Goal: Task Accomplishment & Management: Use online tool/utility

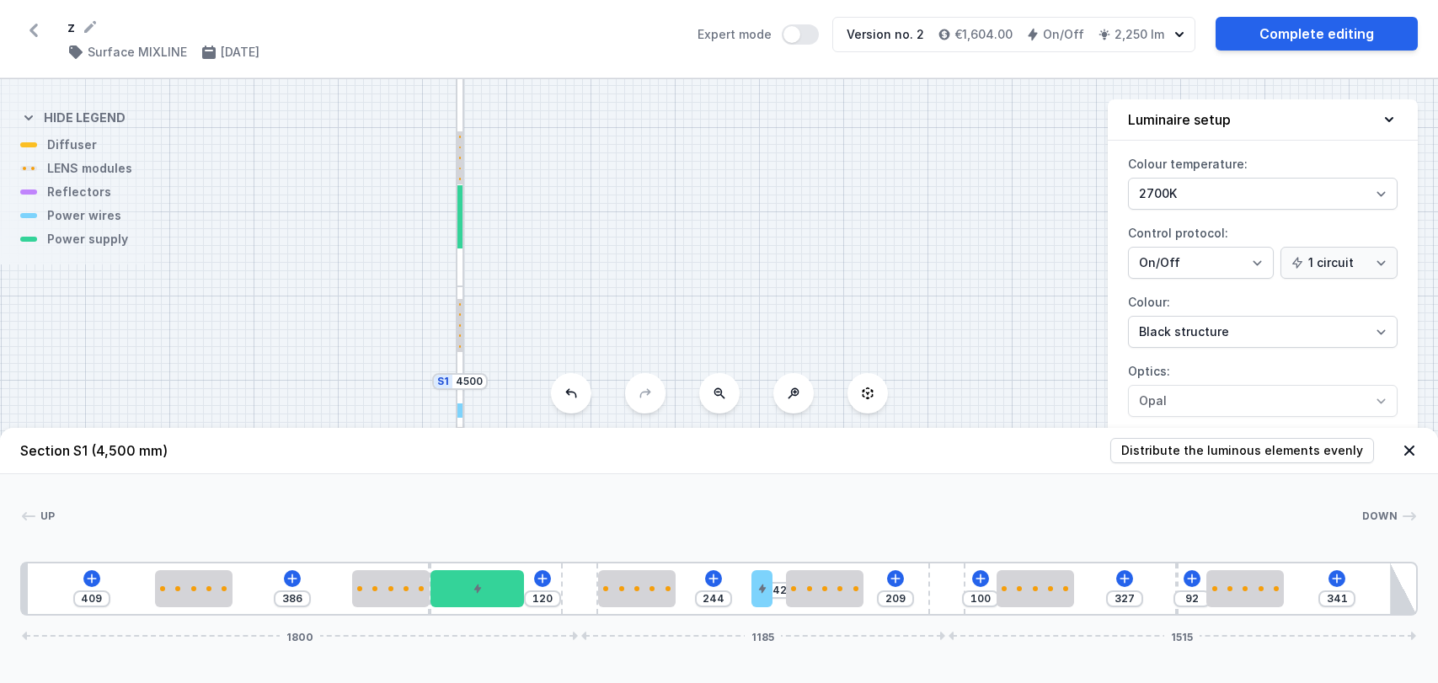
select select "2700"
select select "2"
click at [39, 31] on icon at bounding box center [33, 30] width 27 height 27
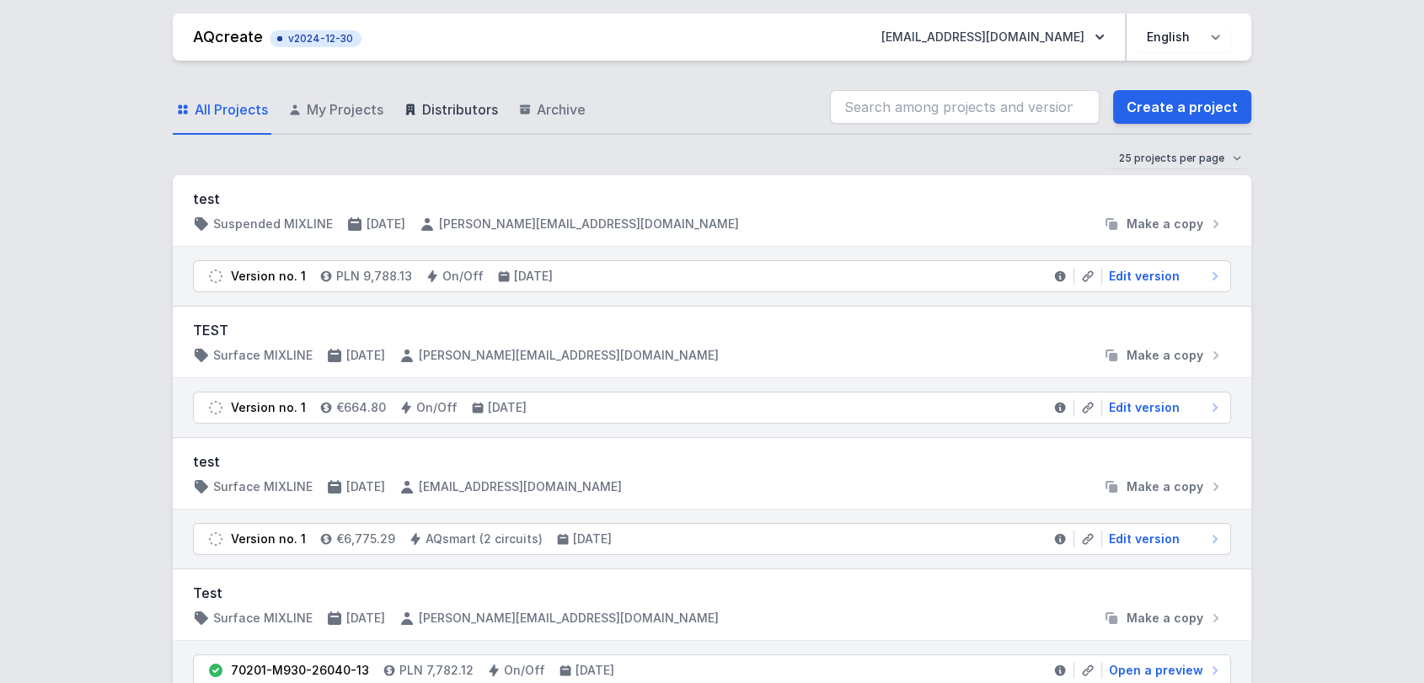
click at [431, 104] on span "Distributors" at bounding box center [460, 109] width 76 height 20
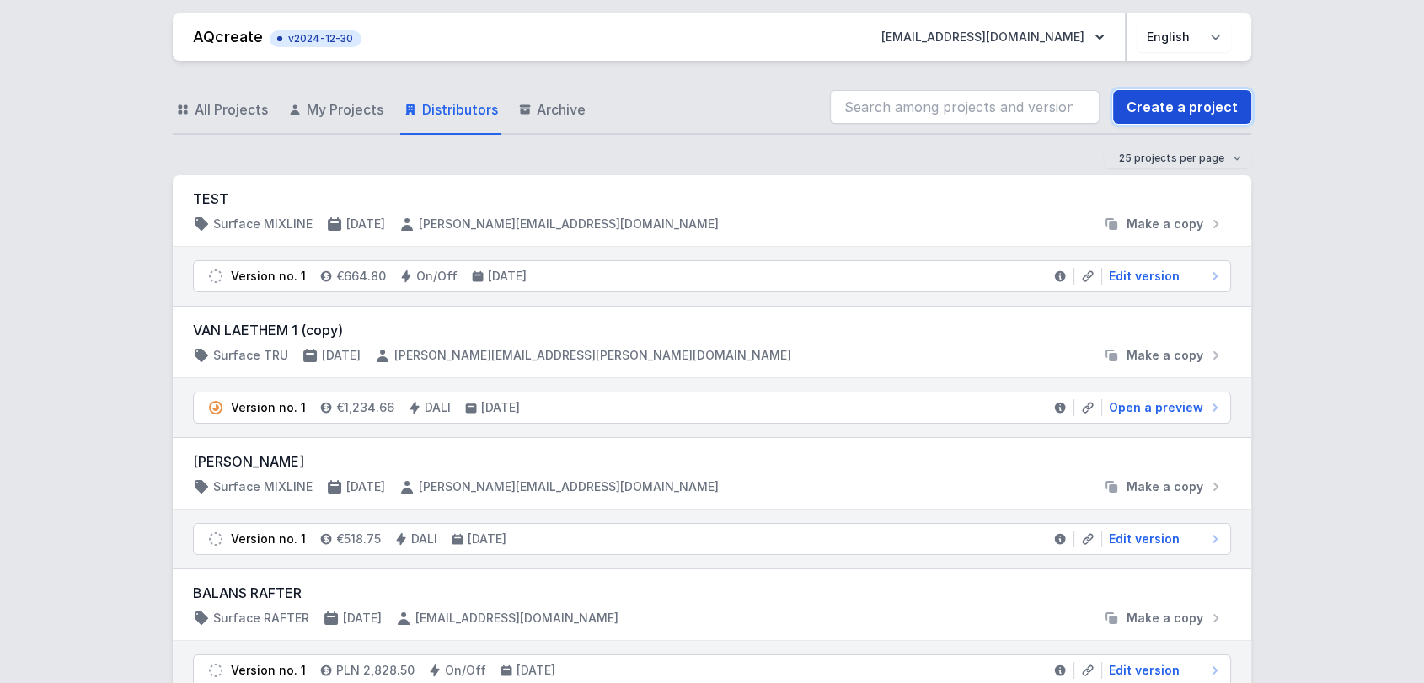
click at [1136, 103] on link "Create a project" at bounding box center [1182, 107] width 138 height 34
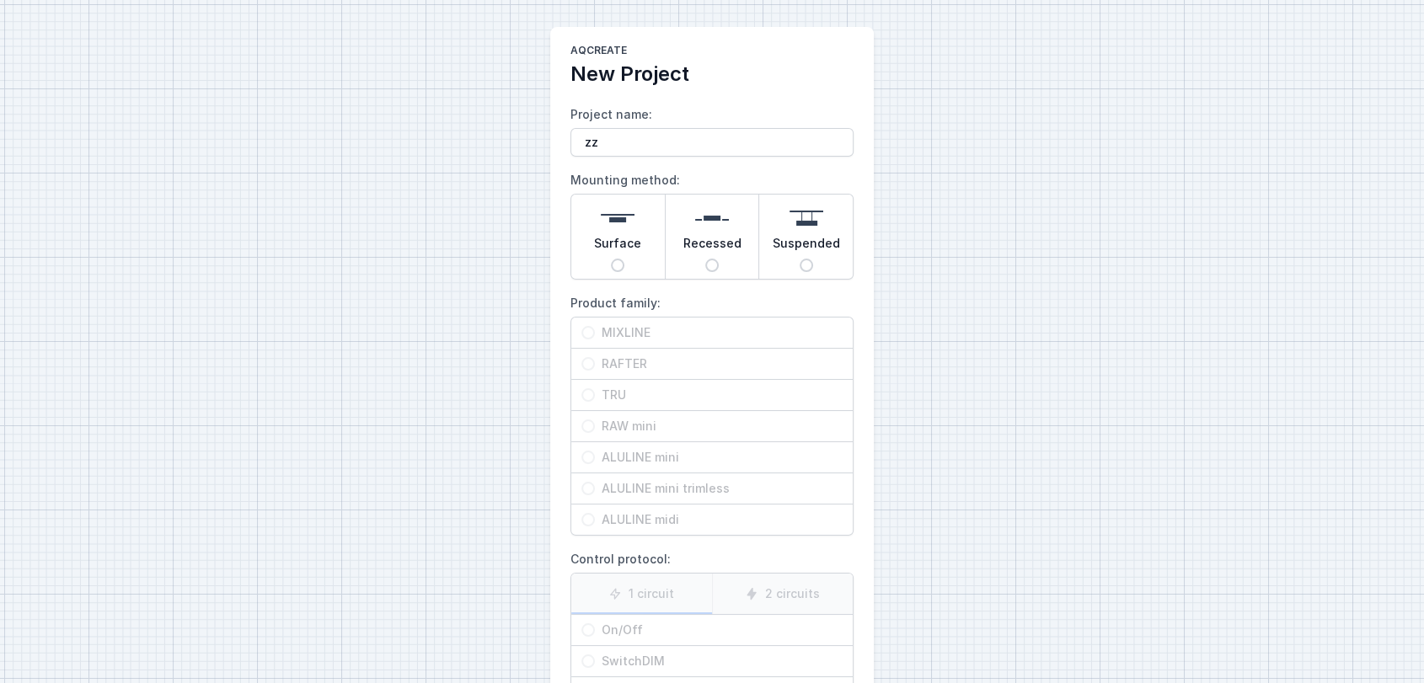
type input "zz"
click at [430, 93] on div "AQcreate New Project Project name: zz Mounting method: Surface Recessed Suspend…" at bounding box center [712, 422] width 1424 height 844
click at [620, 232] on img at bounding box center [618, 218] width 34 height 34
click at [620, 259] on input "Surface" at bounding box center [617, 265] width 13 height 13
radio input "true"
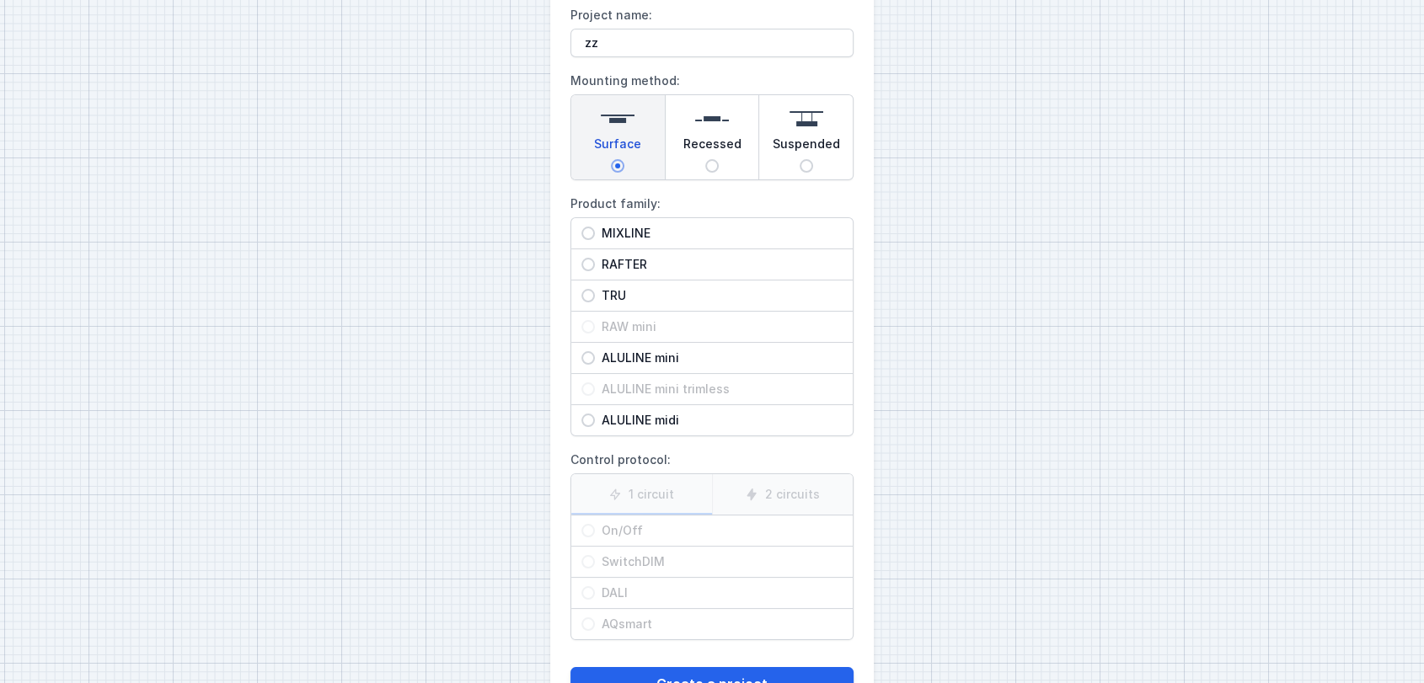
scroll to position [100, 0]
click at [619, 232] on span "MIXLINE" at bounding box center [719, 232] width 248 height 17
click at [595, 232] on input "MIXLINE" at bounding box center [587, 232] width 13 height 13
radio input "true"
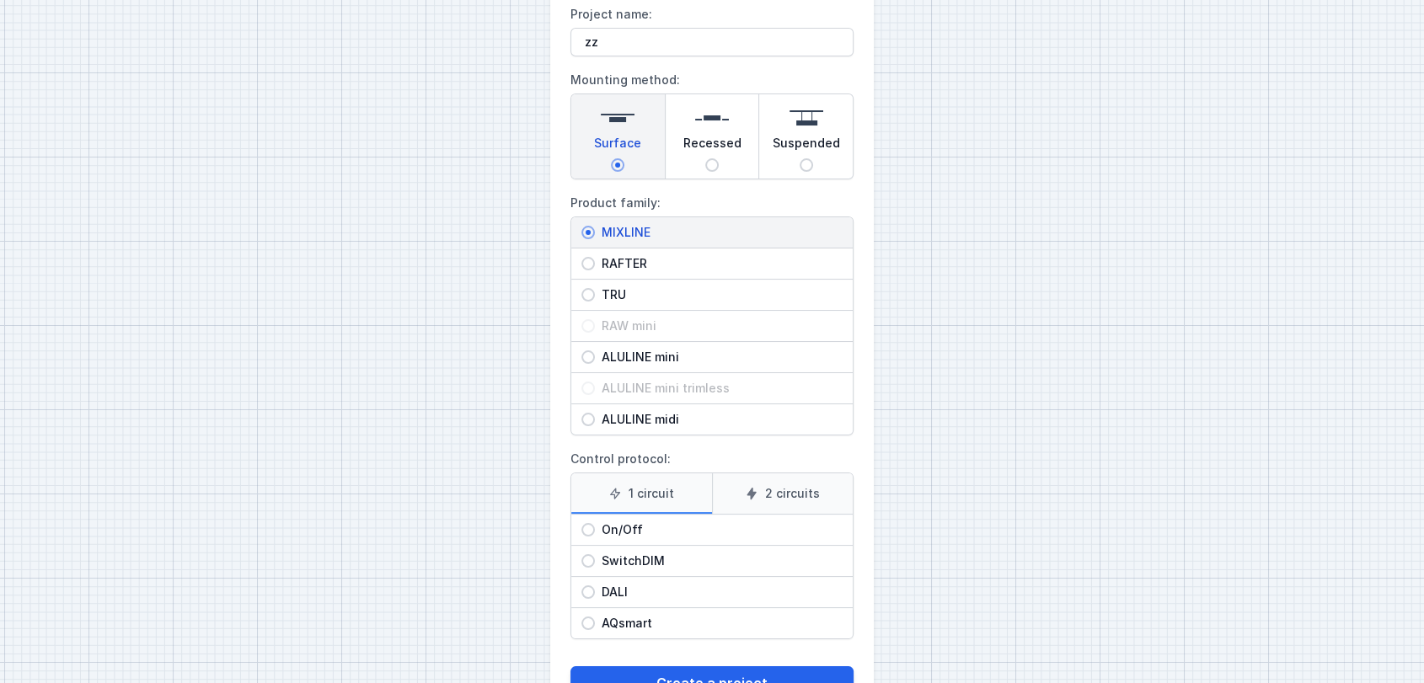
scroll to position [159, 0]
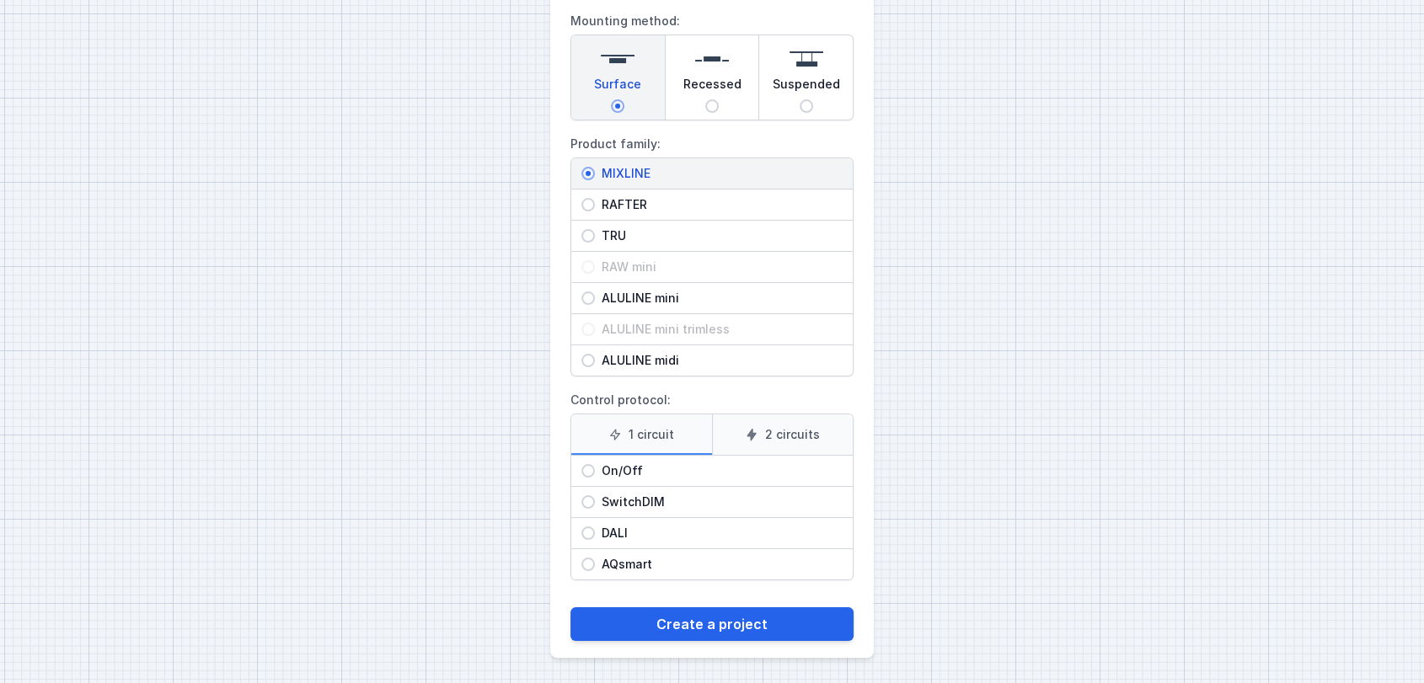
click at [617, 528] on span "DALI" at bounding box center [719, 533] width 248 height 17
click at [595, 528] on input "DALI" at bounding box center [587, 532] width 13 height 13
radio input "true"
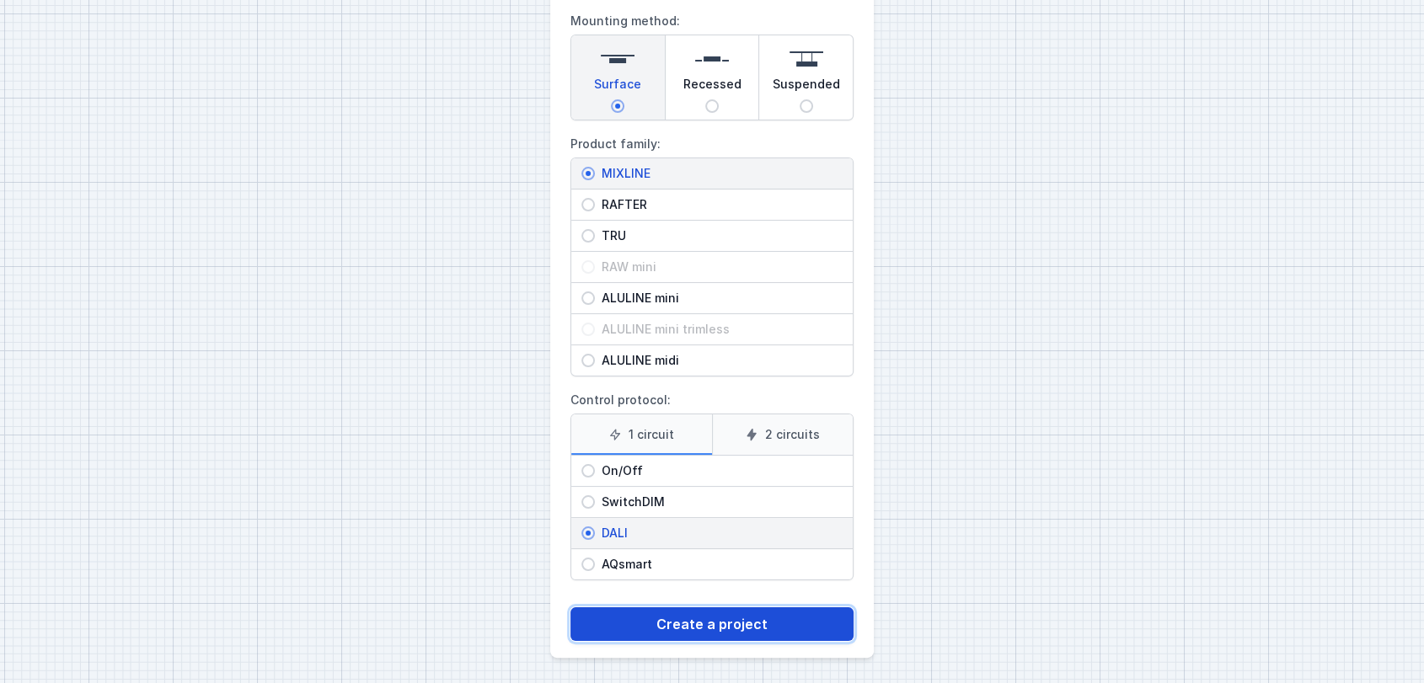
click at [618, 620] on button "Create a project" at bounding box center [711, 624] width 283 height 34
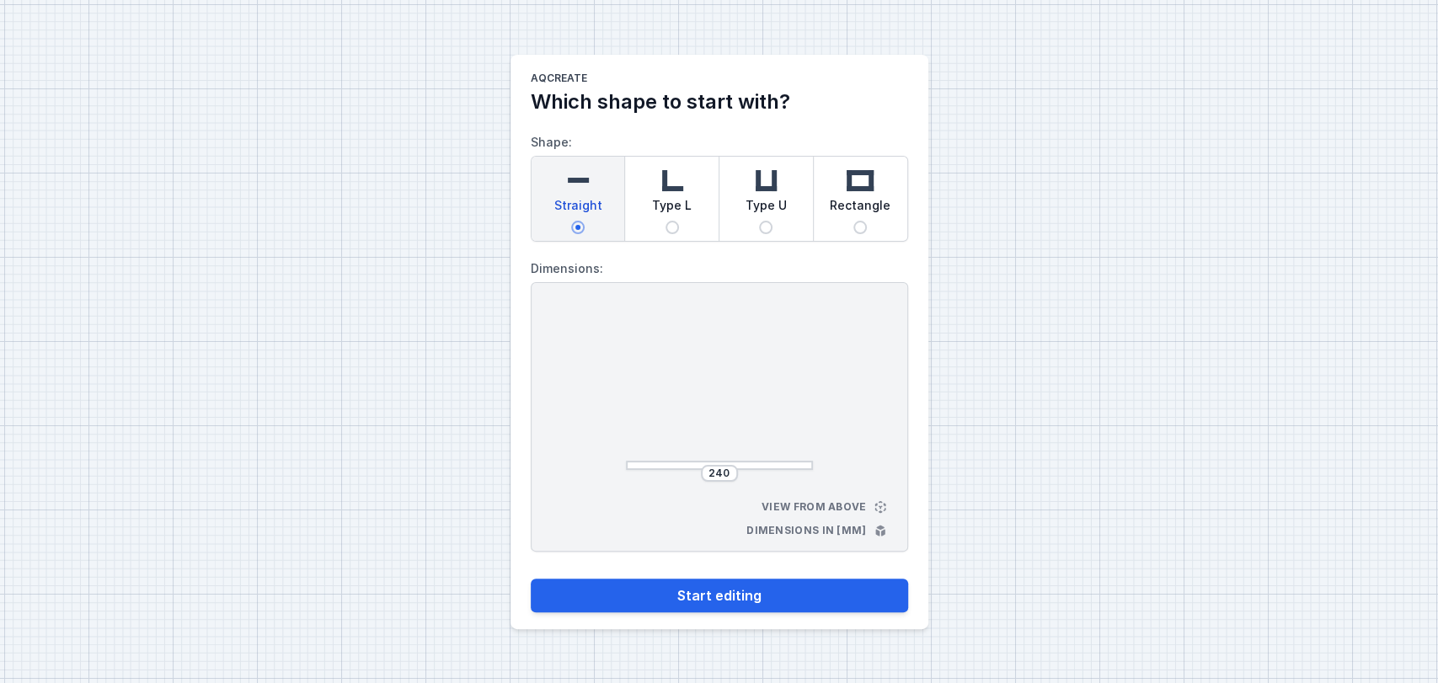
click at [676, 195] on img at bounding box center [672, 180] width 34 height 34
click at [676, 221] on input "Type L" at bounding box center [671, 227] width 13 height 13
radio input "true"
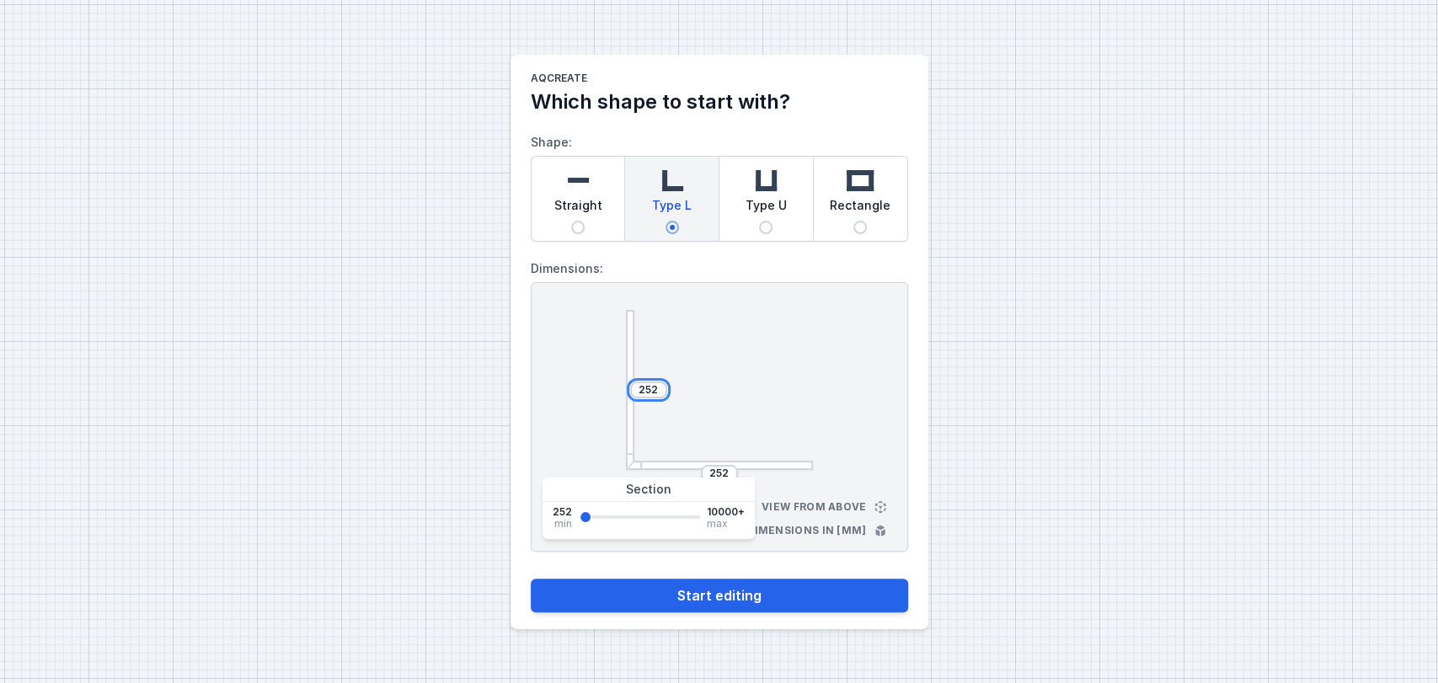
drag, startPoint x: 660, startPoint y: 388, endPoint x: 564, endPoint y: 412, distance: 99.7
click at [564, 412] on div "252 252 View from above Dimensions in [mm]" at bounding box center [719, 417] width 377 height 270
type input "4500"
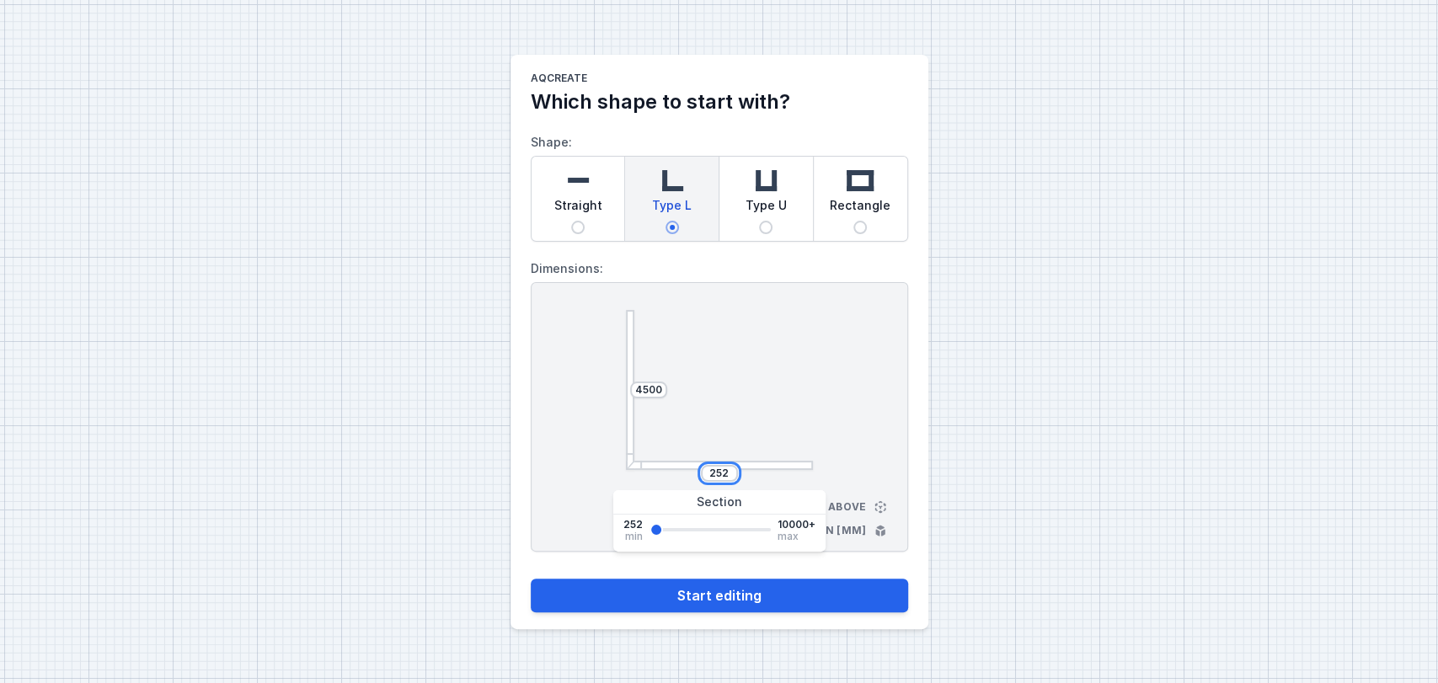
drag, startPoint x: 731, startPoint y: 467, endPoint x: 680, endPoint y: 479, distance: 52.9
click at [680, 479] on div "252" at bounding box center [719, 473] width 187 height 17
type input "3500"
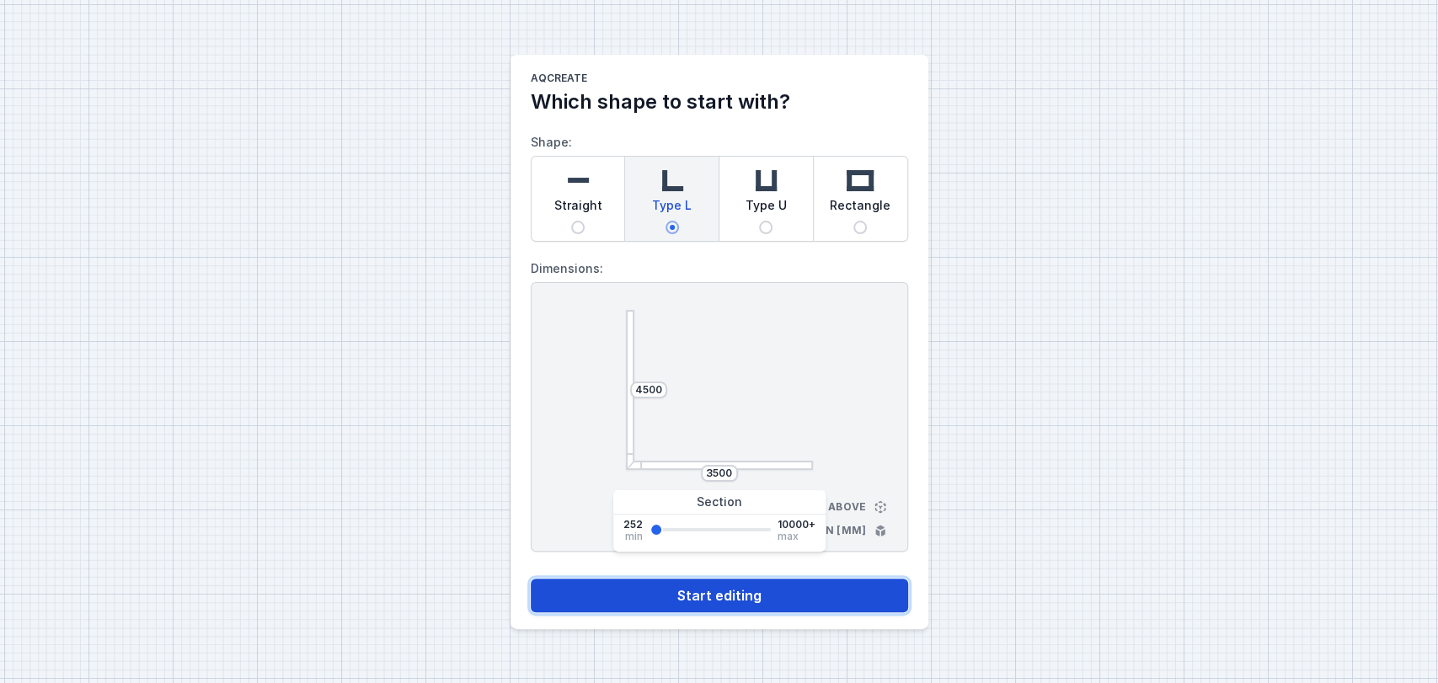
click at [692, 596] on button "Start editing" at bounding box center [719, 596] width 377 height 34
select select "4"
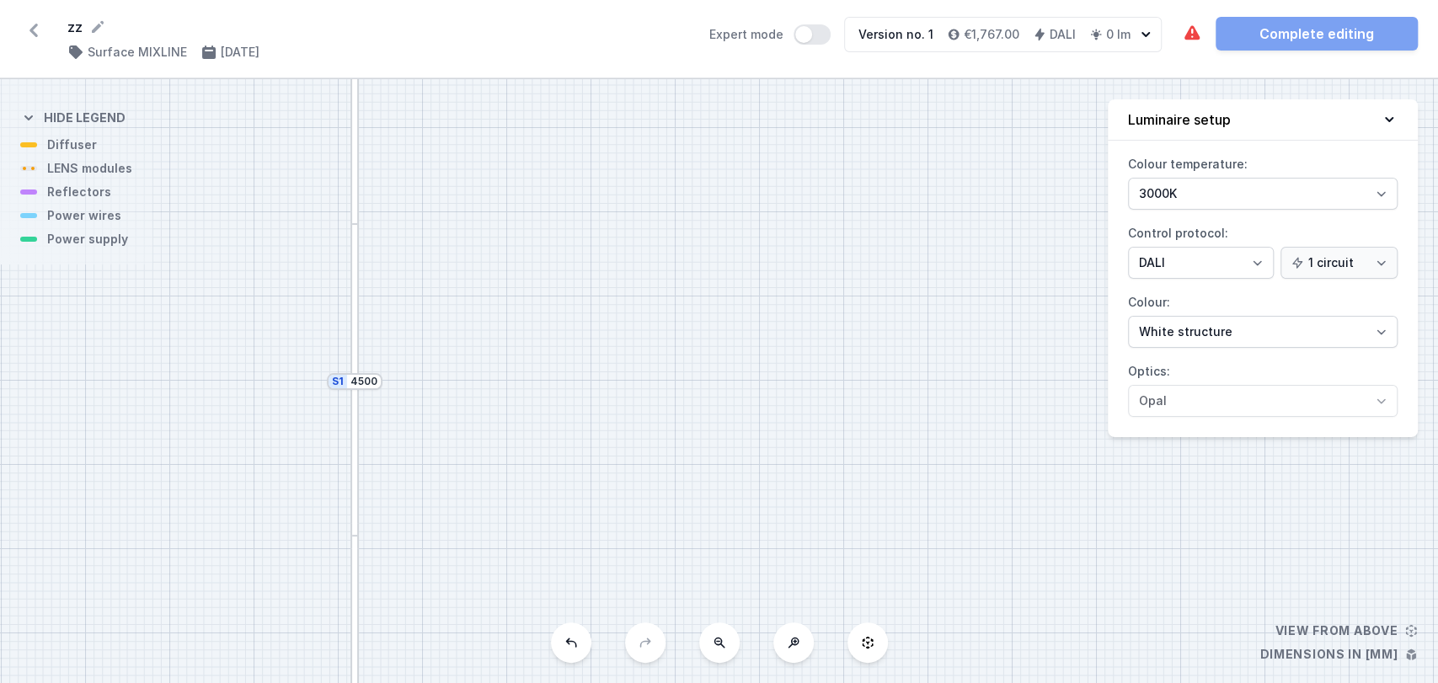
click at [708, 643] on button at bounding box center [719, 642] width 40 height 40
drag, startPoint x: 640, startPoint y: 467, endPoint x: 680, endPoint y: 201, distance: 268.3
click at [680, 201] on div "S2 3500 S1 4500" at bounding box center [719, 381] width 1438 height 604
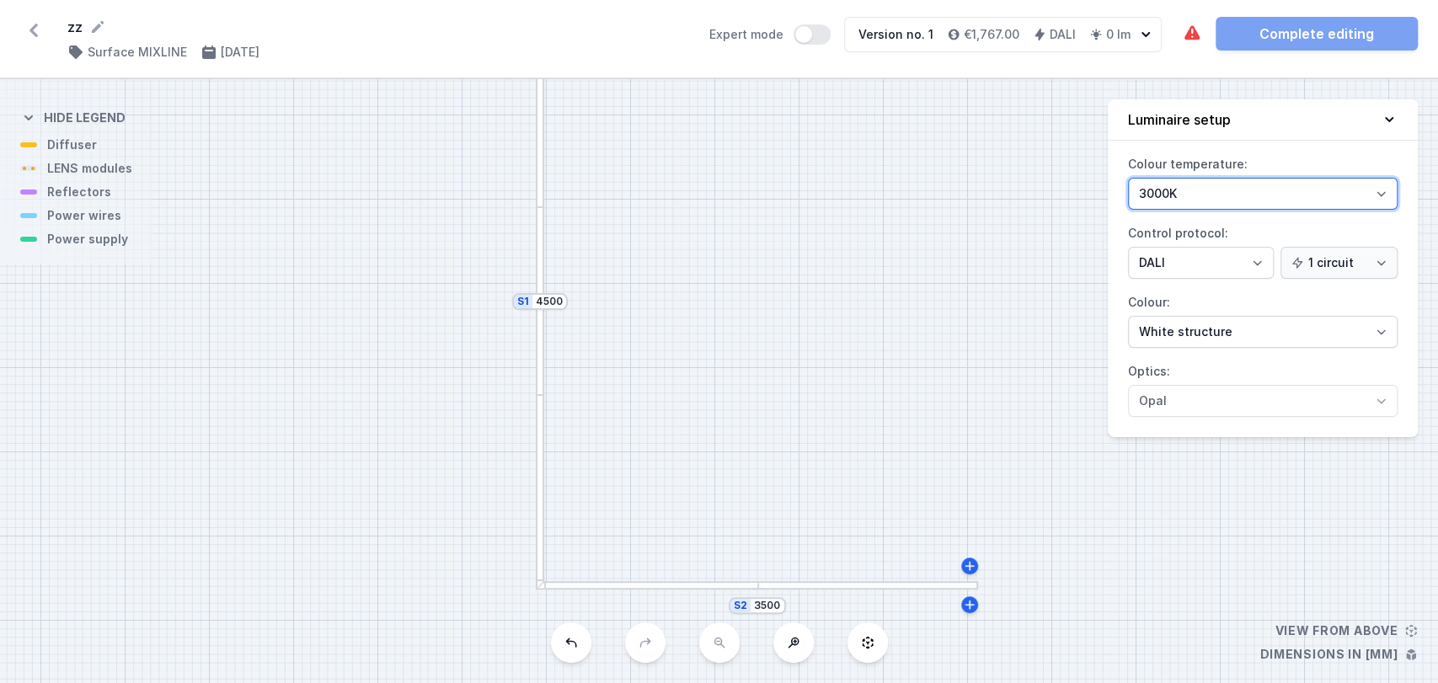
click at [1146, 199] on select "3000K 4000K 2700K" at bounding box center [1263, 194] width 270 height 32
select select "2700"
click at [1128, 178] on select "3000K 4000K 2700K" at bounding box center [1263, 194] width 270 height 32
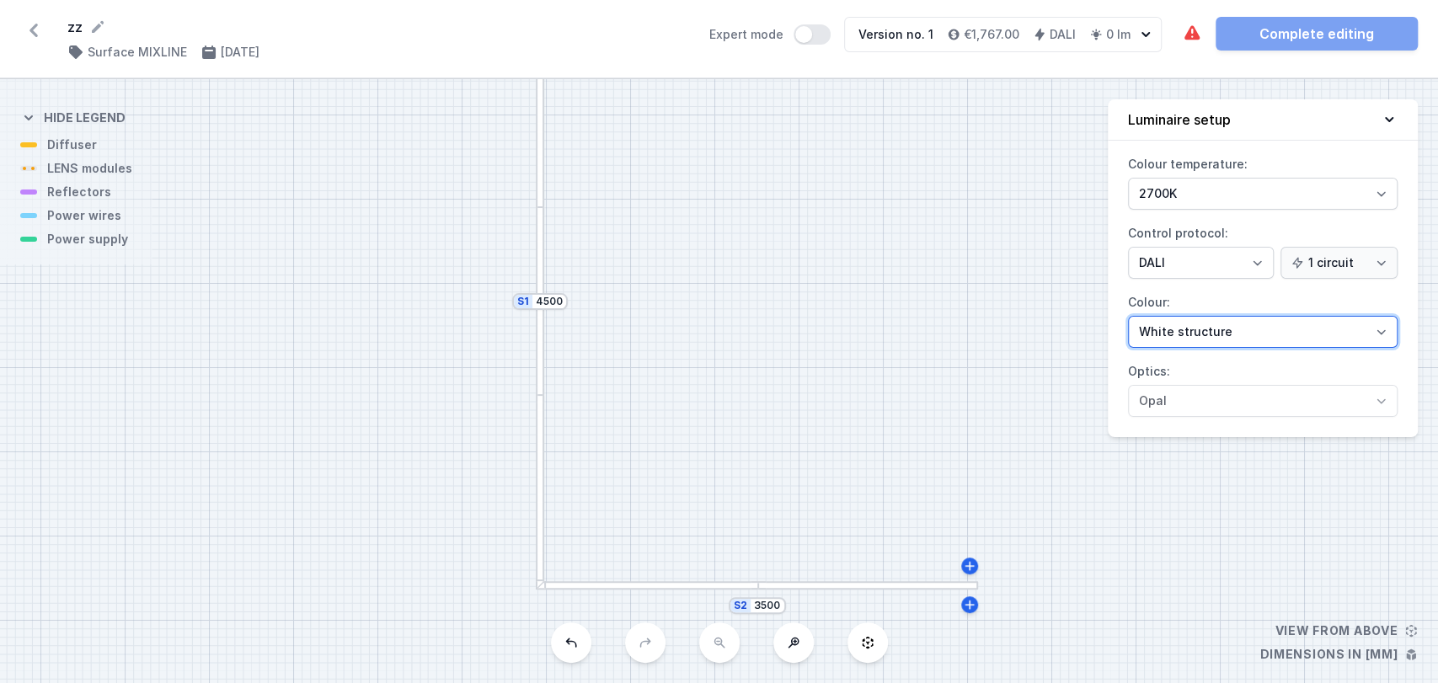
click at [1183, 329] on select "White structure Black structure Gold structure Copper Gray Another colour (from…" at bounding box center [1263, 332] width 270 height 32
click at [1056, 332] on div "S2 3500 S1 4500" at bounding box center [719, 381] width 1438 height 604
drag, startPoint x: 974, startPoint y: 379, endPoint x: 640, endPoint y: 450, distance: 341.0
click at [640, 450] on div "S2 3500 S1 4500" at bounding box center [719, 381] width 1438 height 604
drag, startPoint x: 640, startPoint y: 450, endPoint x: 971, endPoint y: 386, distance: 337.2
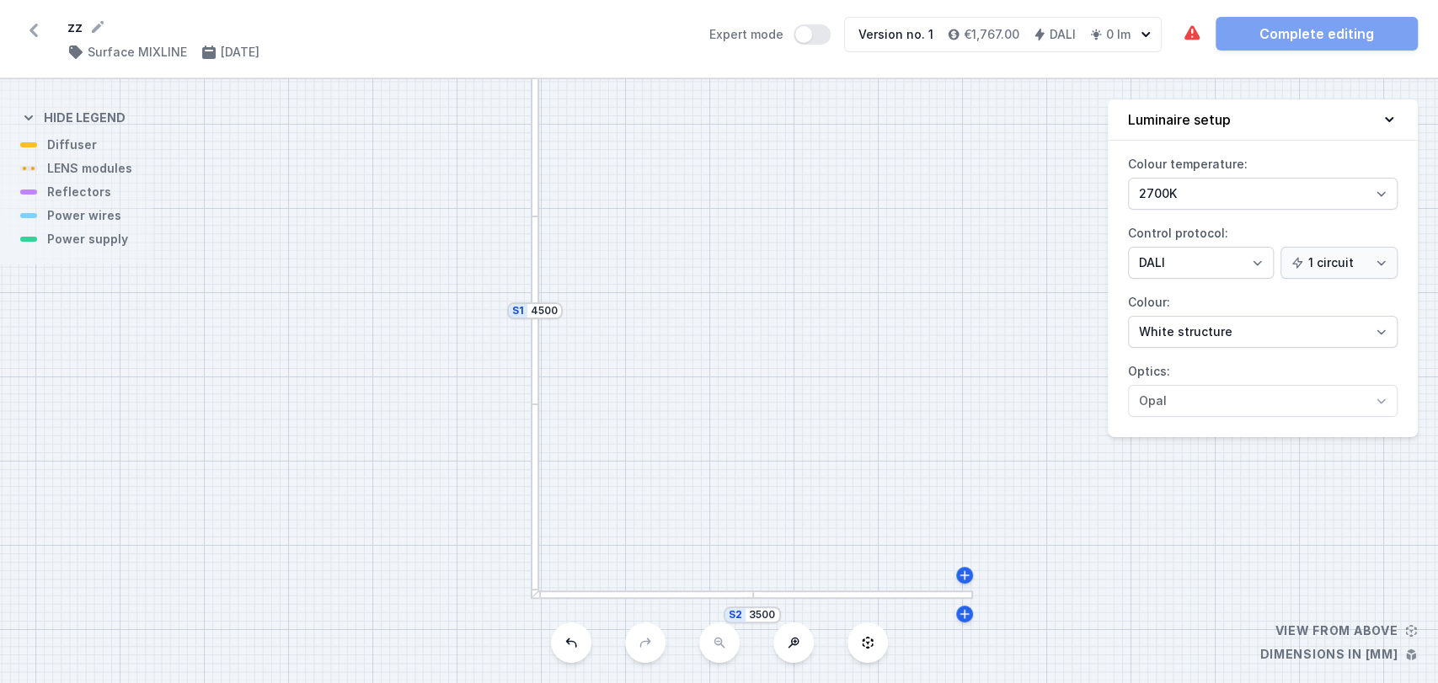
click at [971, 386] on div "S2 3500 S1 4500" at bounding box center [719, 381] width 1438 height 604
click at [539, 350] on div at bounding box center [538, 307] width 8 height 187
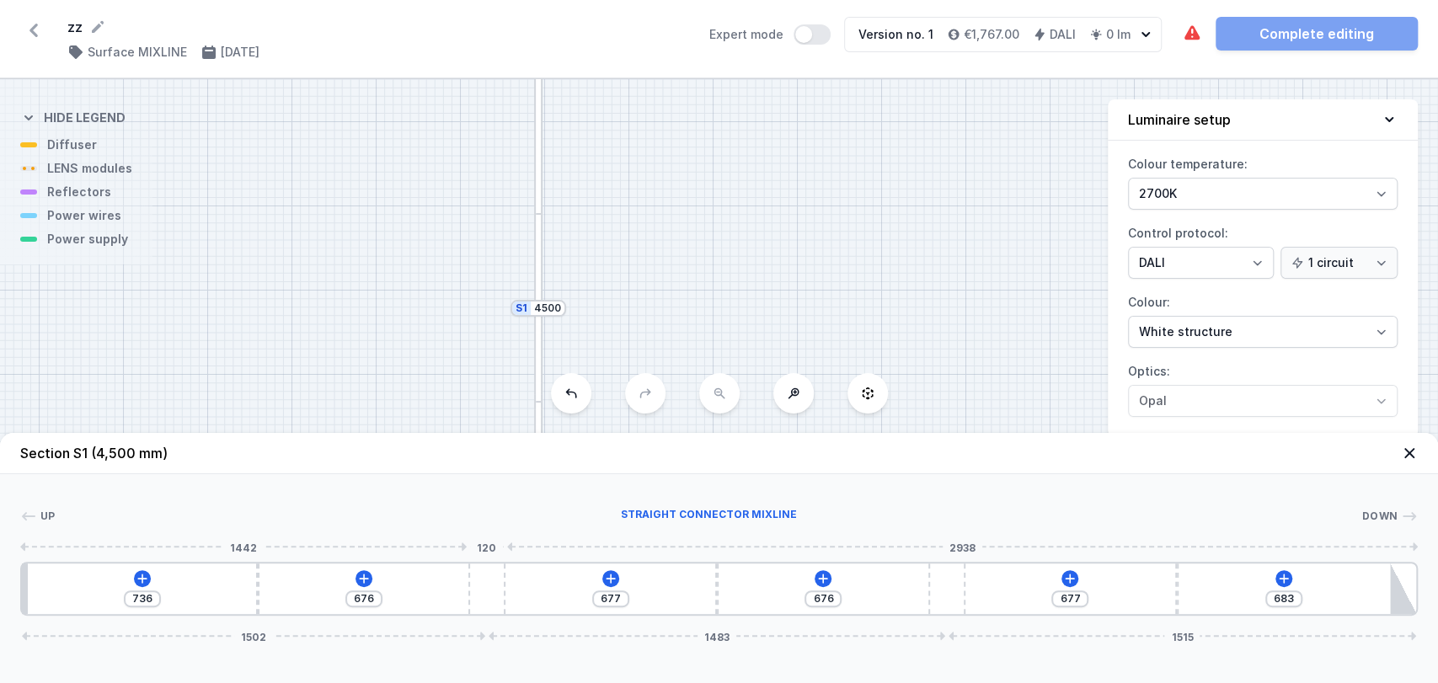
type input "658"
type input "694"
type input "669"
type input "683"
type input "787"
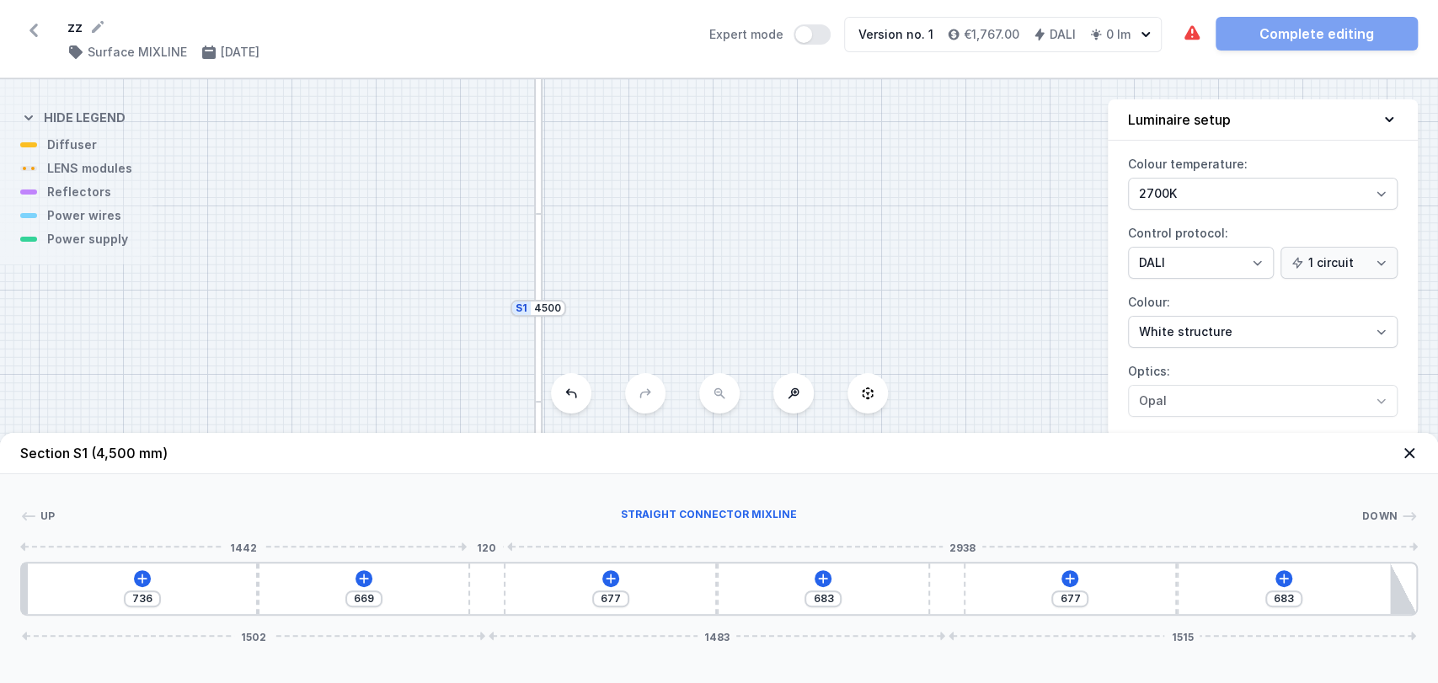
type input "565"
type input "800"
type input "552"
type input "805"
type input "547"
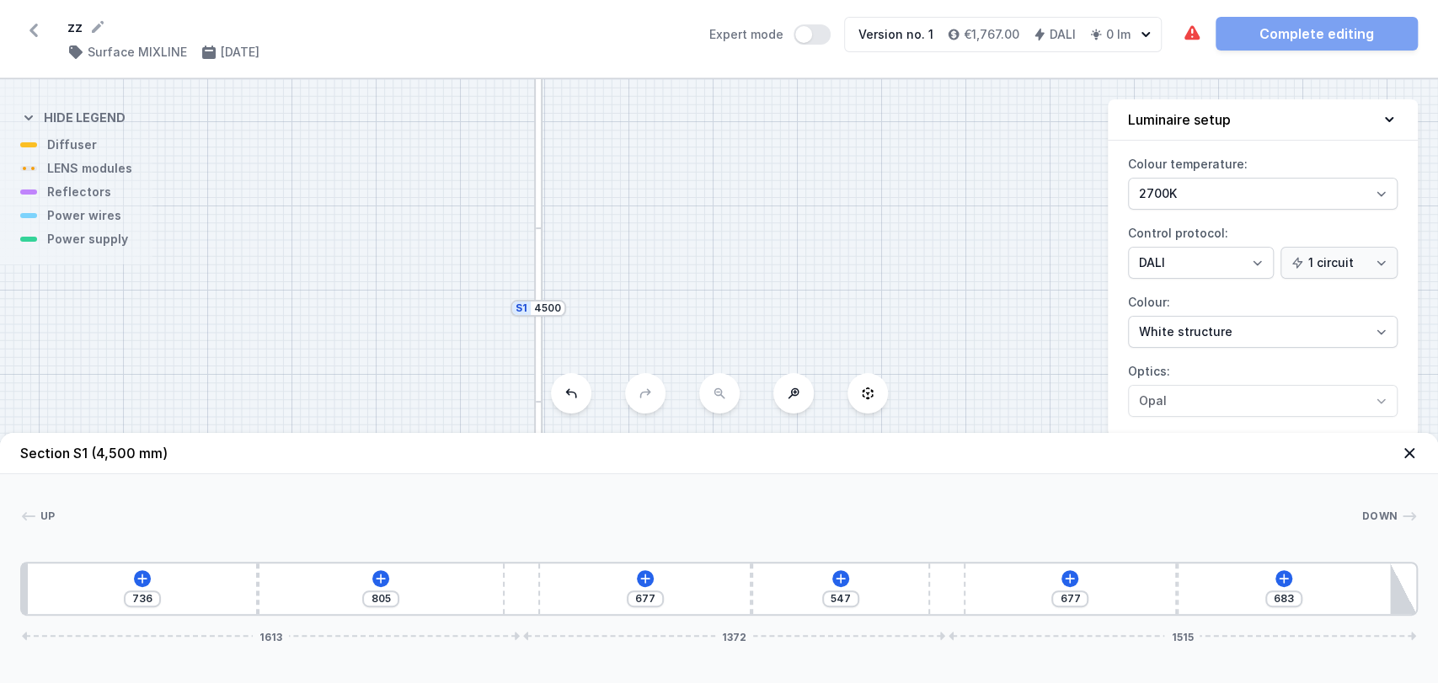
type input "808"
type input "544"
type input "811"
type input "541"
type input "813"
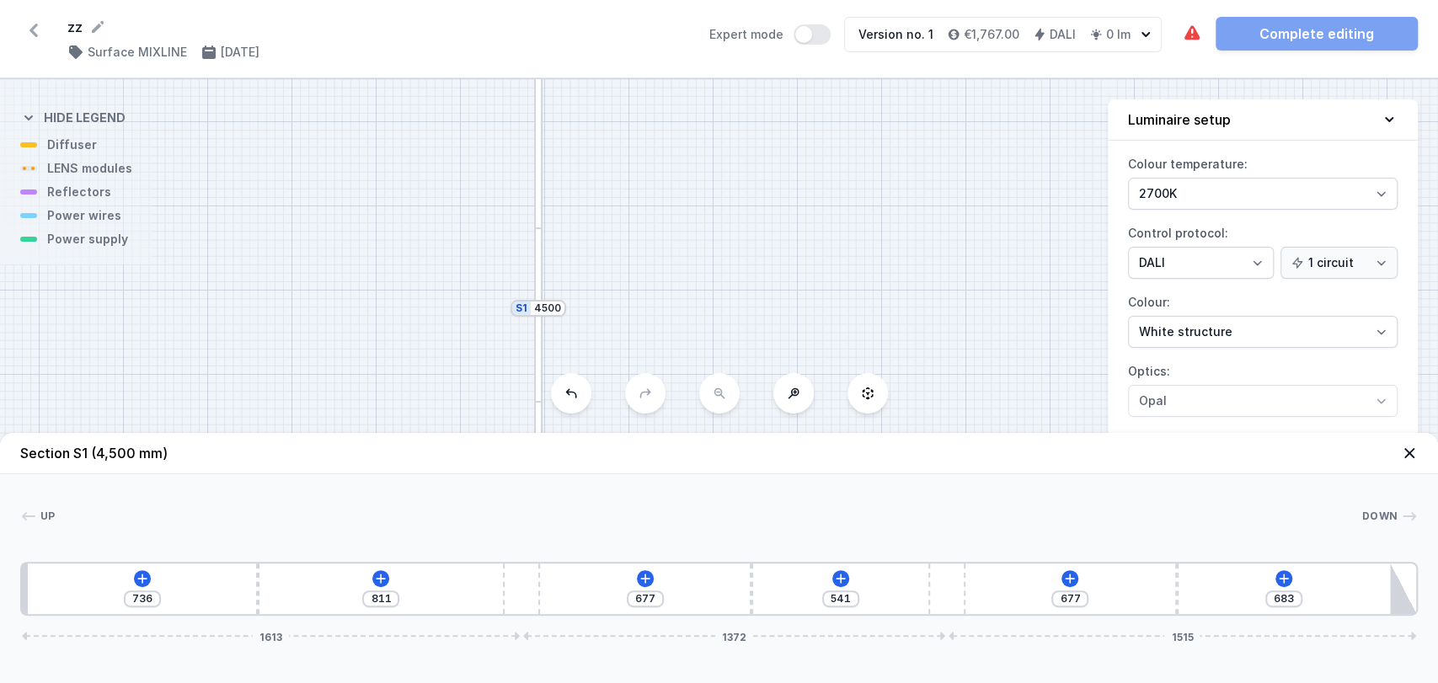
type input "539"
type input "816"
type input "536"
type input "832"
type input "520"
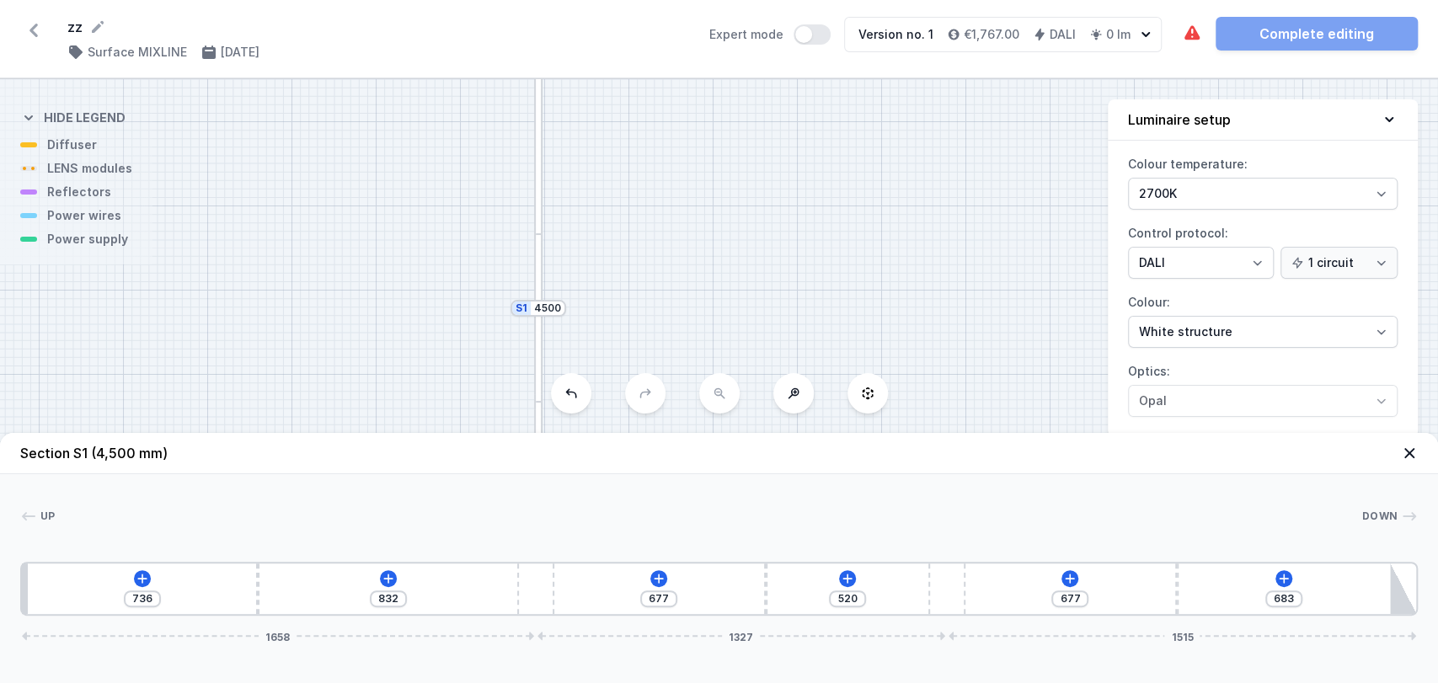
type input "851"
type input "501"
type input "854"
type input "498"
type input "789"
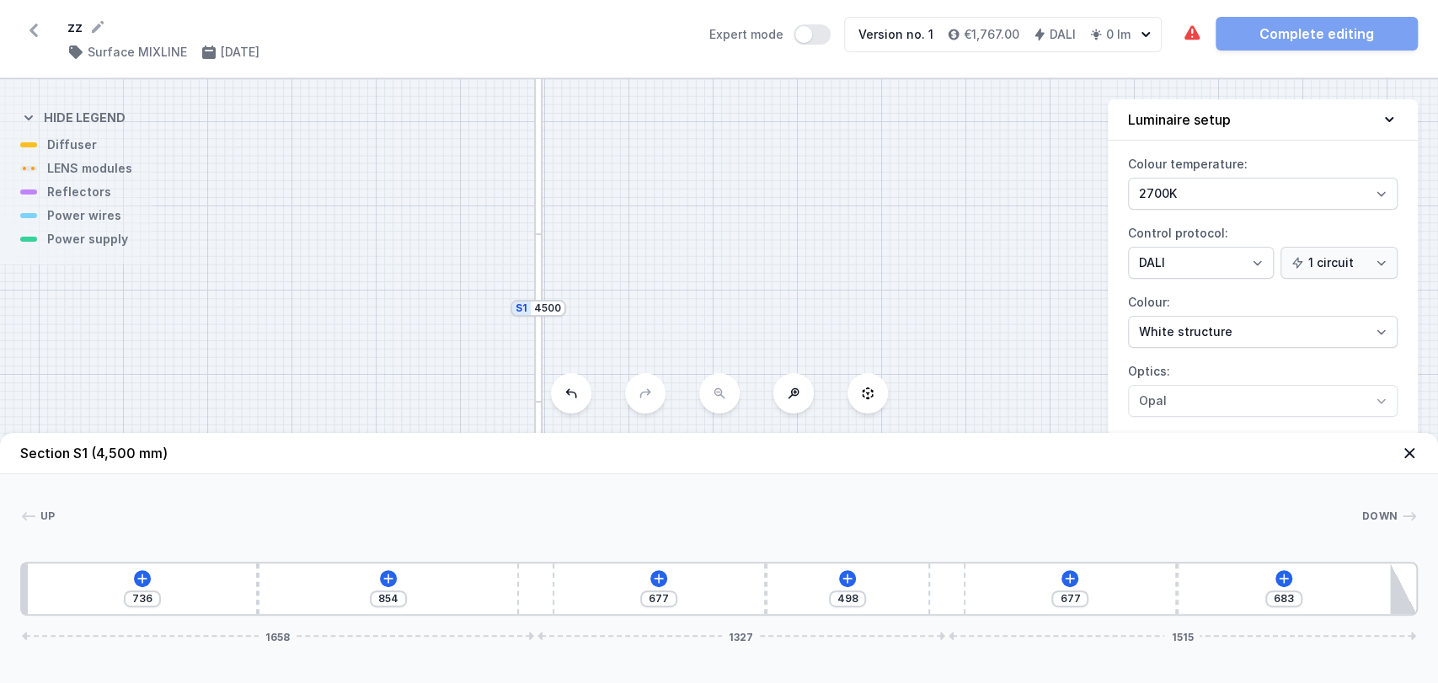
type input "563"
type input "768"
type input "584"
type input "744"
type input "608"
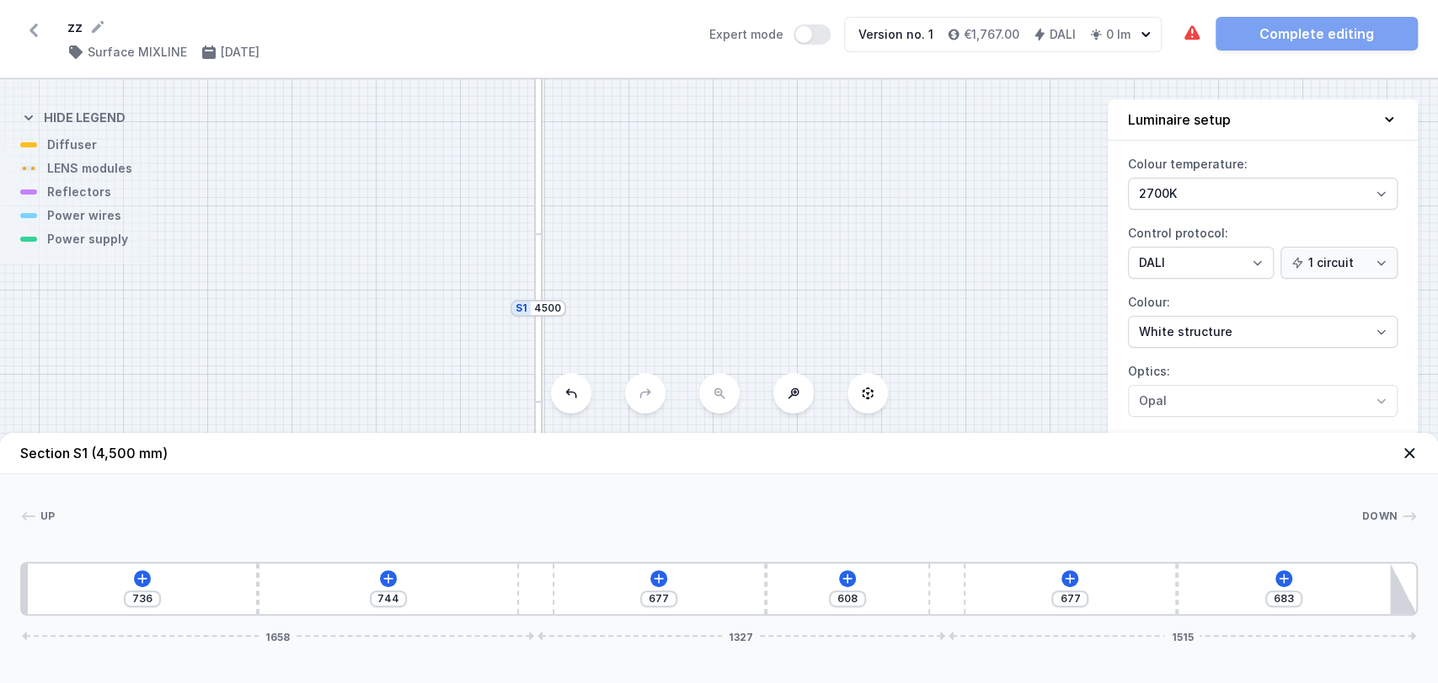
type input "728"
type input "624"
type input "712"
type input "640"
type input "695"
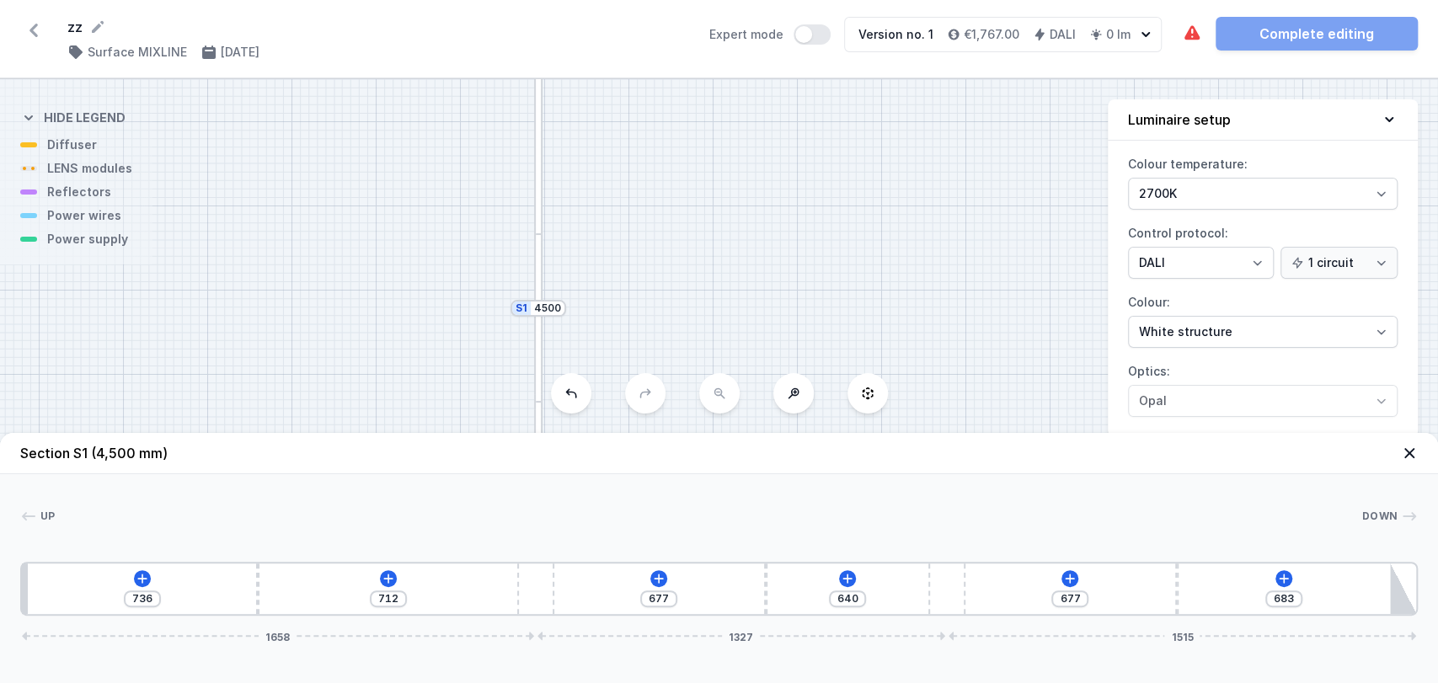
type input "657"
type input "663"
type input "689"
type input "645"
type input "707"
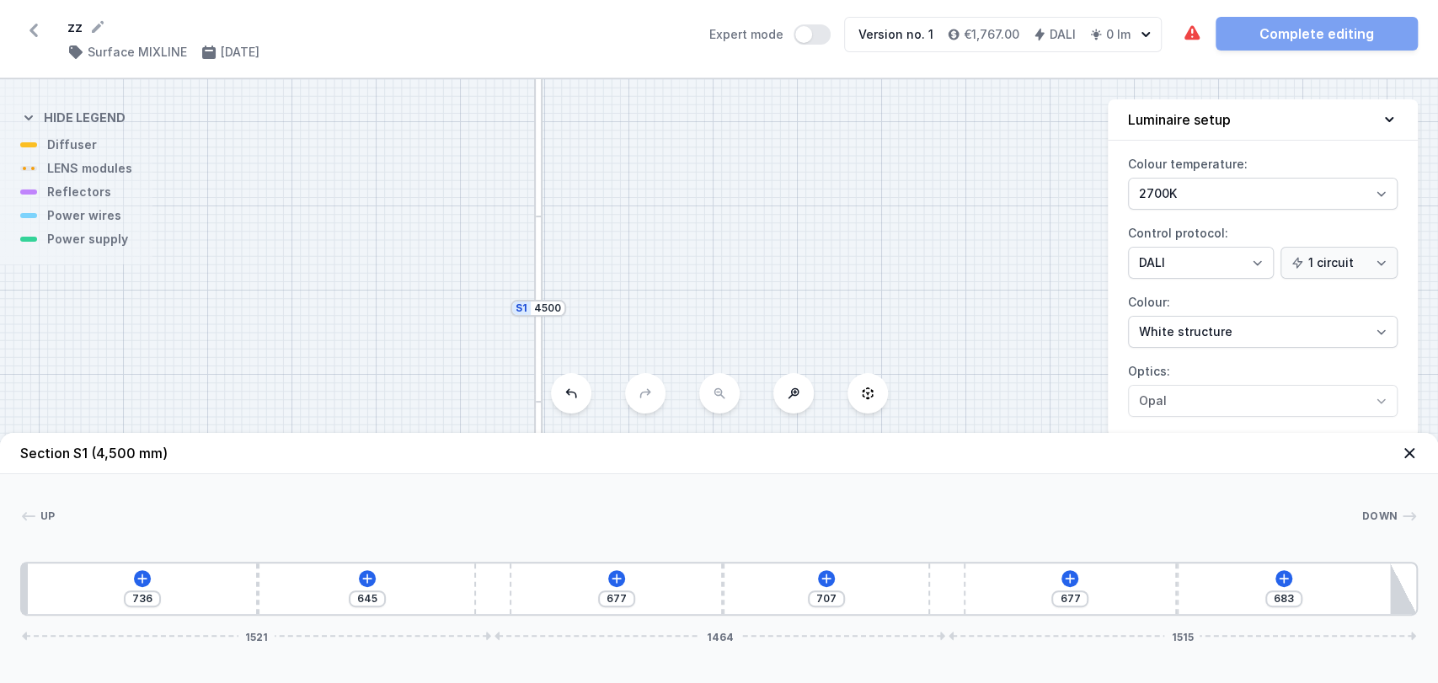
type input "634"
type input "718"
type input "620"
type input "732"
type input "615"
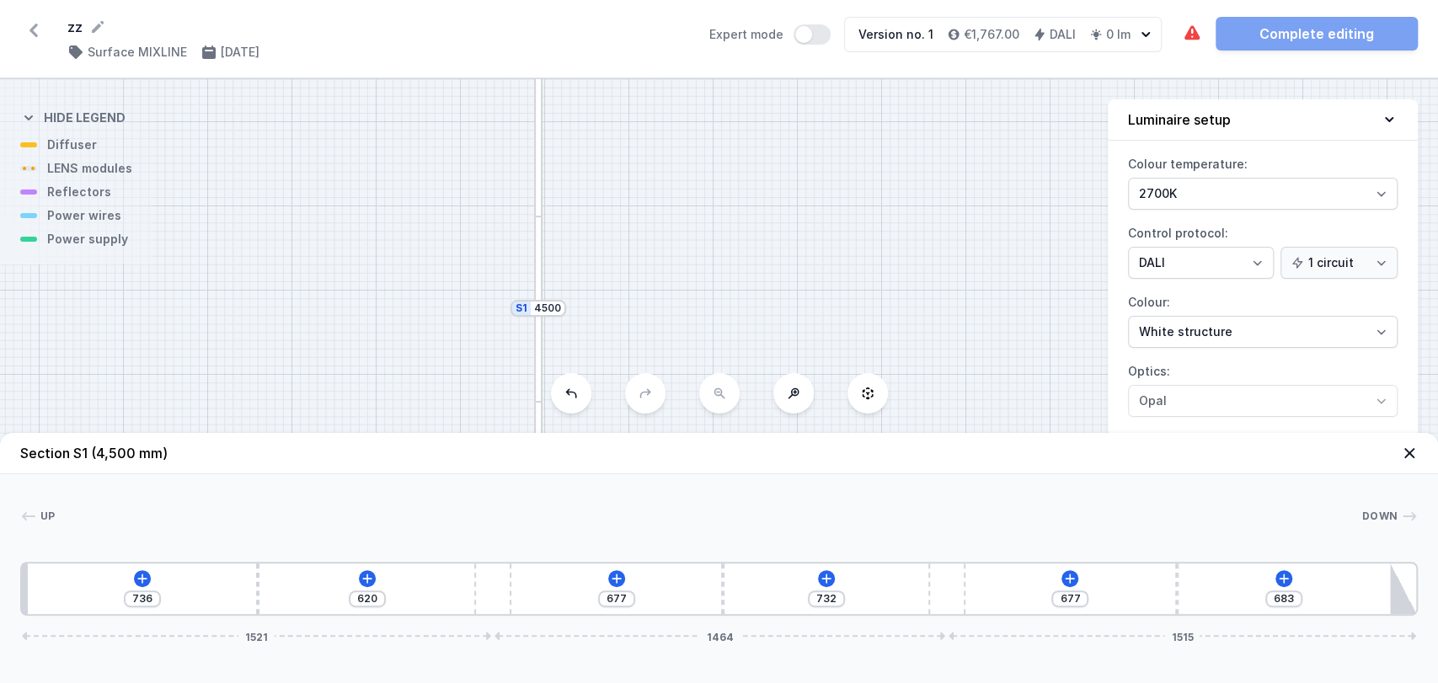
type input "737"
type input "610"
type input "742"
type input "596"
type input "756"
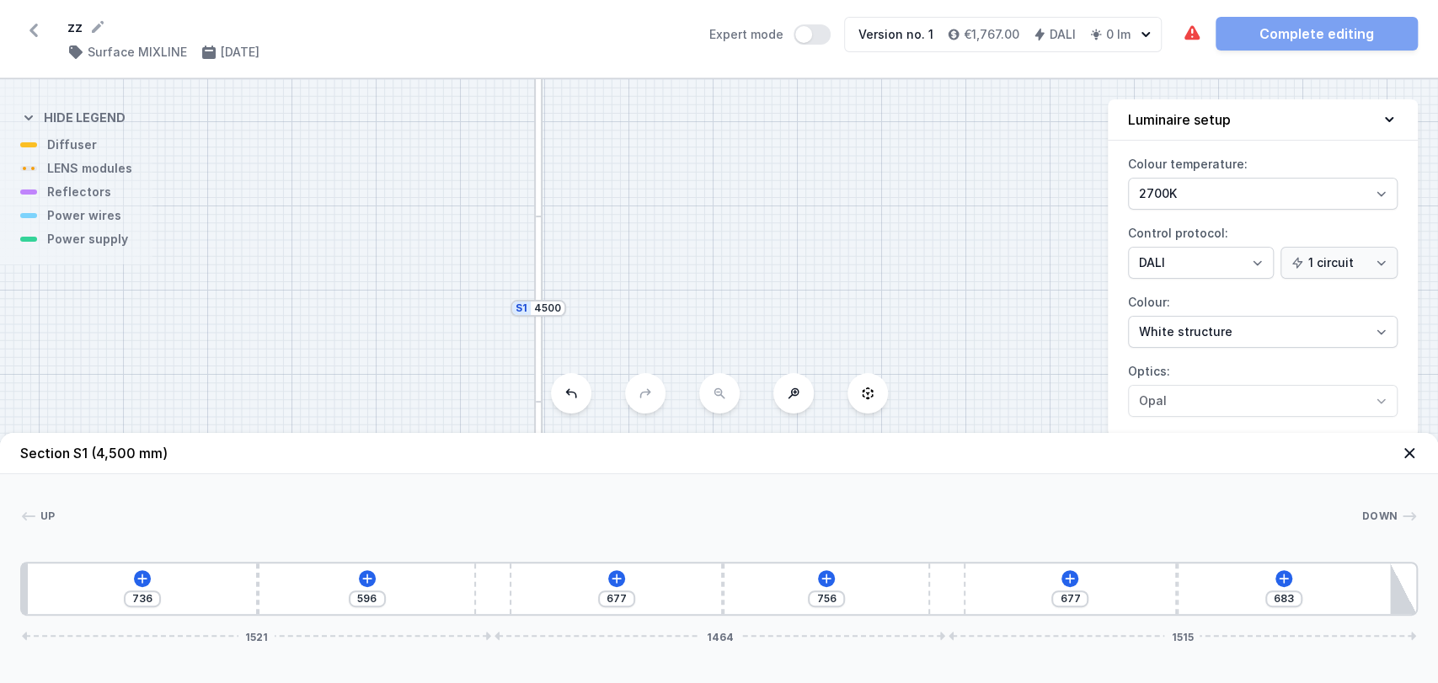
type input "586"
type input "766"
type input "580"
type input "772"
type input "561"
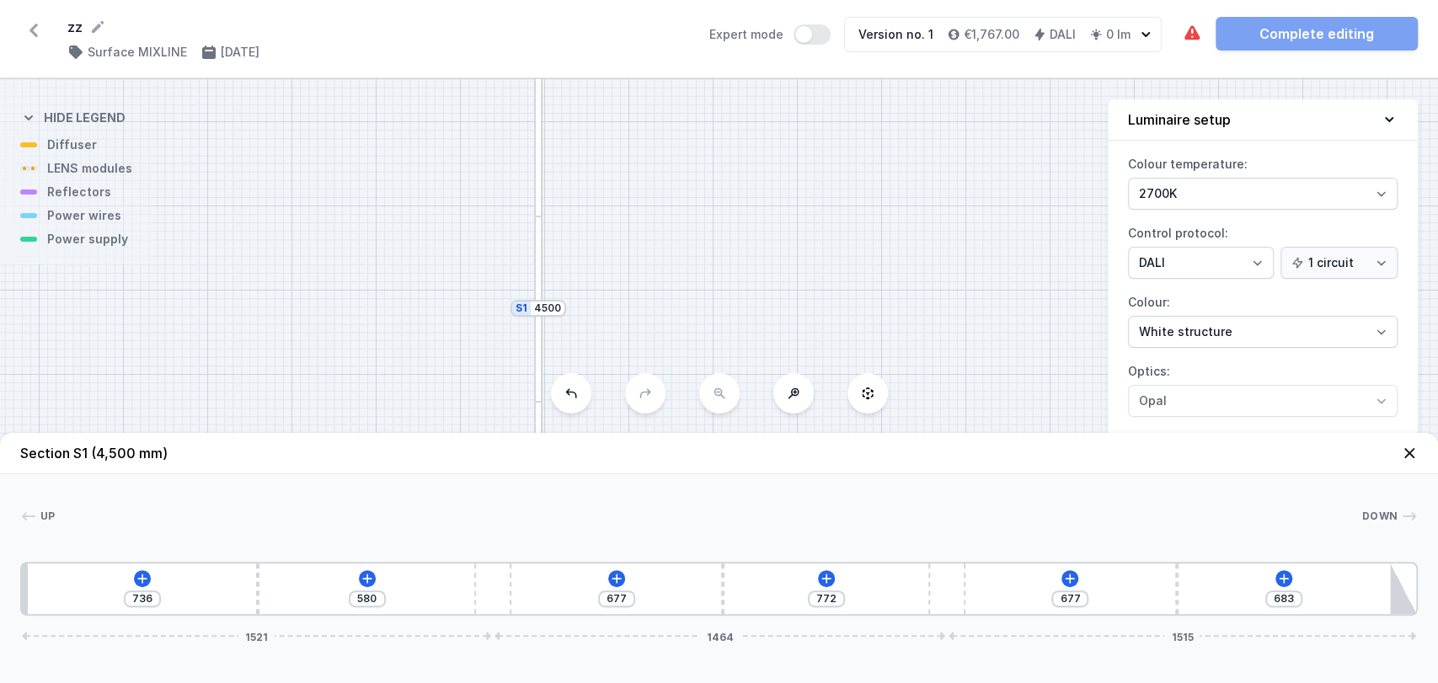
type input "791"
type input "551"
type input "801"
type input "537"
type input "815"
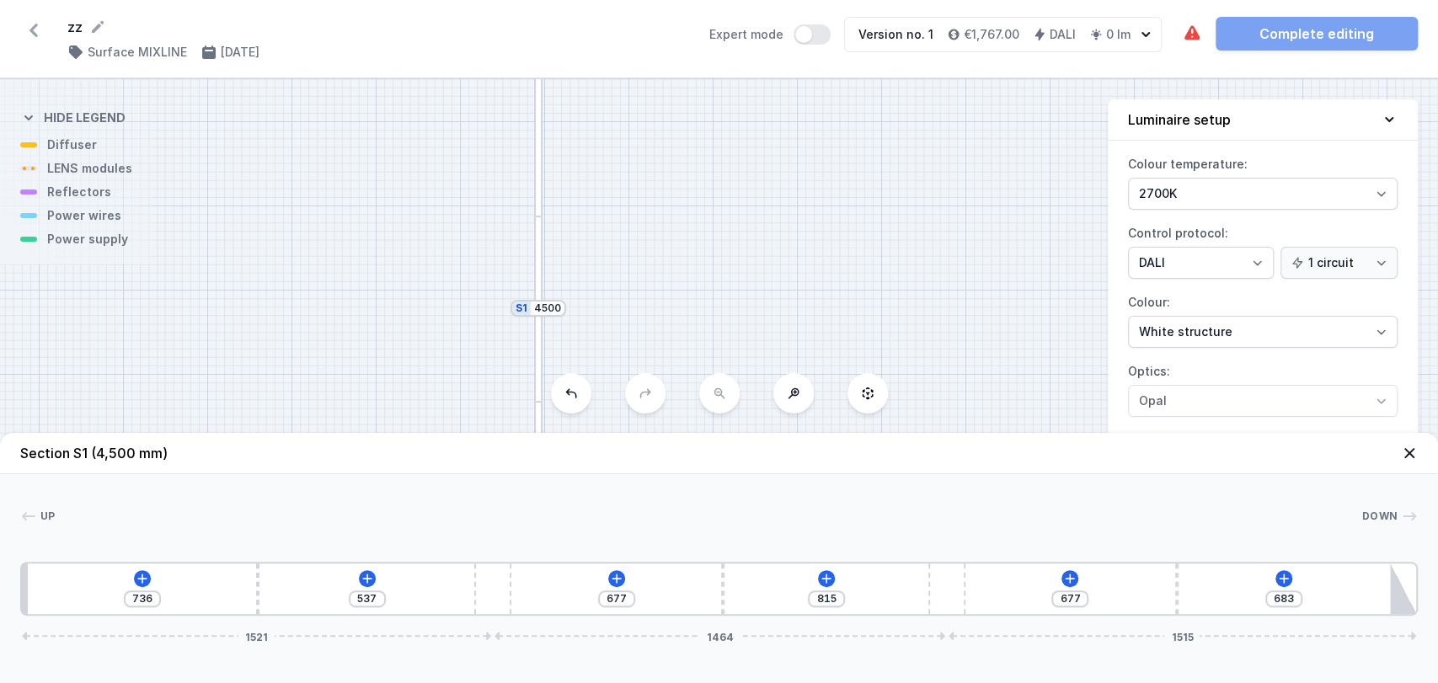
type input "521"
type input "831"
type input "516"
type input "836"
type input "497"
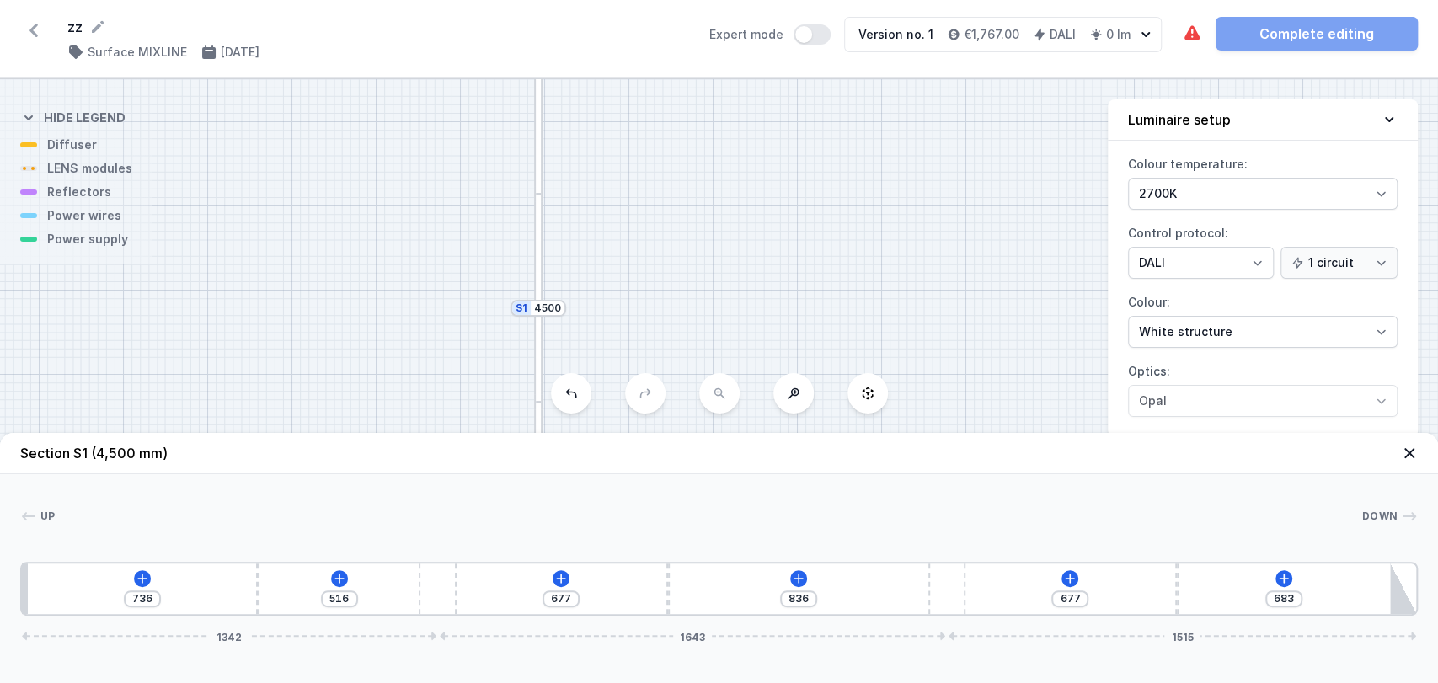
type input "855"
type input "489"
type input "863"
type input "484"
type input "868"
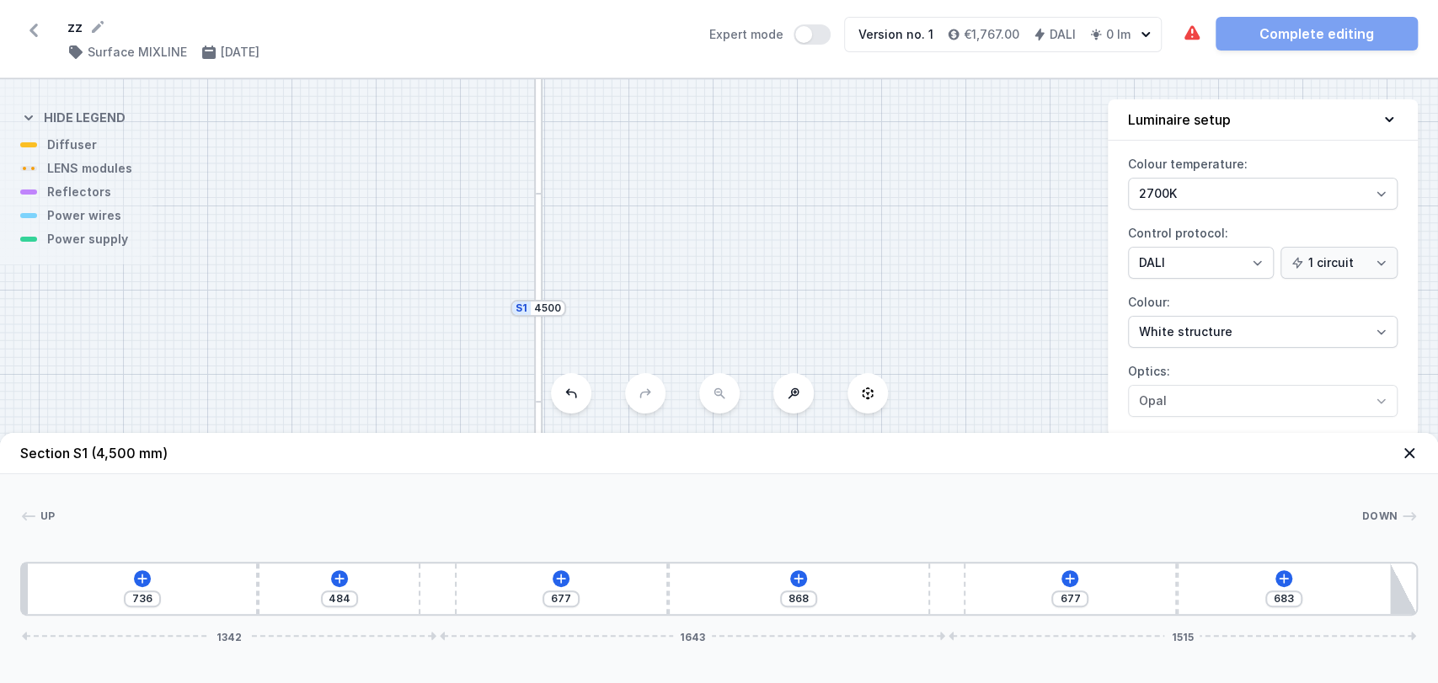
type input "476"
type input "876"
type input "1216"
type input "882"
type input "1211"
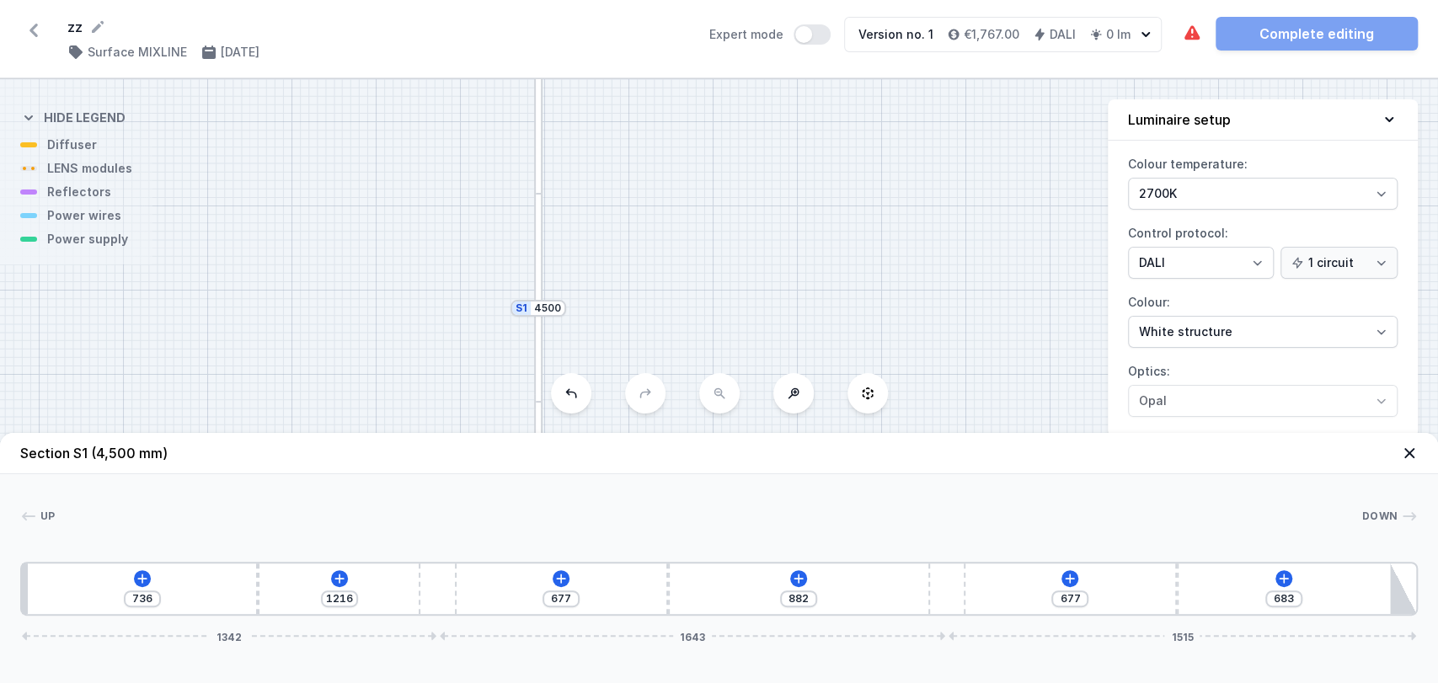
type input "887"
type input "1208"
type input "890"
type input "1203"
type input "895"
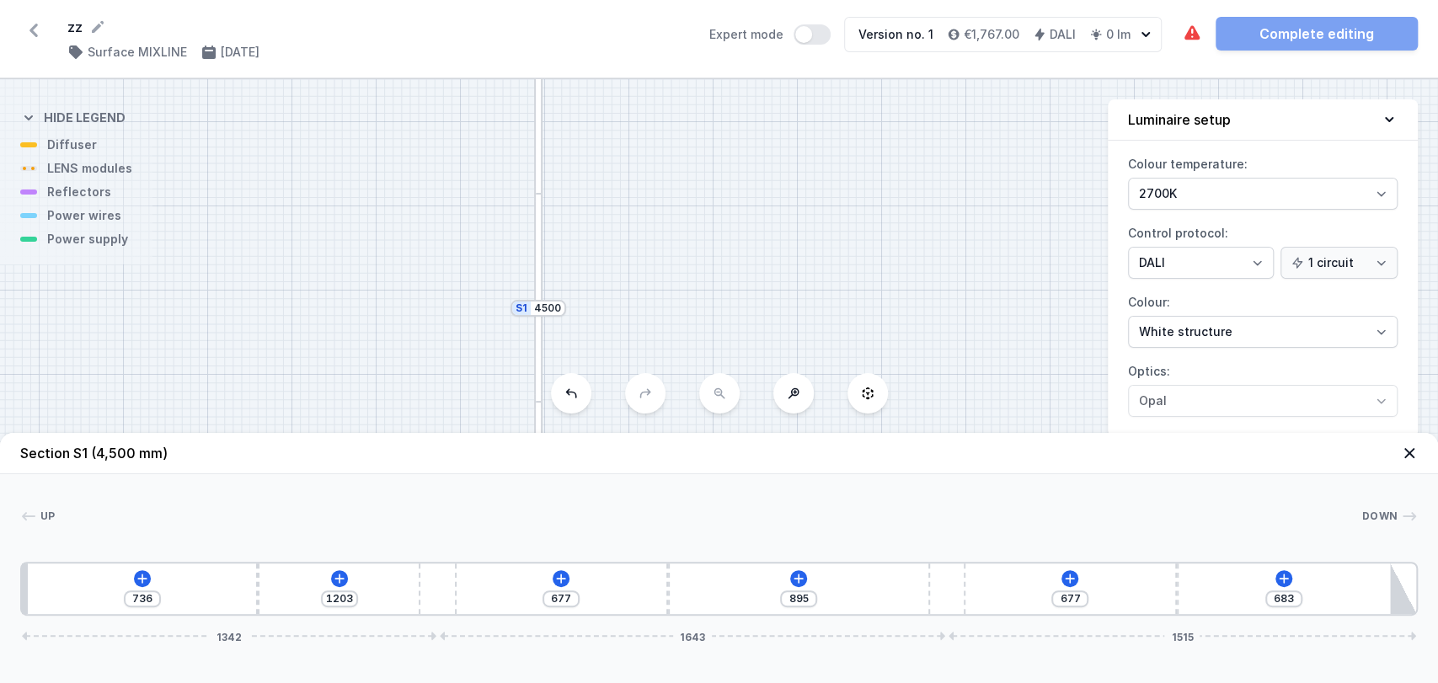
type input "1205"
type input "893"
type input "1208"
type input "890"
type input "642"
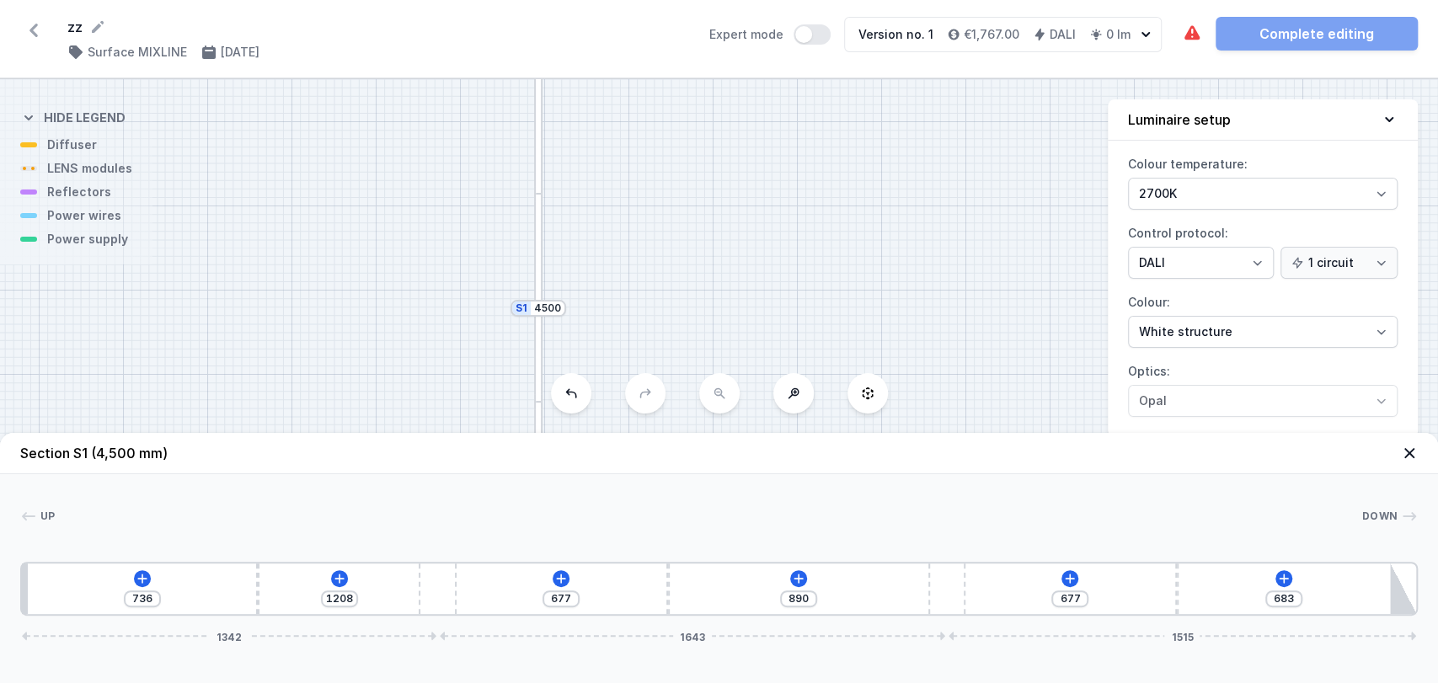
type input "807"
type input "707"
type input "742"
type input "728"
type input "721"
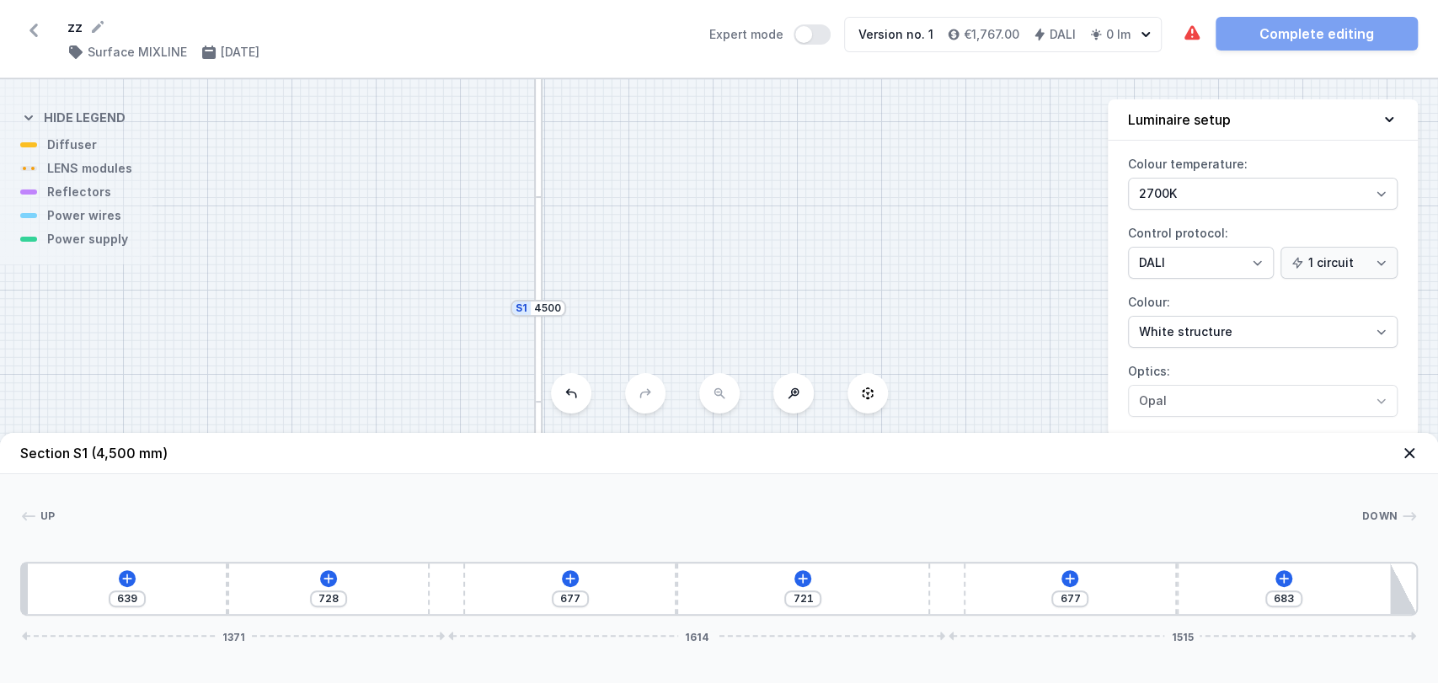
type input "752"
type input "697"
type input "763"
type input "686"
type input "766"
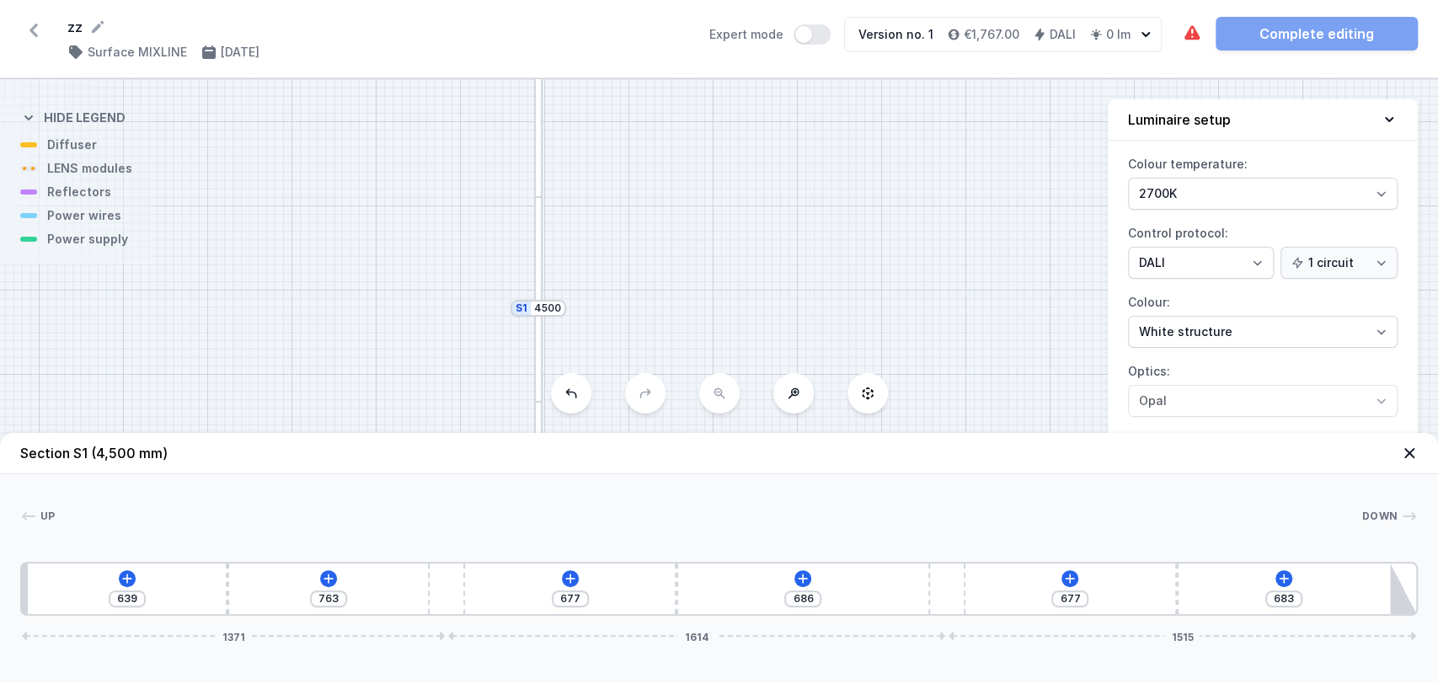
type input "683"
type input "768"
type input "681"
type input "771"
type input "678"
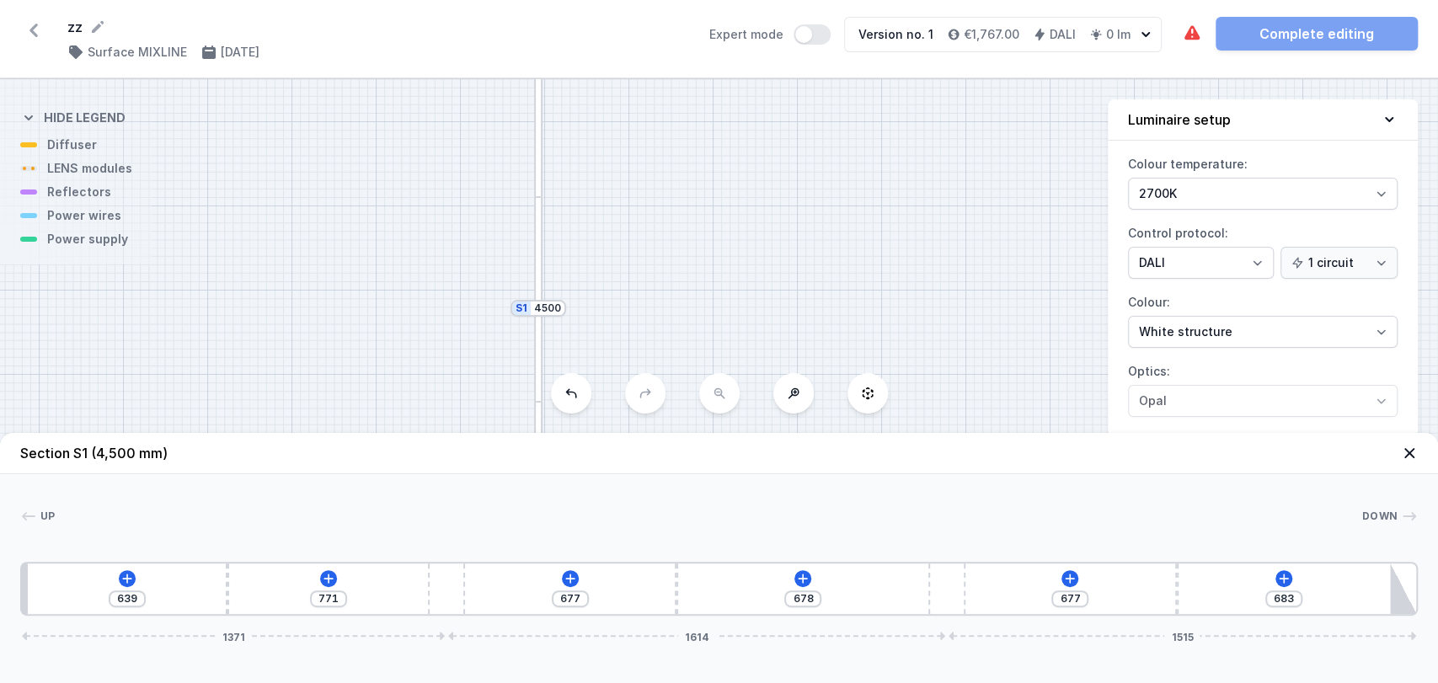
type input "774"
type input "675"
drag, startPoint x: 493, startPoint y: 572, endPoint x: 518, endPoint y: 556, distance: 29.9
click at [518, 556] on div "Up Down 1 2 3 2 3 2 4 639 774 677 675 677 683 1503 1482 1515 659 10 1571 10 147…" at bounding box center [719, 545] width 1438 height 142
type input "720"
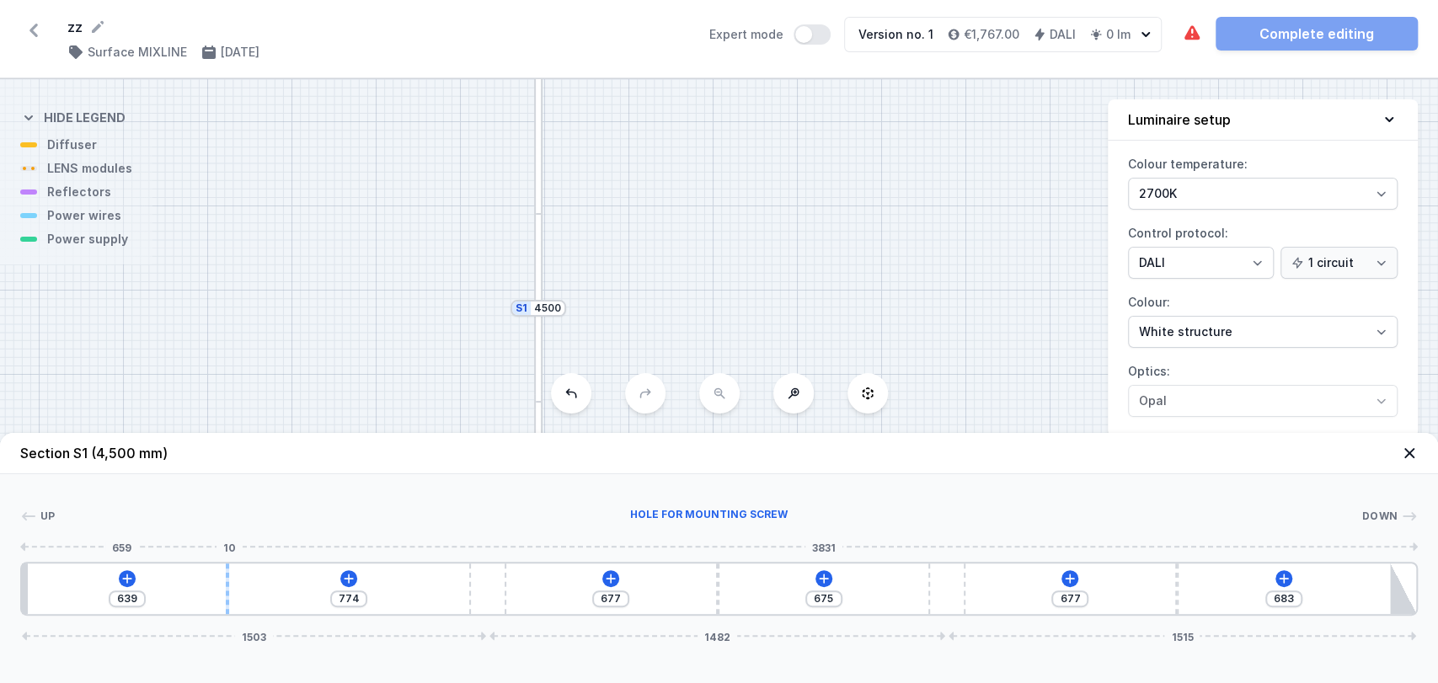
type input "693"
type input "701"
type input "712"
type input "669"
type input "744"
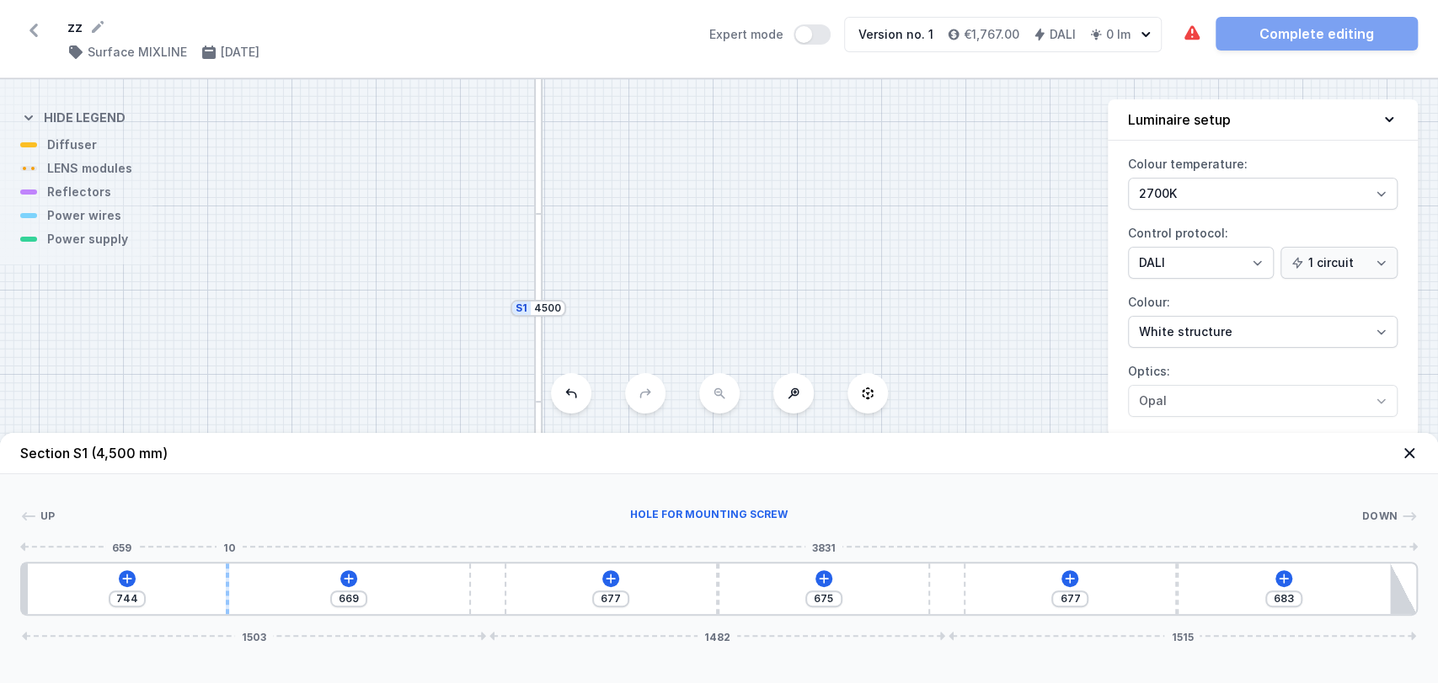
type input "656"
type input "757"
type input "645"
type input "768"
type input "634"
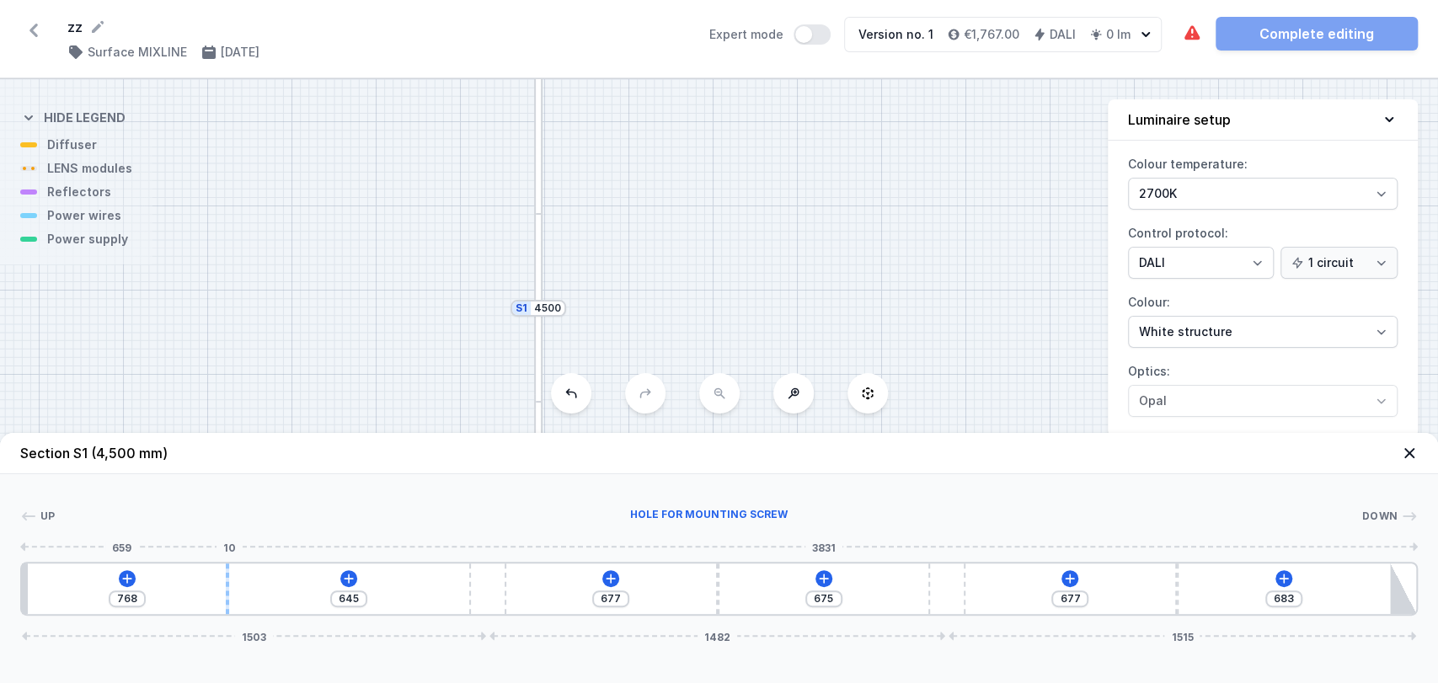
type input "779"
type input "629"
type input "784"
type input "626"
type input "787"
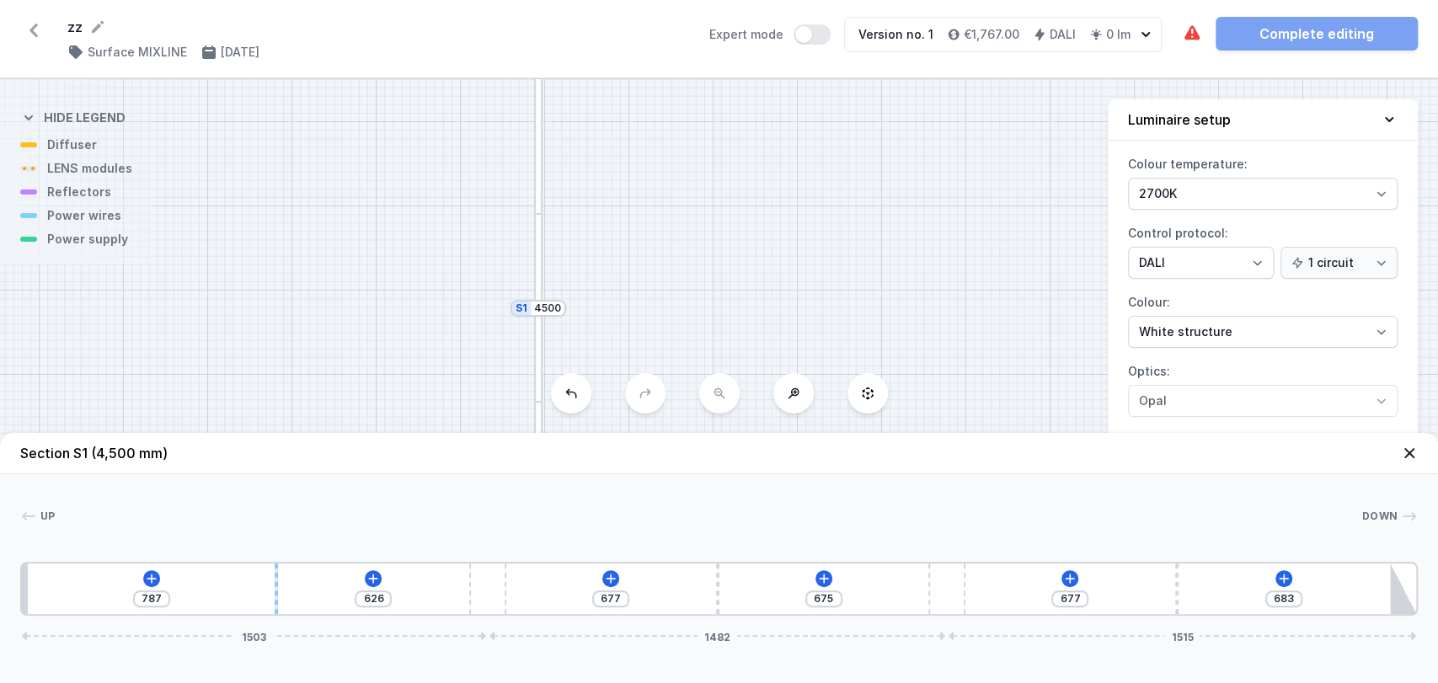
type input "616"
type input "797"
type input "605"
type input "808"
type input "583"
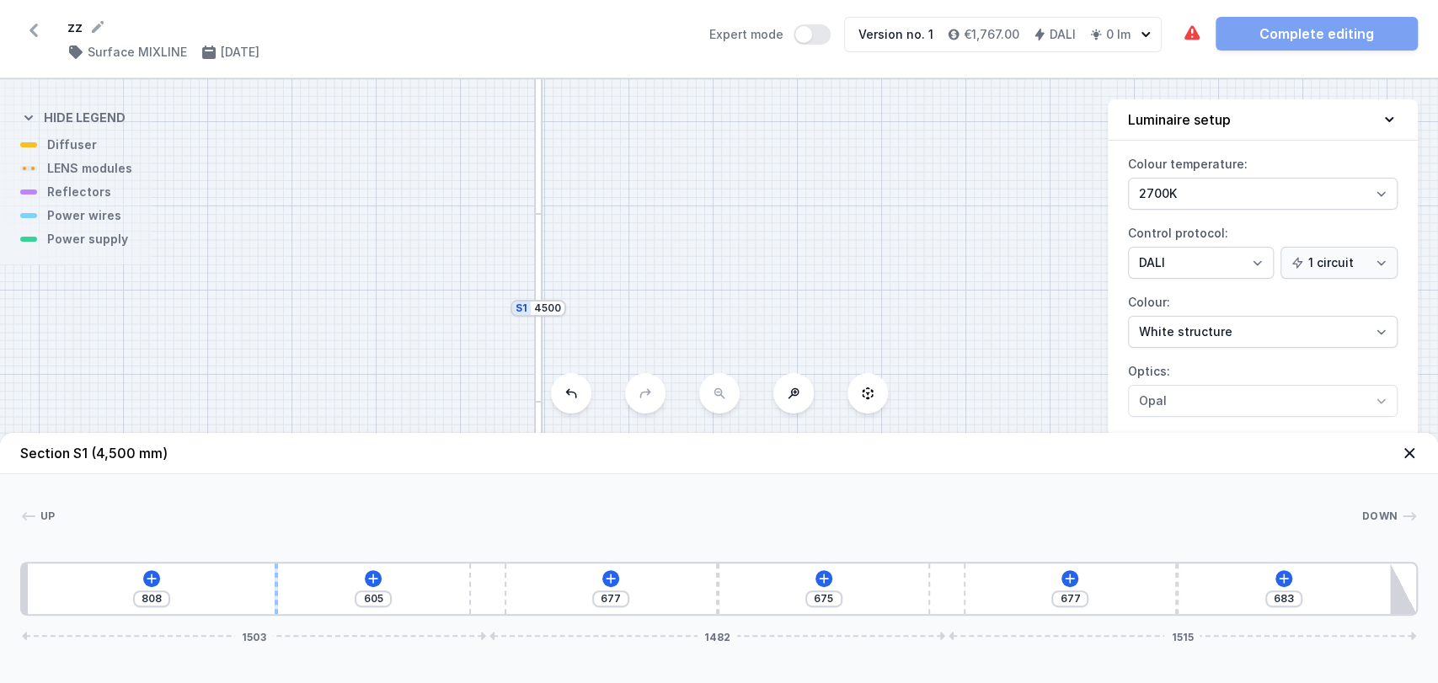
type input "830"
type input "573"
type input "840"
type input "565"
type input "848"
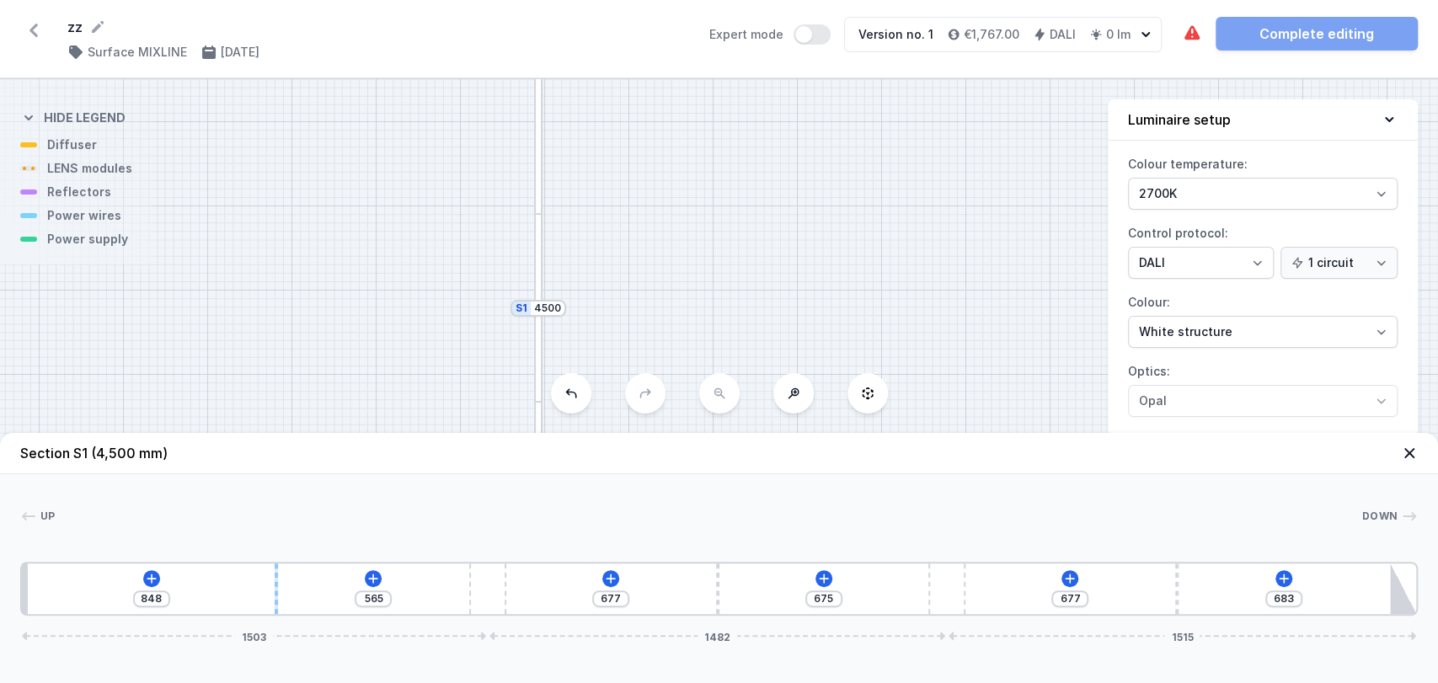
type input "562"
type input "851"
type input "559"
type input "854"
type input "557"
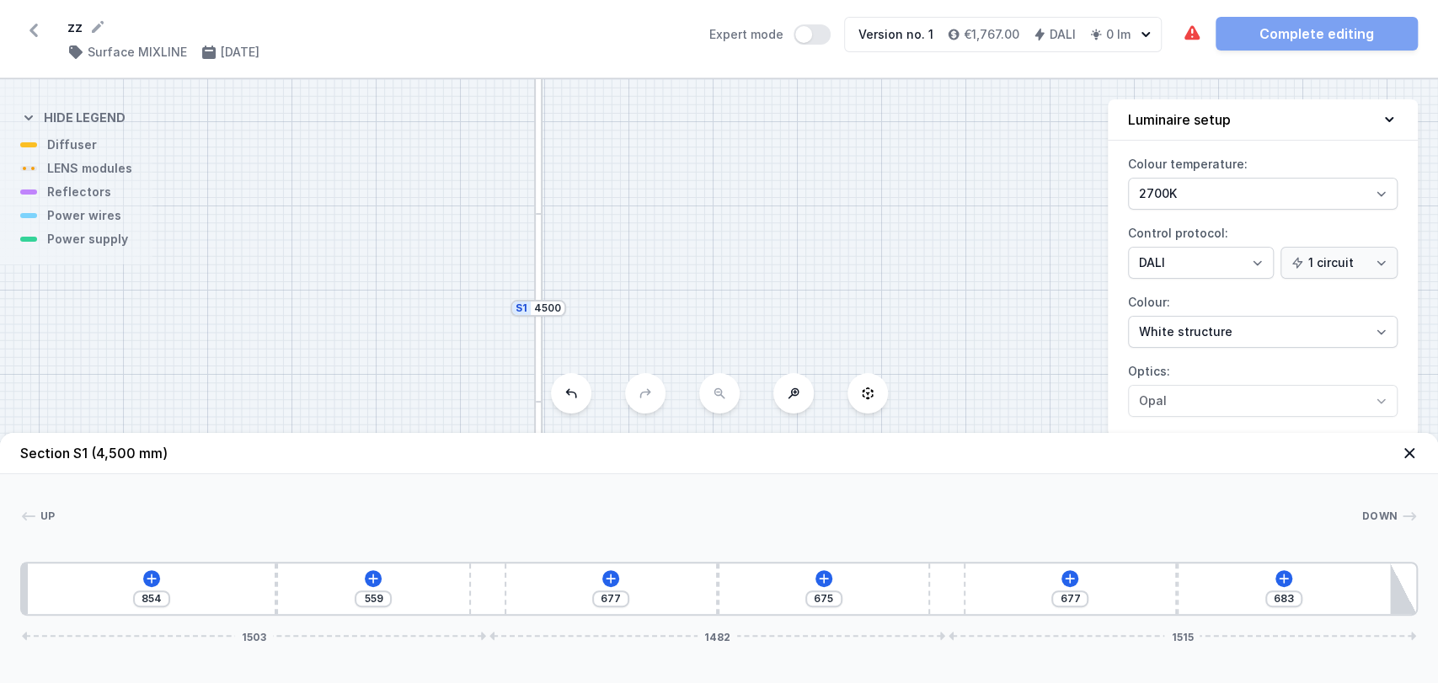
type input "856"
type input "565"
type input "848"
type input "578"
type input "835"
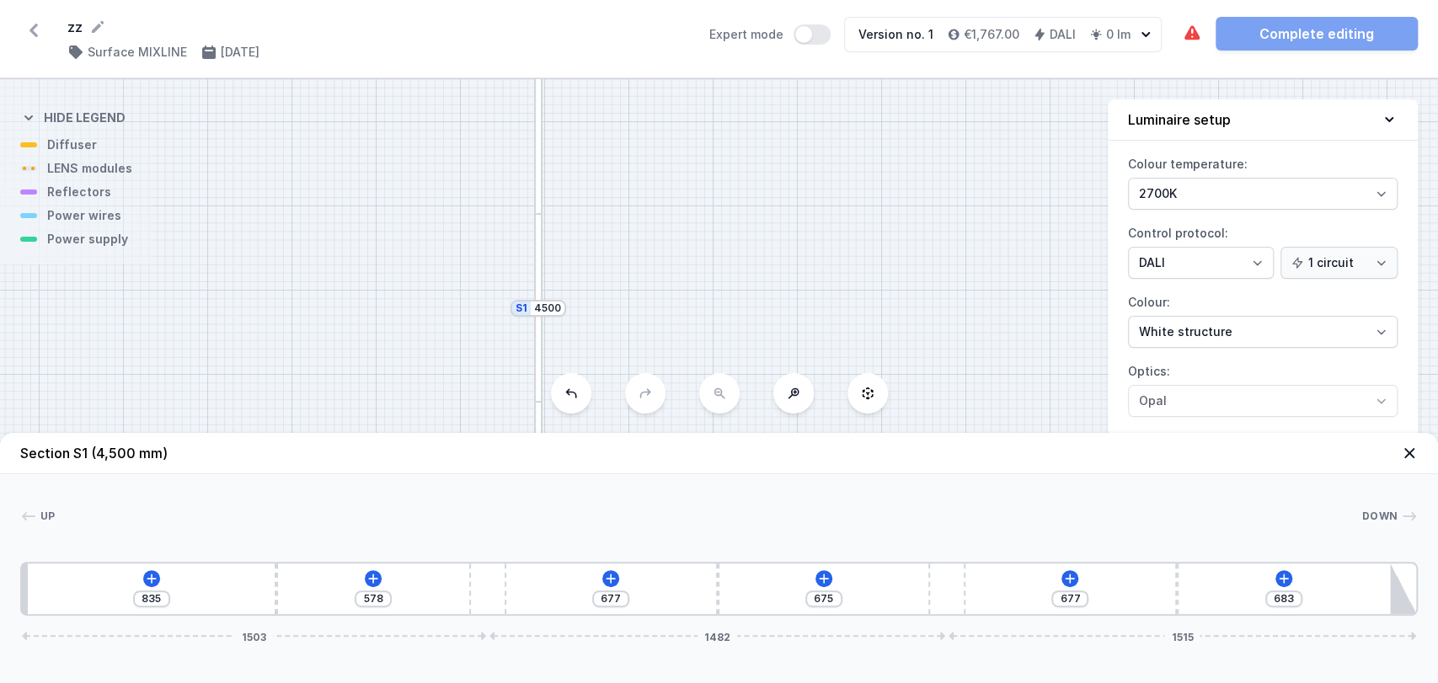
type input "599"
type input "814"
type input "656"
type input "757"
type input "691"
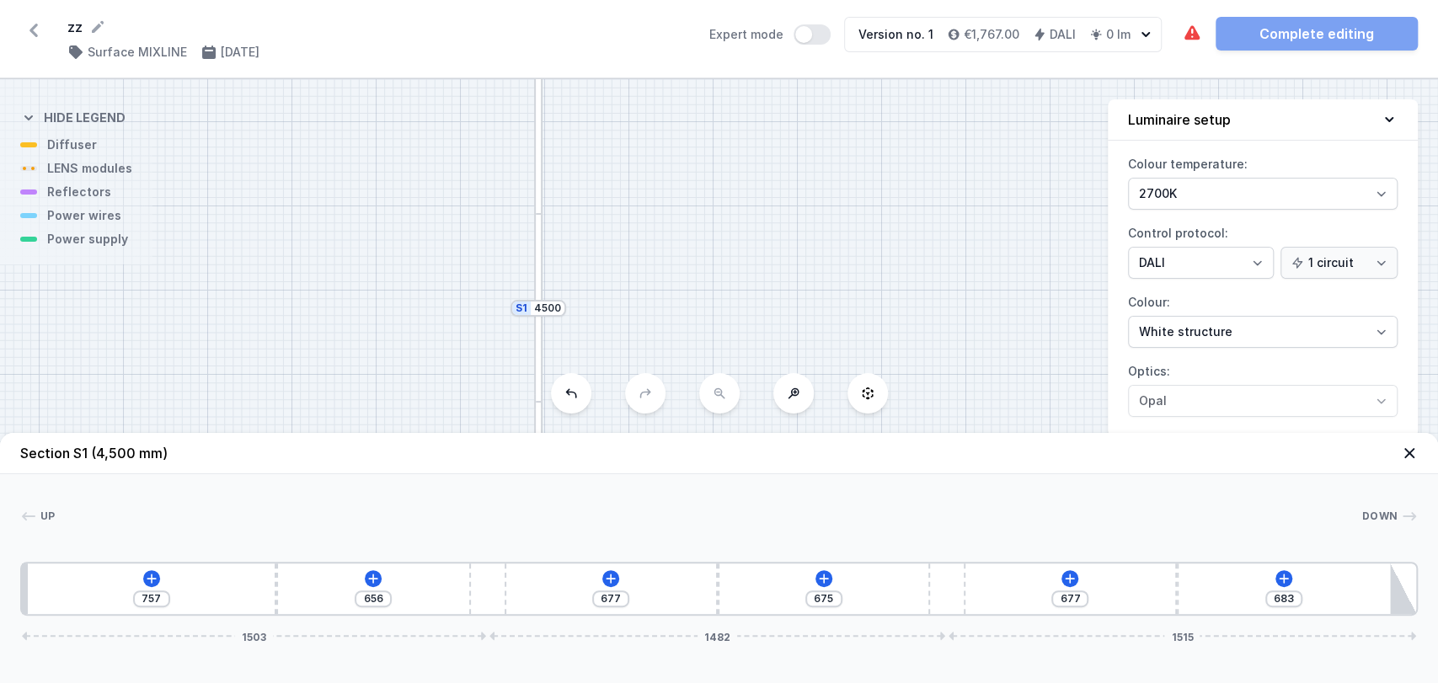
type input "722"
type input "750"
type input "663"
type input "790"
type input "623"
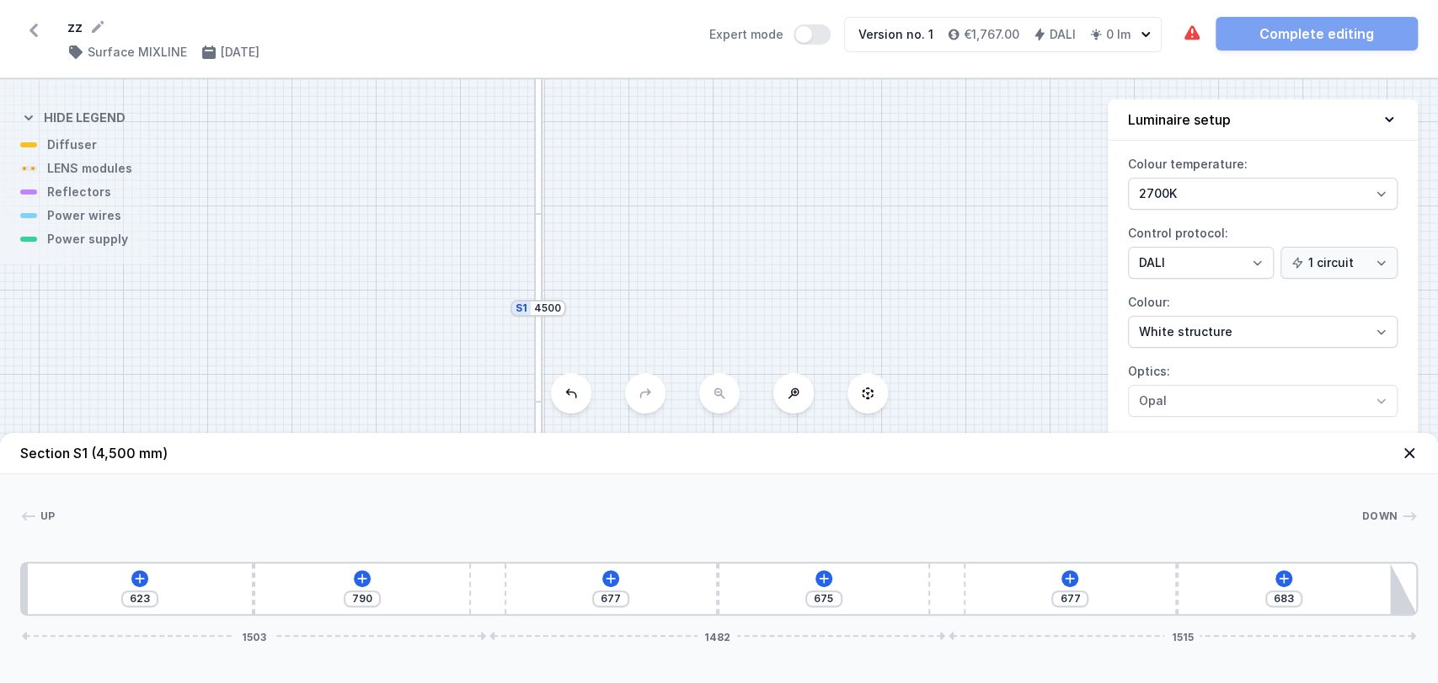
type input "817"
type input "596"
type input "838"
type input "575"
type input "849"
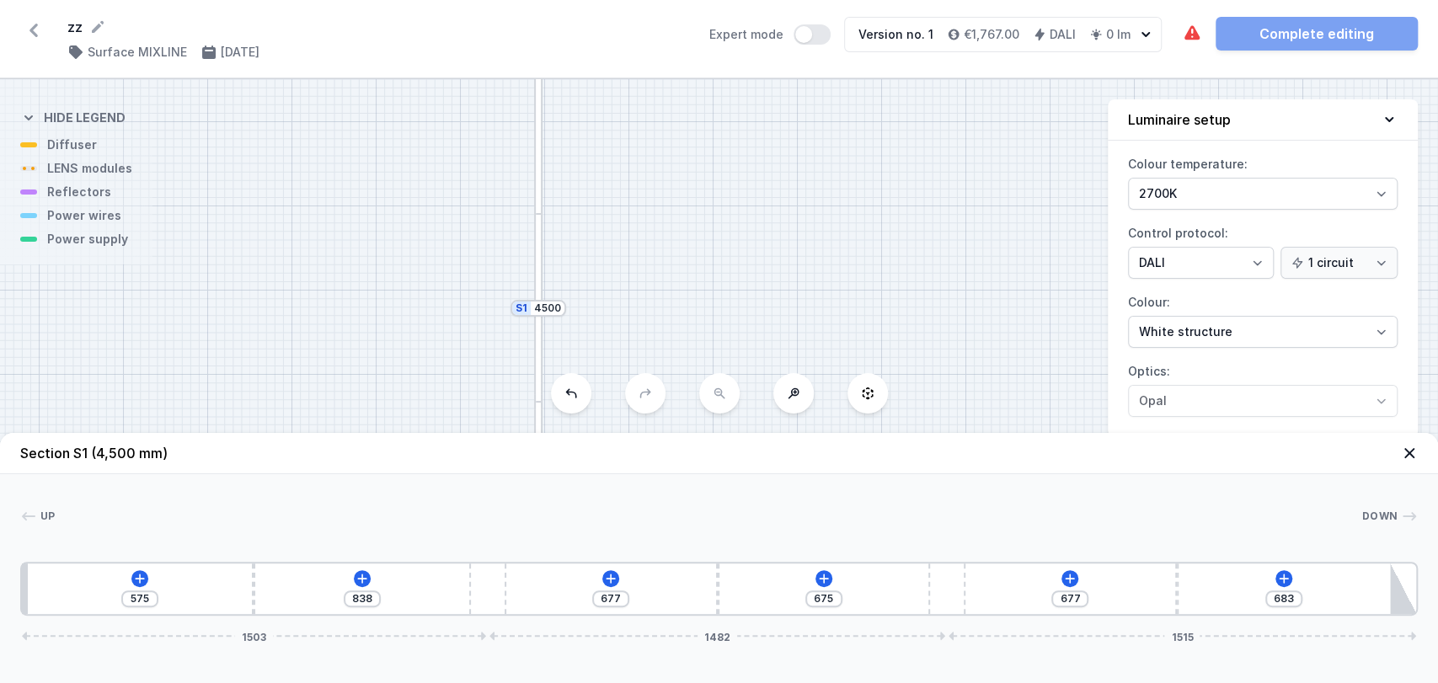
type input "564"
type input "860"
type input "553"
type input "862"
type input "551"
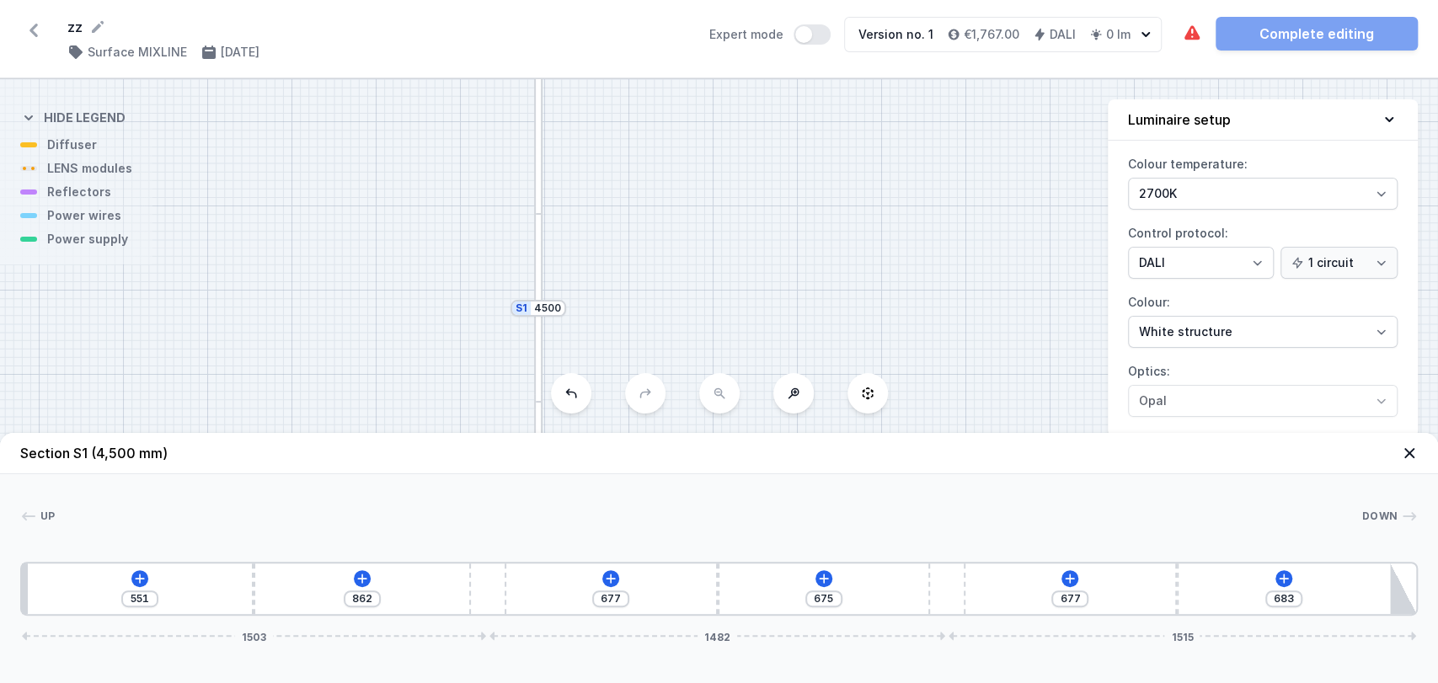
type input "865"
type input "548"
type input "868"
type input "545"
type input "852"
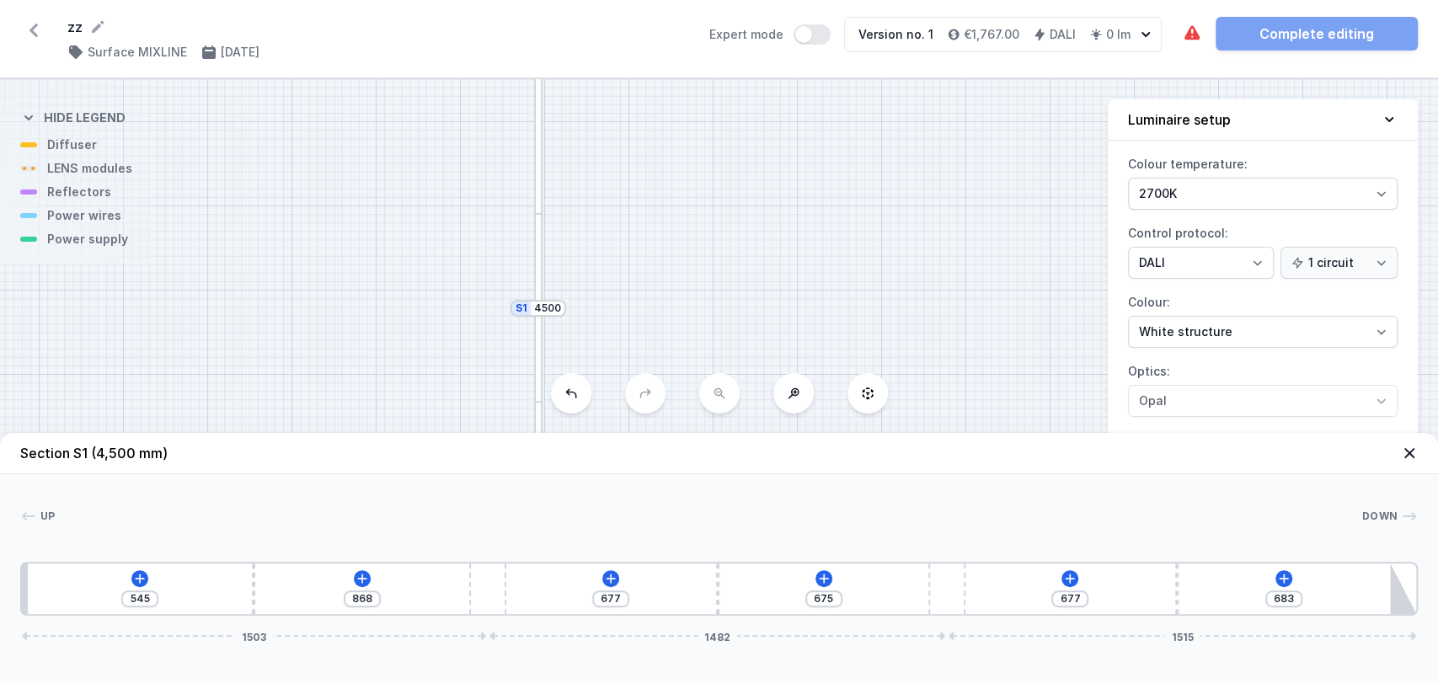
type input "561"
type input "725"
type input "688"
type input "650"
type input "763"
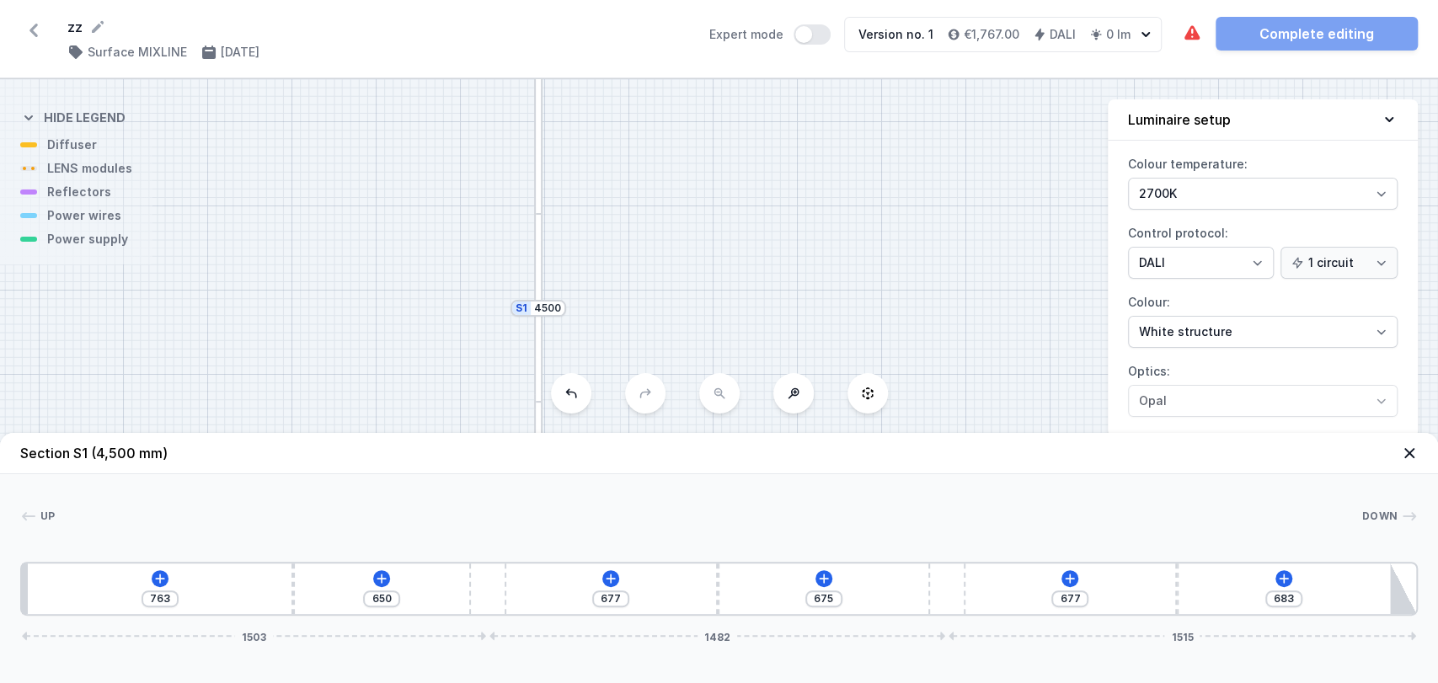
type input "562"
type input "851"
type input "530"
type input "883"
type input "514"
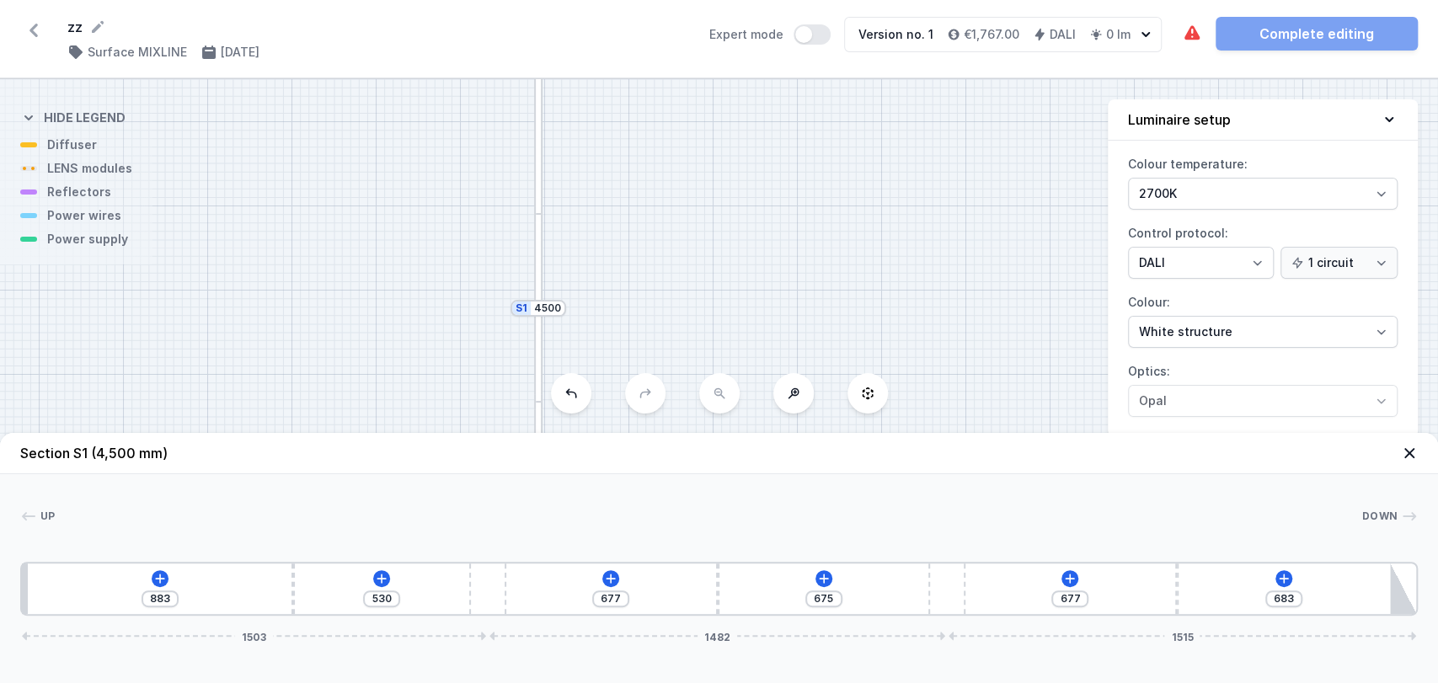
type input "899"
type input "511"
type input "902"
type input "508"
type input "905"
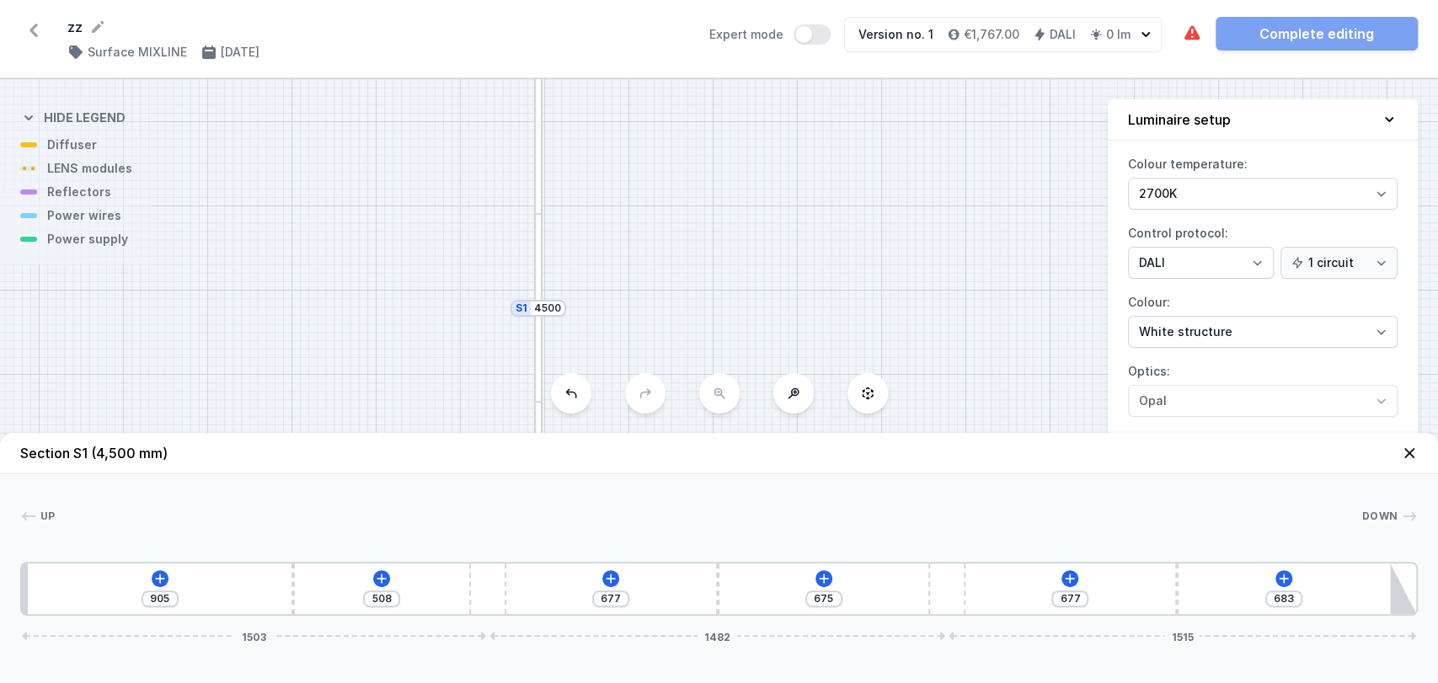
type input "506"
type input "907"
type input "524"
type input "889"
type input "540"
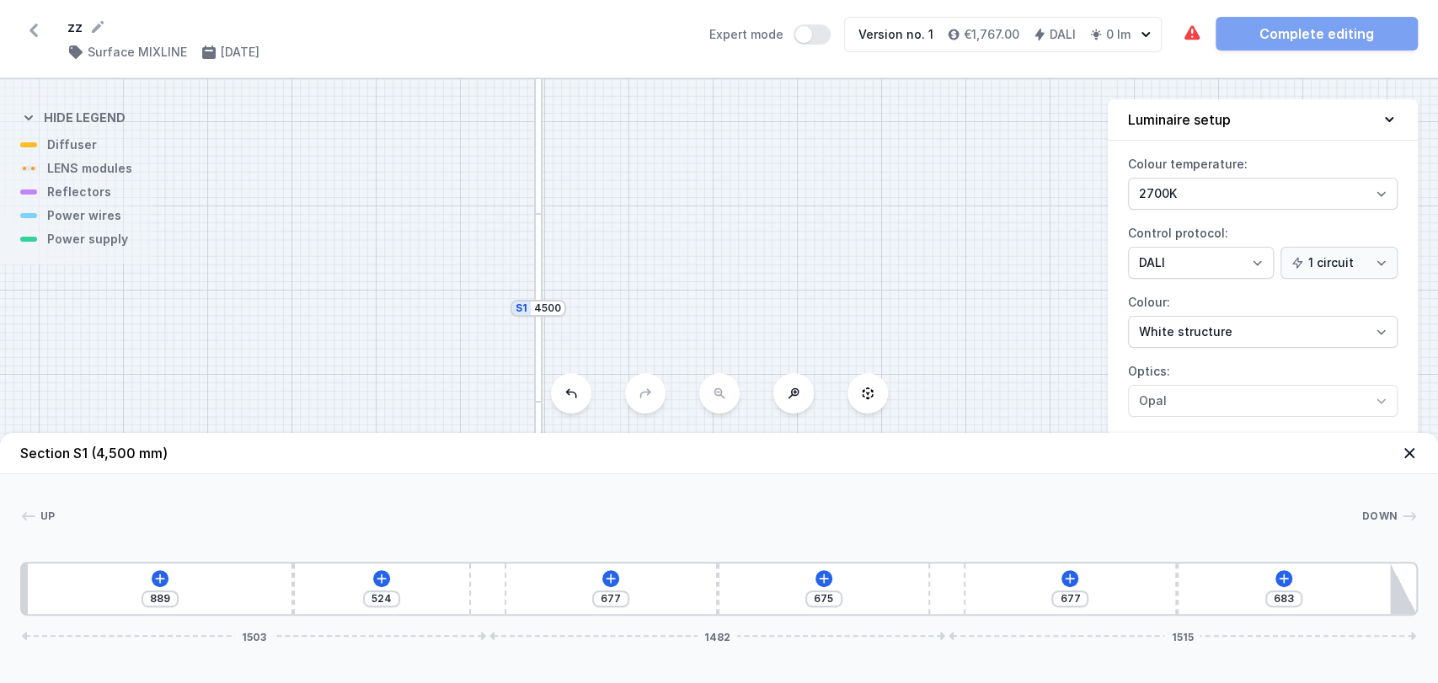
type input "873"
type input "562"
type input "851"
type input "583"
type input "830"
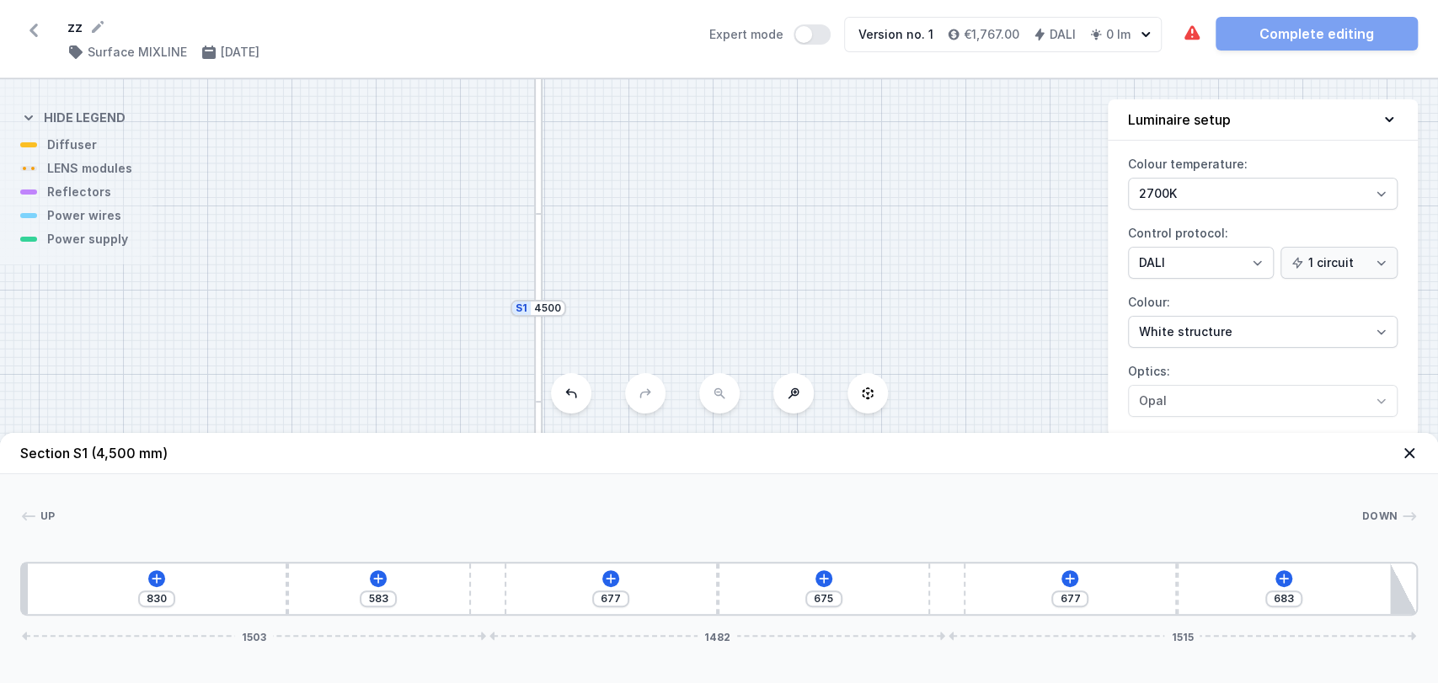
type input "605"
drag, startPoint x: 227, startPoint y: 580, endPoint x: 229, endPoint y: 559, distance: 21.2
click at [229, 559] on div "Up Down 1 2 3 2 3 2 4 658 755 677 675 677 683 1503 1482 1515 678 10 1552 10 147…" at bounding box center [719, 545] width 1438 height 142
click at [613, 580] on icon at bounding box center [610, 578] width 13 height 13
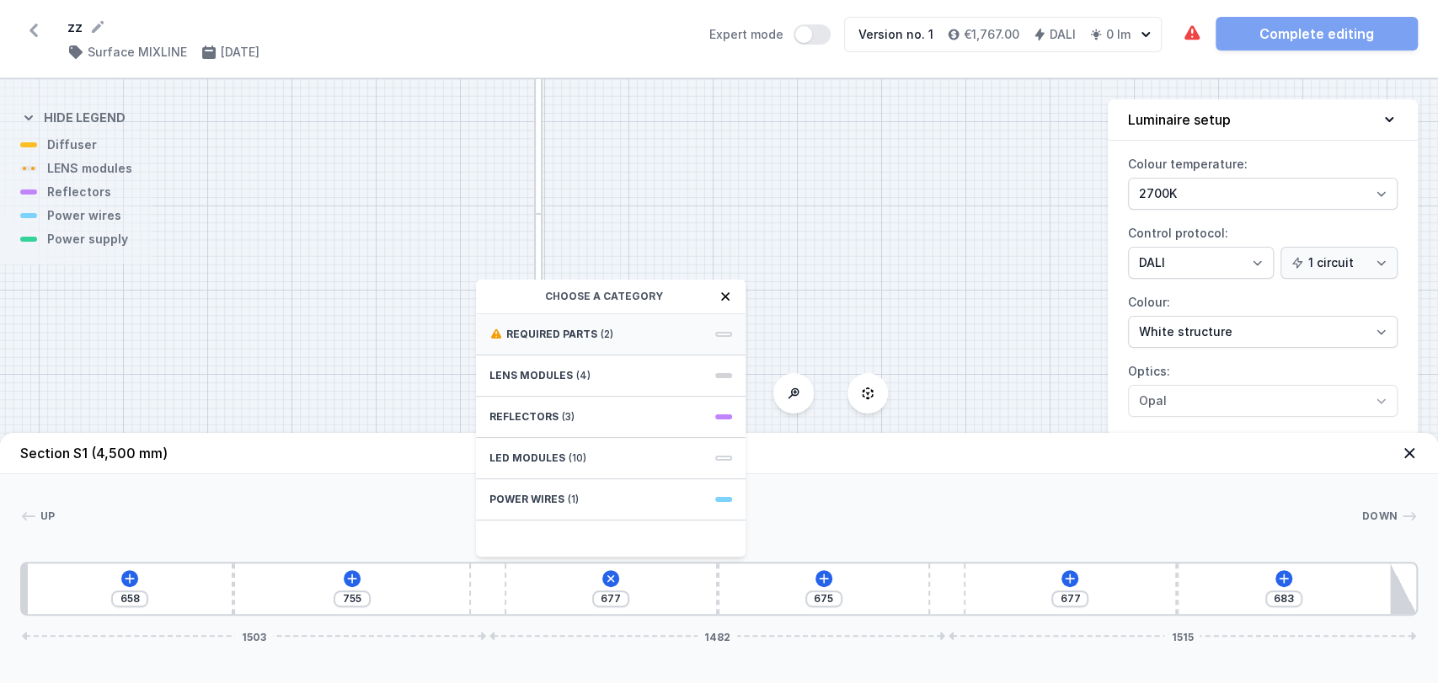
click at [581, 324] on div "Required parts (2)" at bounding box center [611, 334] width 270 height 41
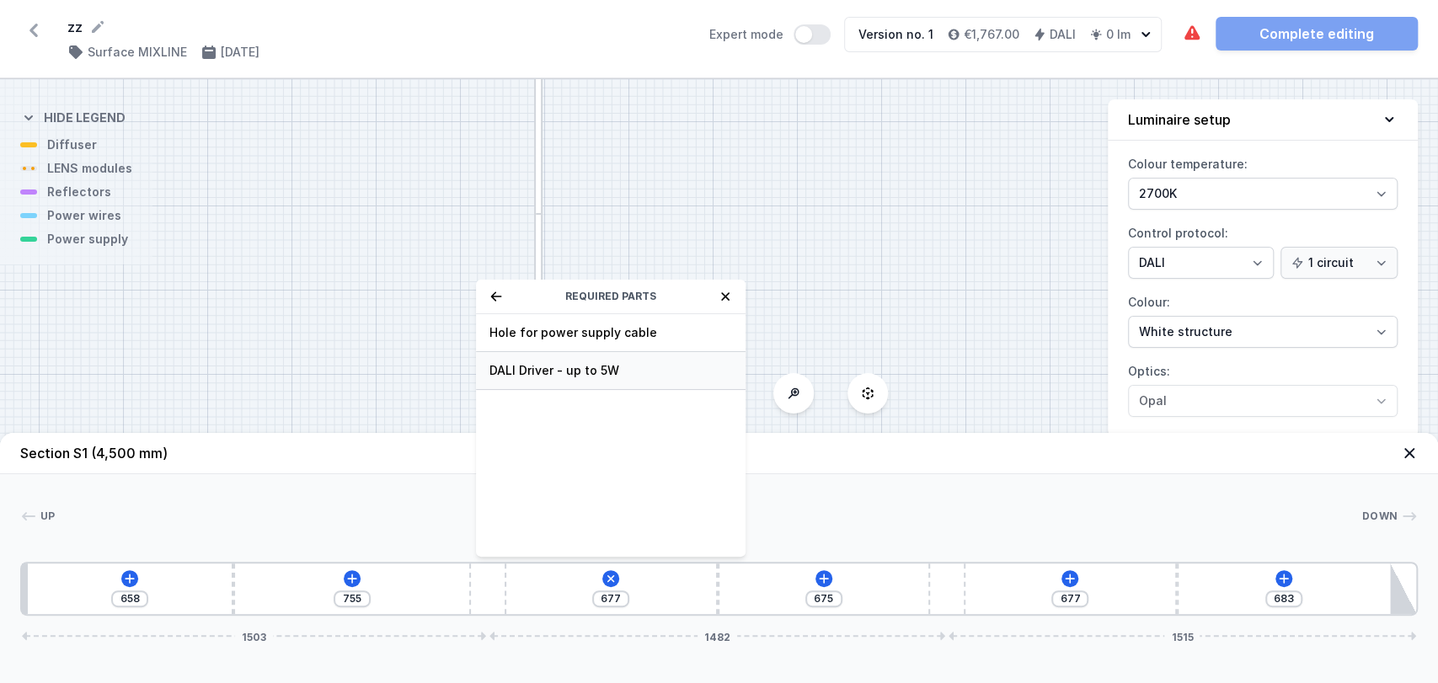
click at [565, 366] on span "DALI Driver - up to 5W" at bounding box center [610, 370] width 243 height 17
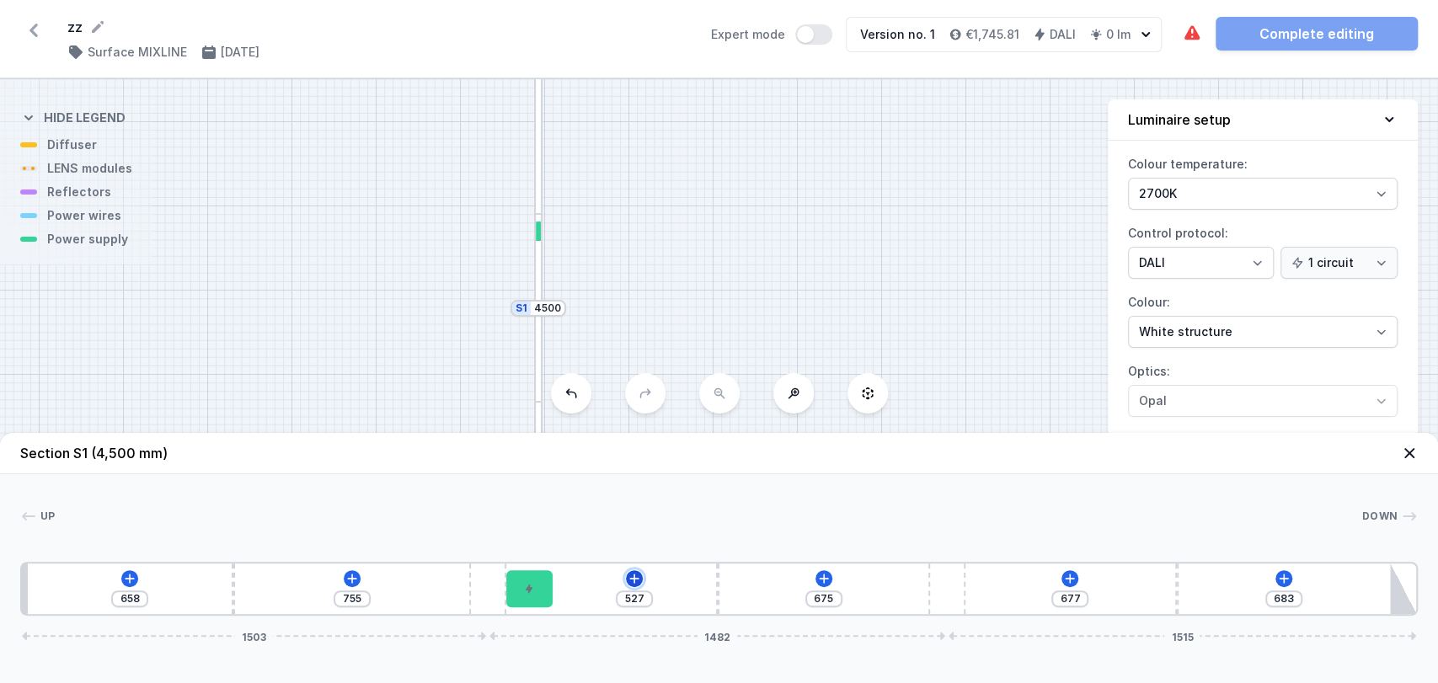
click at [637, 583] on icon at bounding box center [634, 578] width 13 height 13
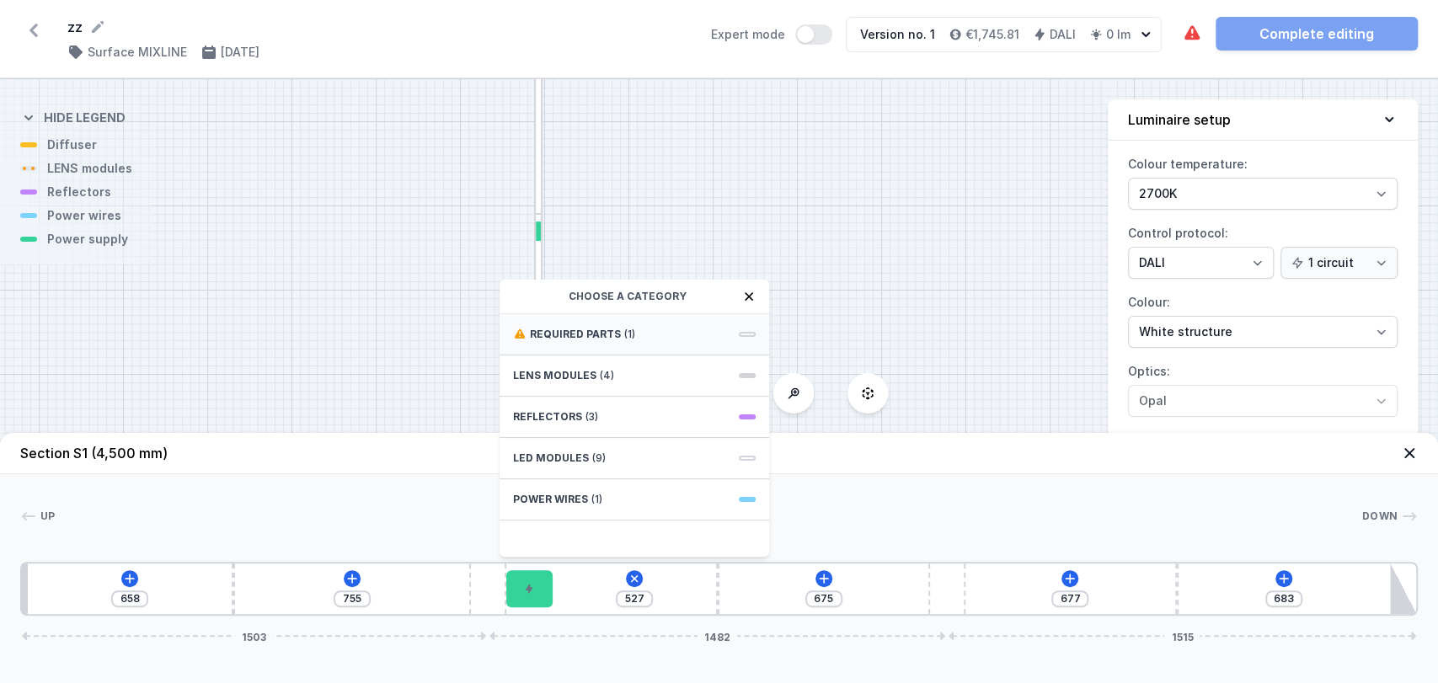
click at [611, 344] on div "Required parts (1)" at bounding box center [634, 334] width 270 height 41
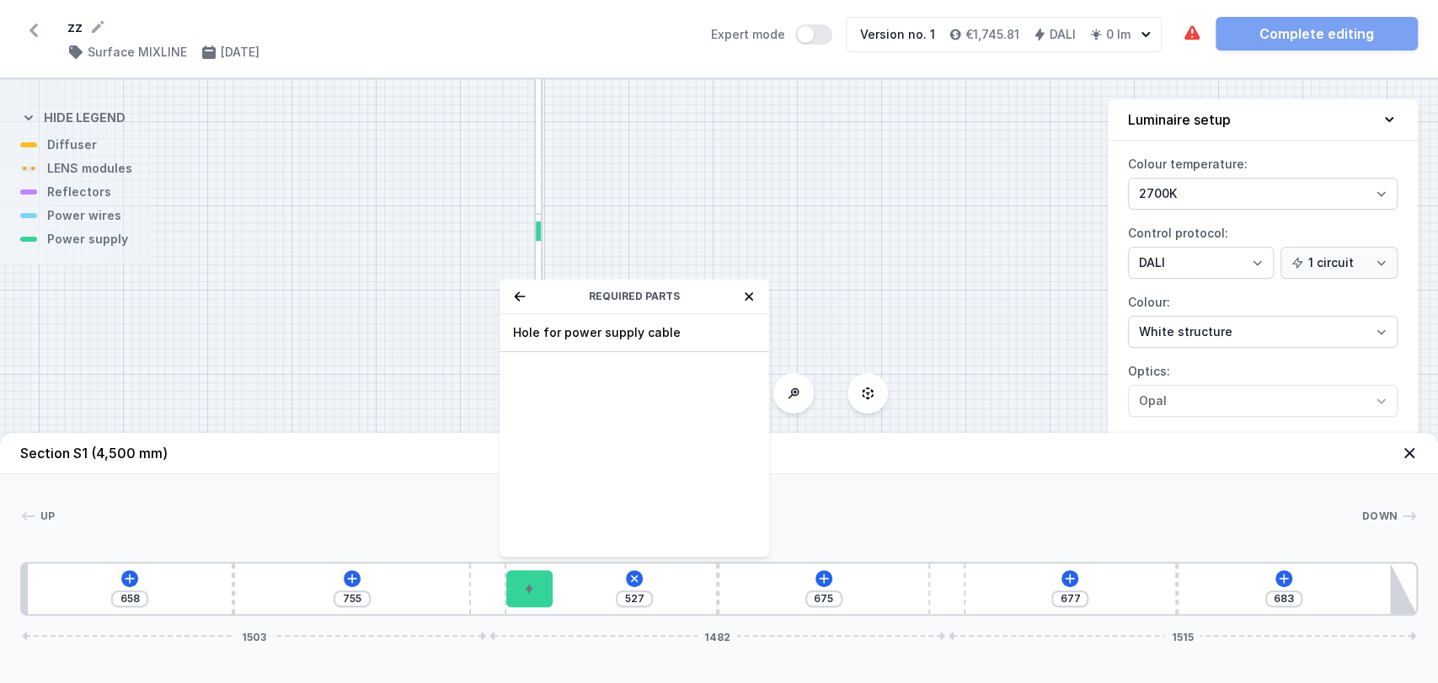
click at [611, 344] on div "Hole for power supply cable" at bounding box center [634, 333] width 270 height 38
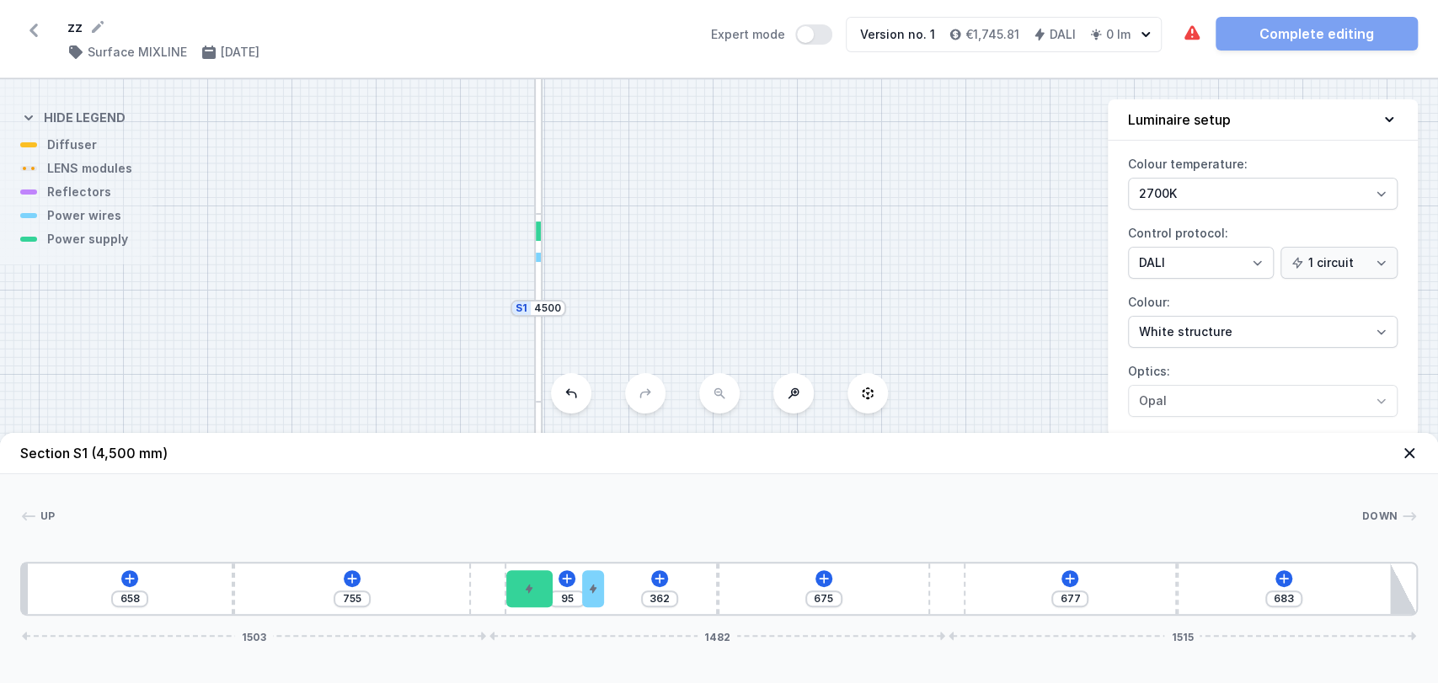
drag, startPoint x: 571, startPoint y: 581, endPoint x: 608, endPoint y: 585, distance: 37.2
click at [608, 585] on div "658 755 95 362 675 677 683 1503 1482 1515" at bounding box center [718, 589] width 1397 height 54
drag, startPoint x: 596, startPoint y: 589, endPoint x: 1103, endPoint y: 650, distance: 511.6
click at [123, 574] on icon at bounding box center [129, 578] width 13 height 13
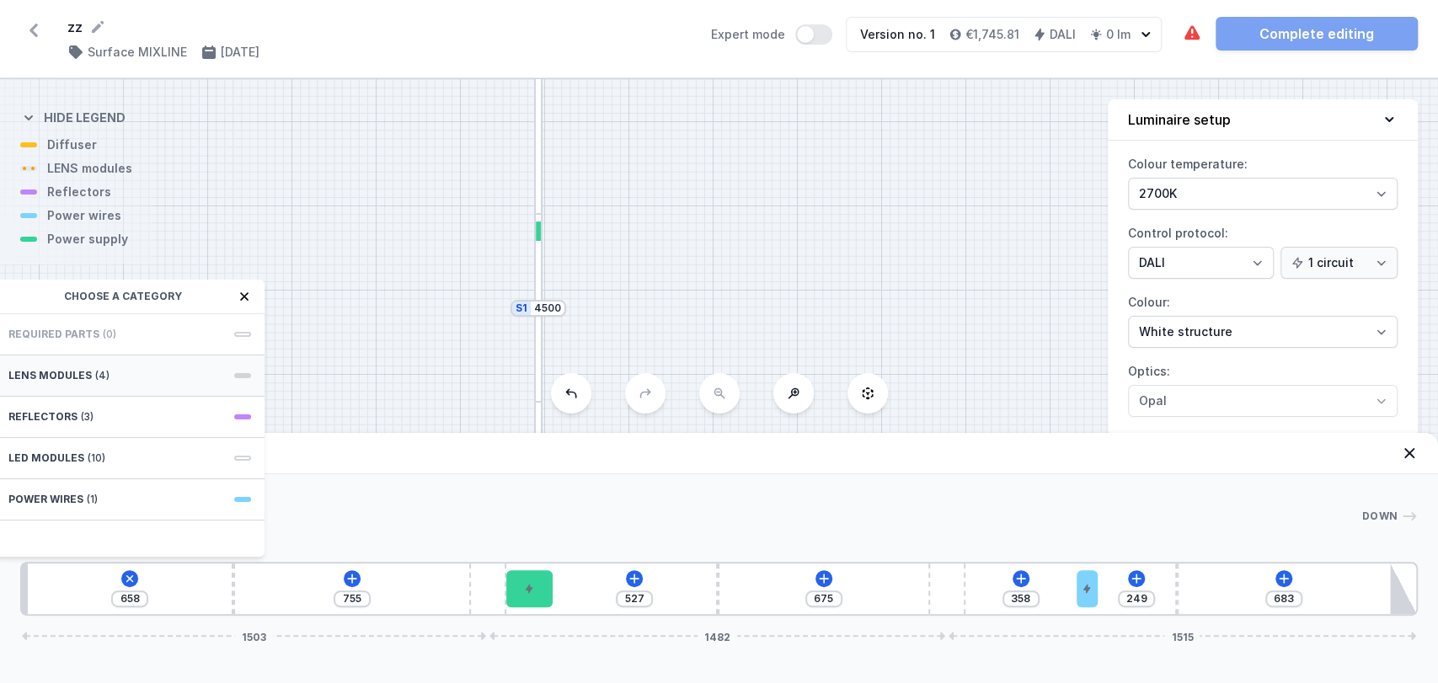
click at [54, 381] on span "LENS modules" at bounding box center [49, 375] width 83 height 13
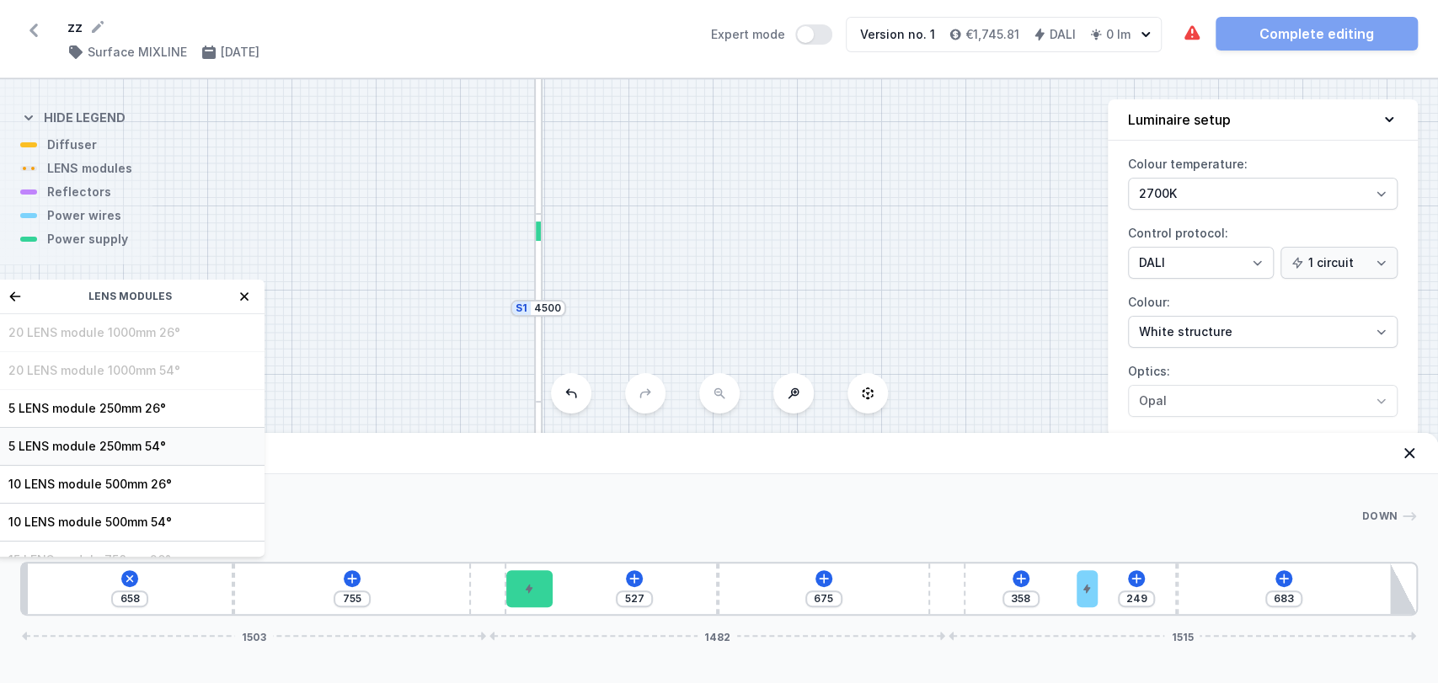
click at [81, 447] on span "5 LENS module 250mm 54°" at bounding box center [129, 446] width 243 height 17
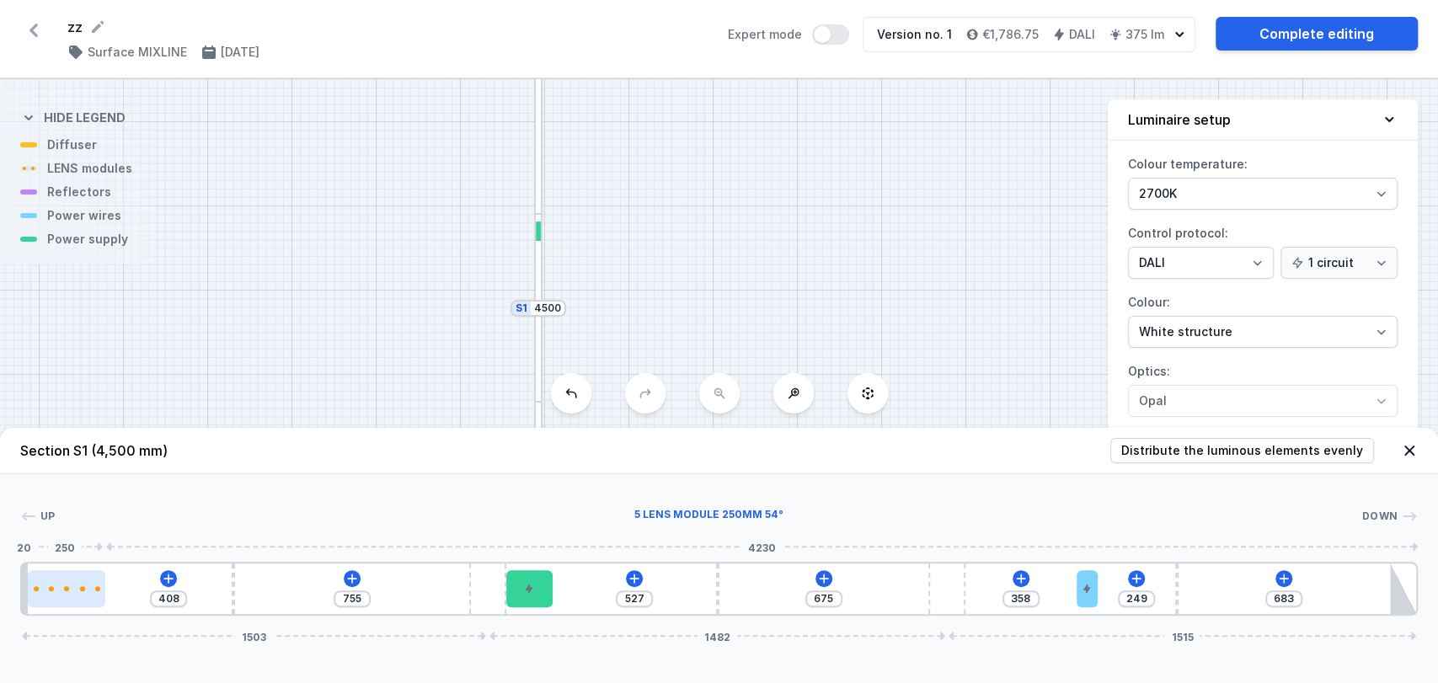
click at [78, 588] on div at bounding box center [66, 588] width 77 height 5
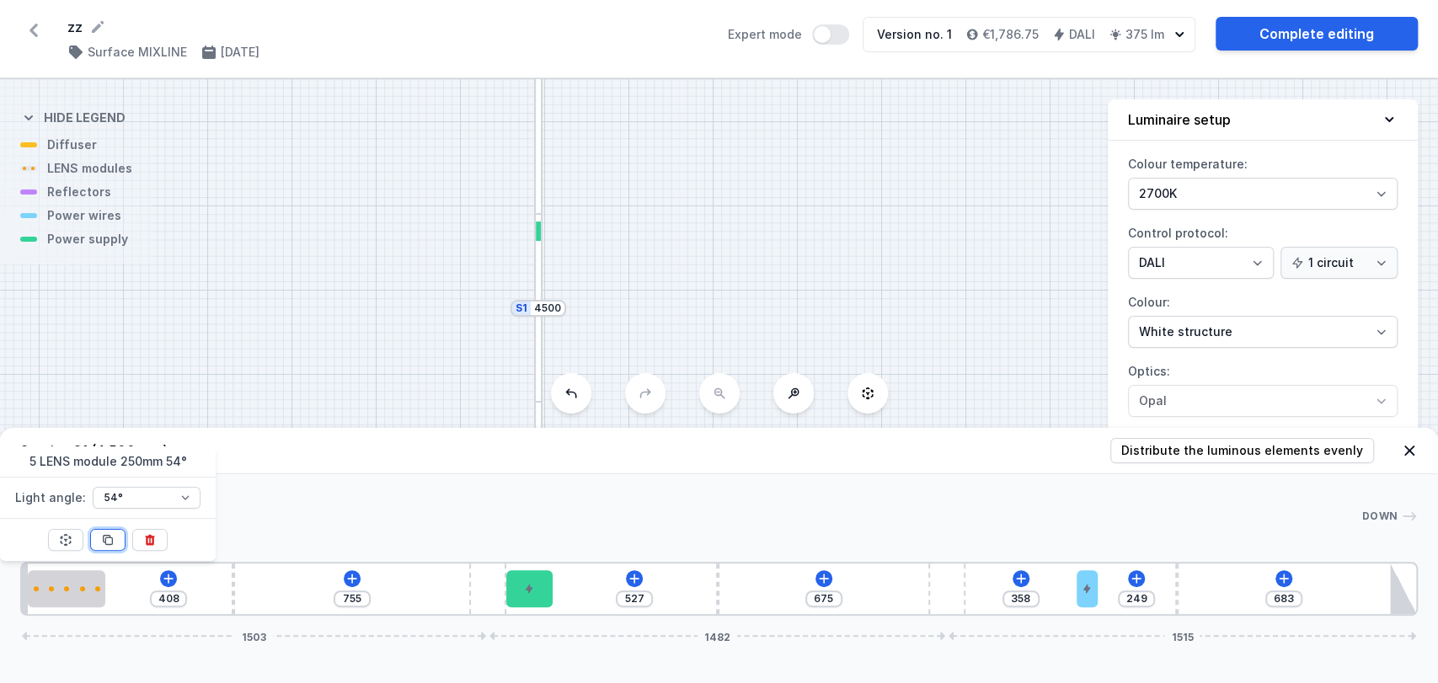
click at [108, 541] on icon at bounding box center [107, 539] width 13 height 13
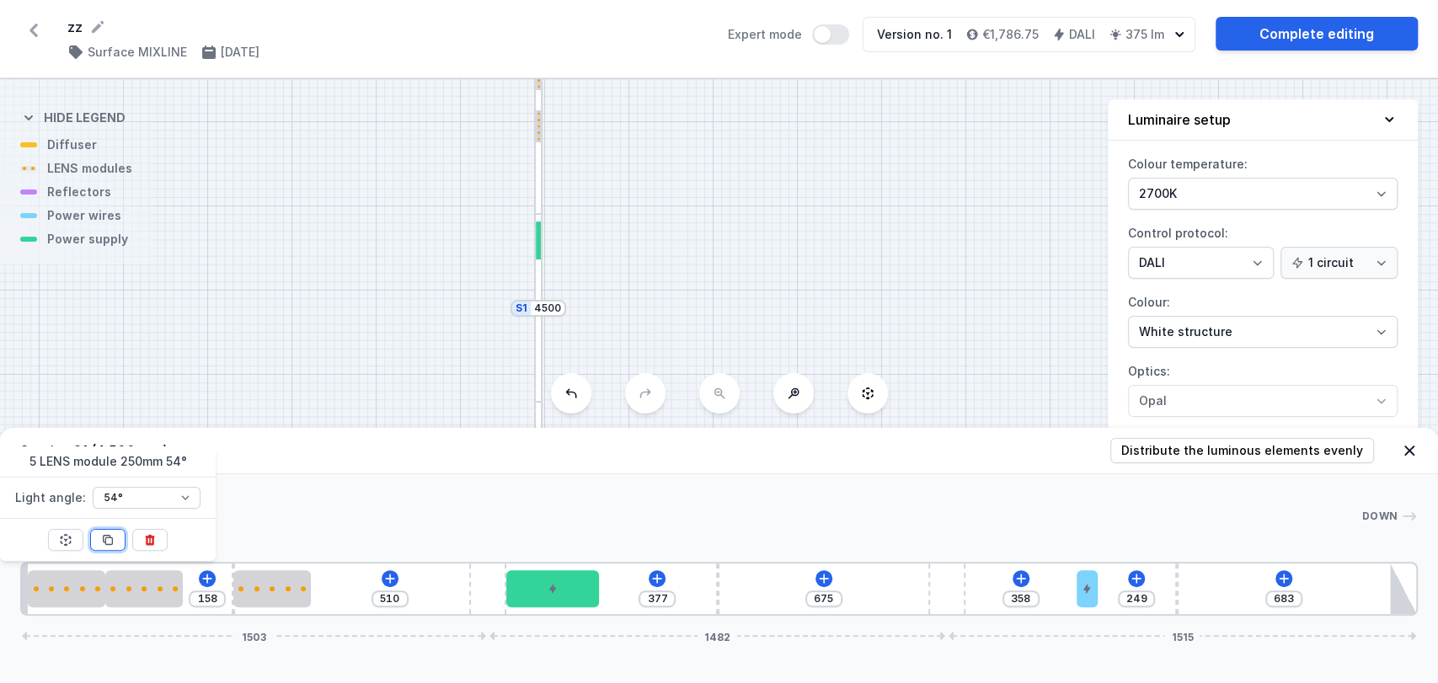
click at [108, 541] on icon at bounding box center [107, 539] width 13 height 13
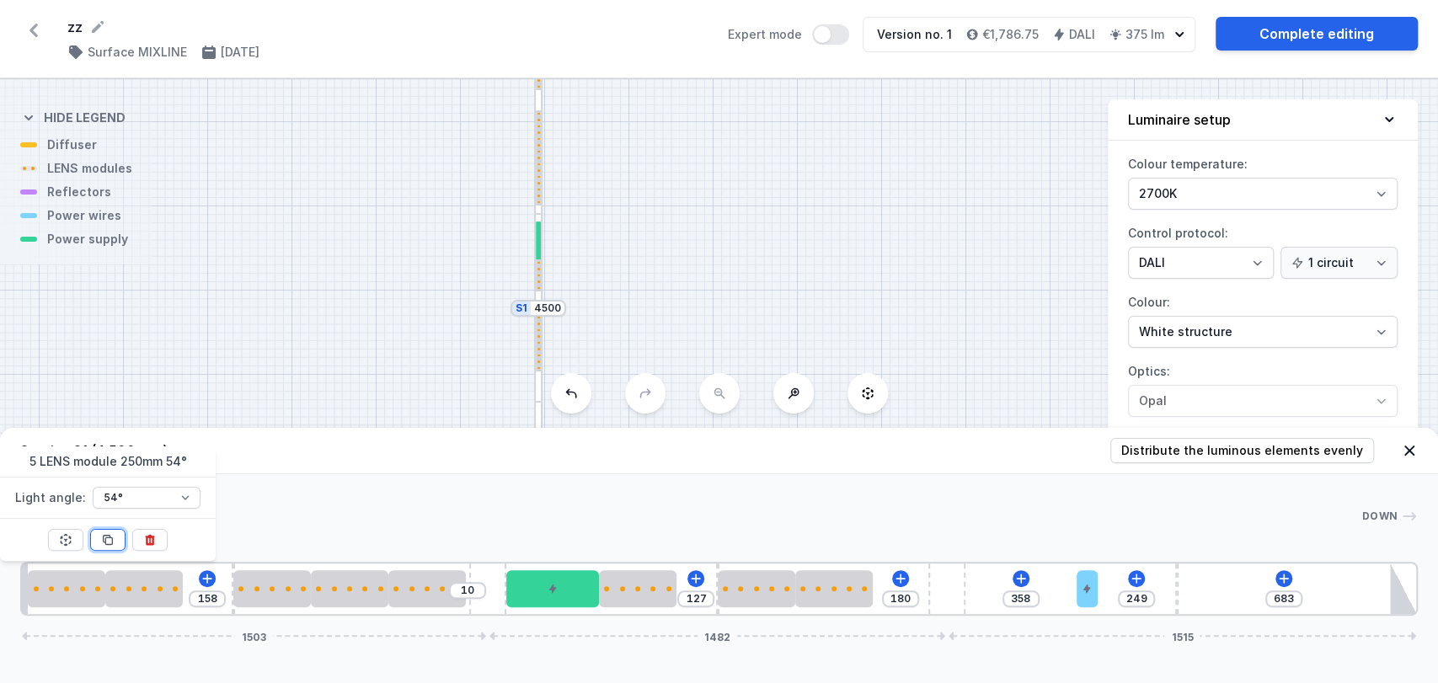
click at [108, 541] on icon at bounding box center [107, 539] width 13 height 13
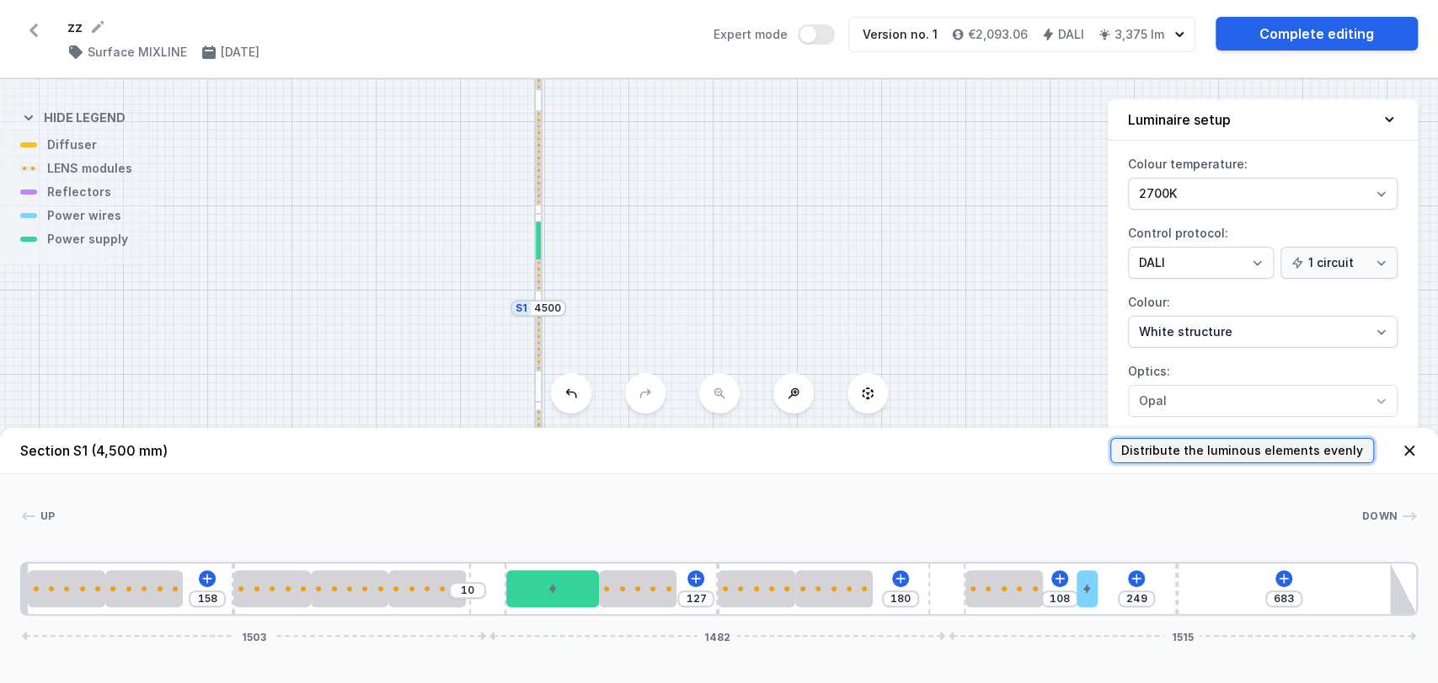
click at [1195, 449] on span "Distribute the luminous elements evenly" at bounding box center [1242, 450] width 242 height 17
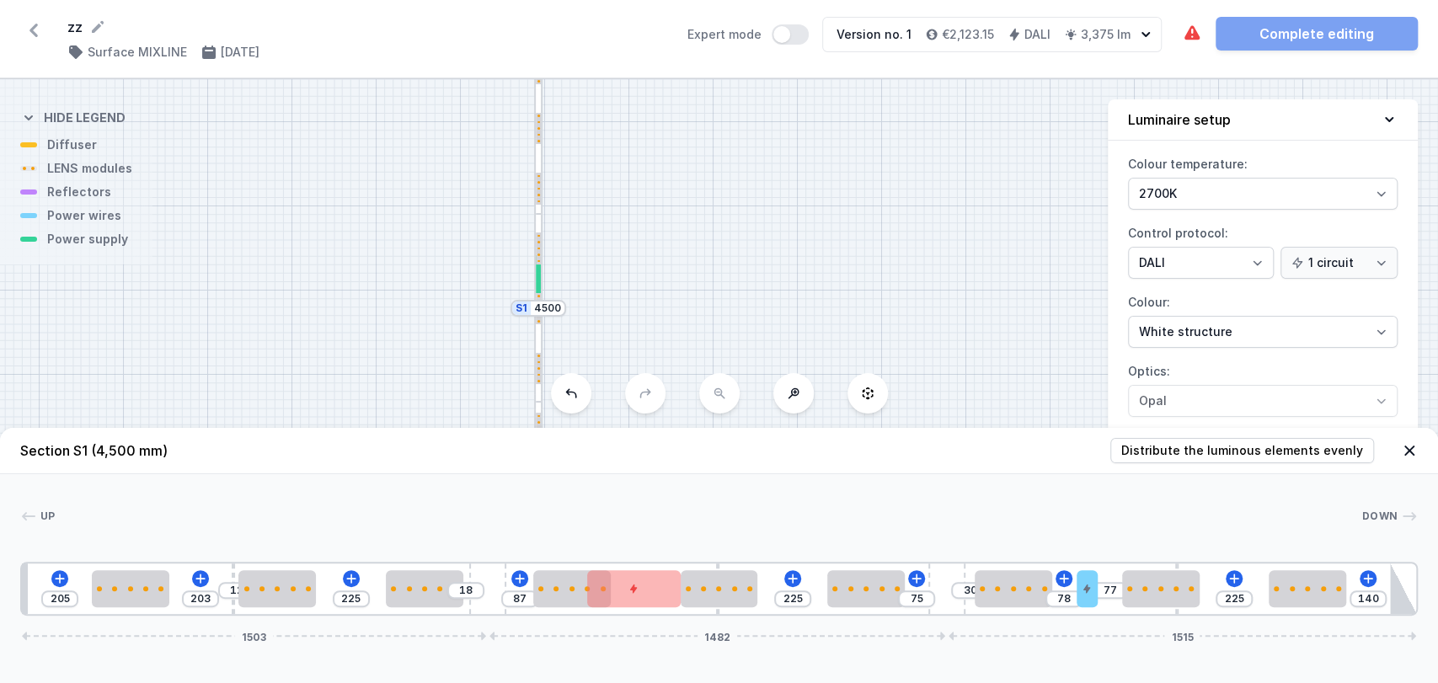
drag, startPoint x: 598, startPoint y: 585, endPoint x: 682, endPoint y: 562, distance: 87.5
drag, startPoint x: 569, startPoint y: 579, endPoint x: 551, endPoint y: 580, distance: 18.5
click at [551, 580] on div at bounding box center [544, 588] width 77 height 37
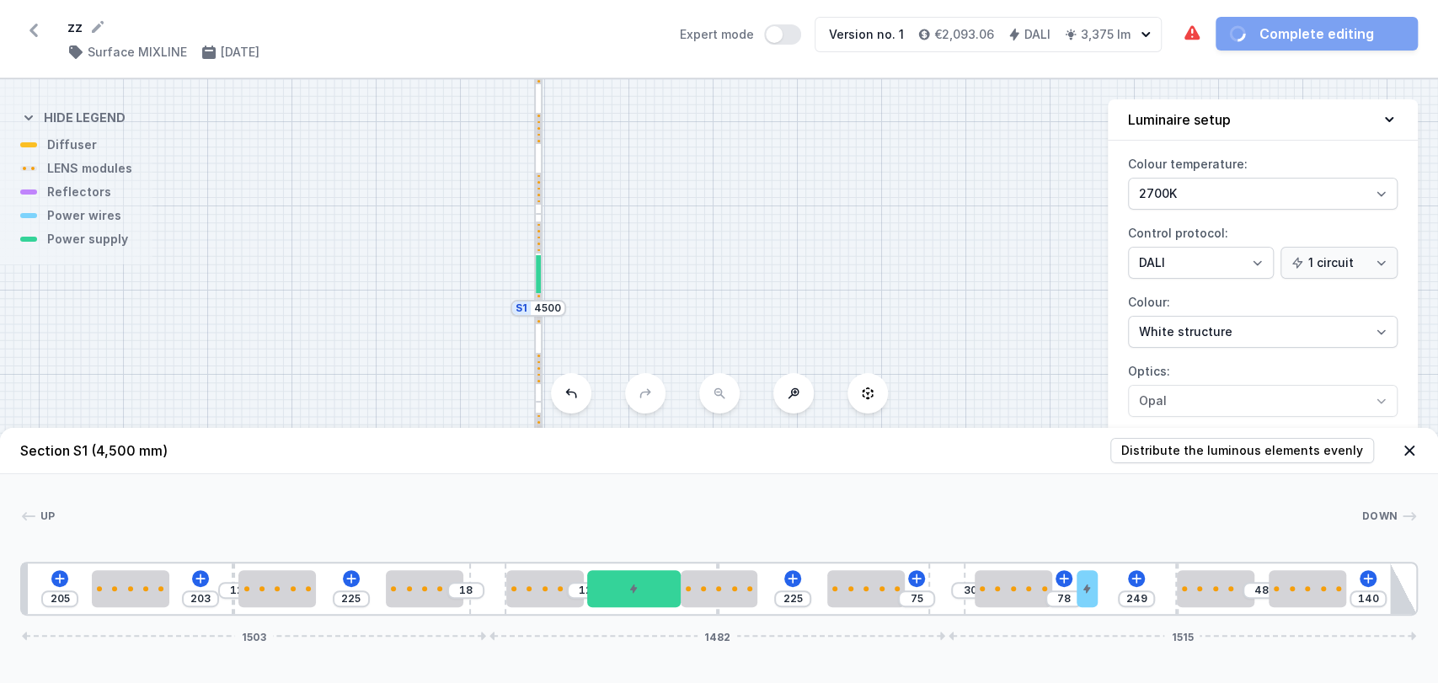
drag, startPoint x: 1150, startPoint y: 579, endPoint x: 1230, endPoint y: 562, distance: 81.8
drag, startPoint x: 726, startPoint y: 589, endPoint x: 793, endPoint y: 578, distance: 67.4
click at [793, 578] on div at bounding box center [788, 588] width 77 height 37
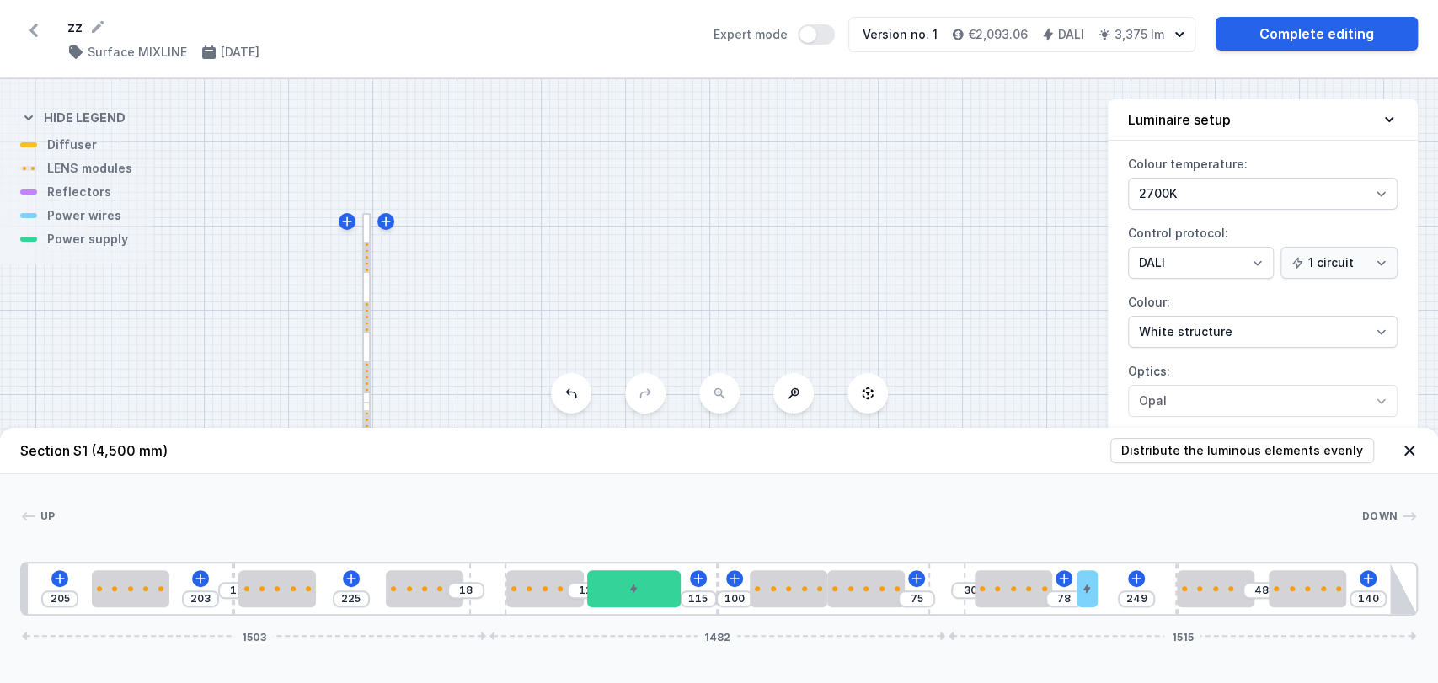
drag, startPoint x: 835, startPoint y: 123, endPoint x: 663, endPoint y: 312, distance: 255.2
click at [663, 312] on div "S2 3500 S1 4500" at bounding box center [719, 381] width 1438 height 604
click at [387, 222] on icon at bounding box center [385, 221] width 13 height 13
click at [410, 238] on input "252" at bounding box center [412, 235] width 27 height 13
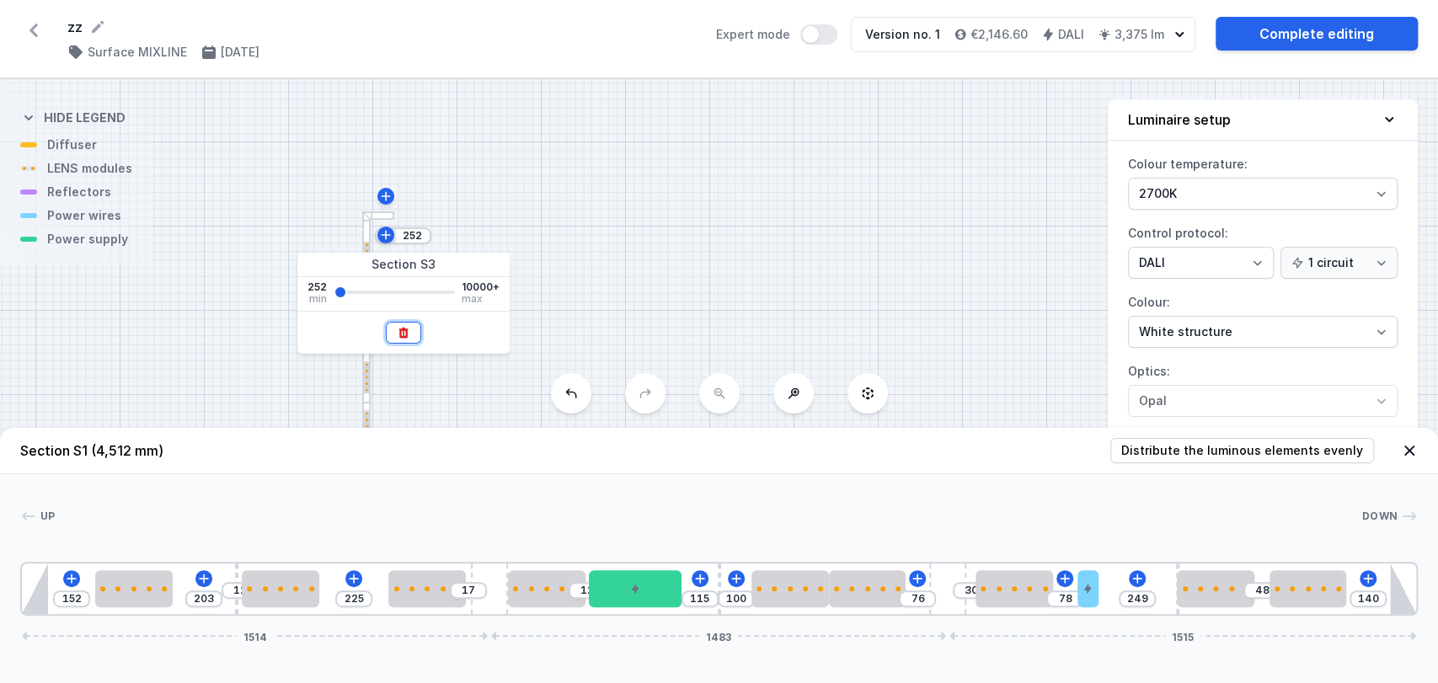
click at [398, 329] on icon at bounding box center [402, 332] width 9 height 11
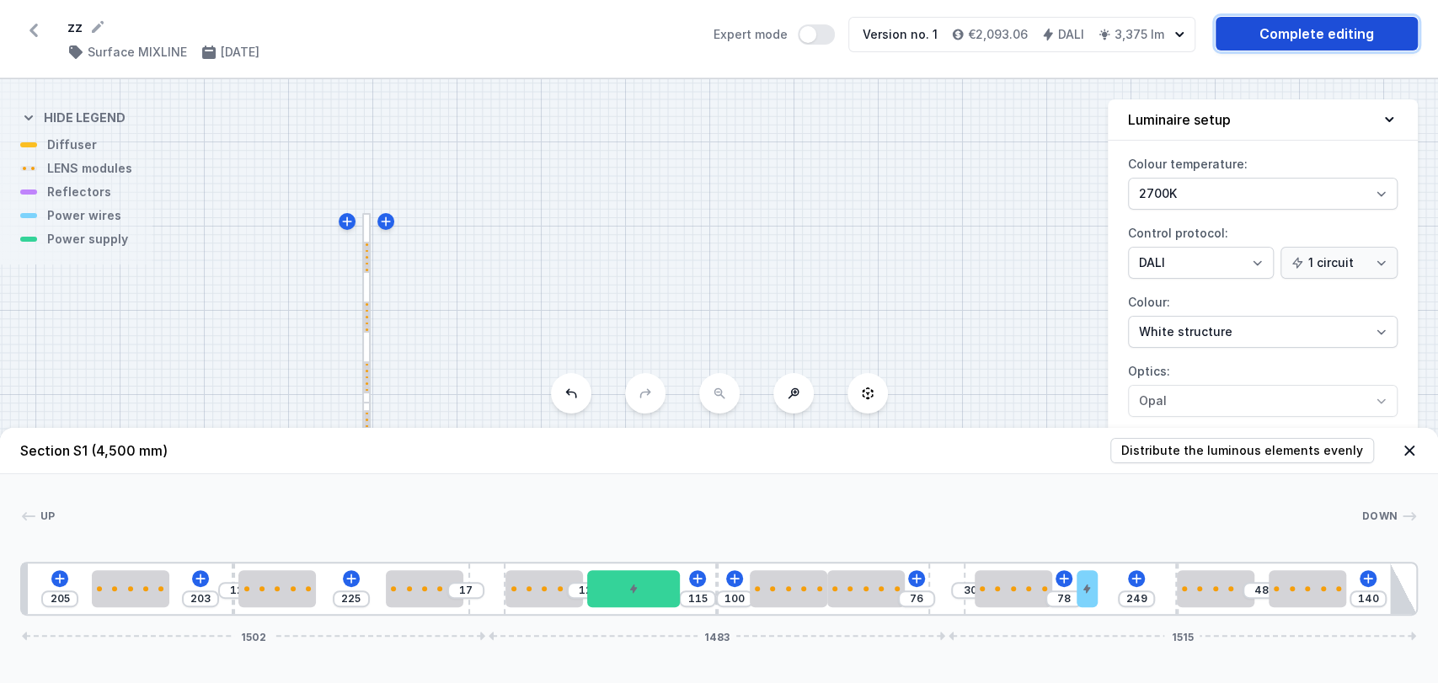
click at [1298, 23] on link "Complete editing" at bounding box center [1316, 34] width 202 height 34
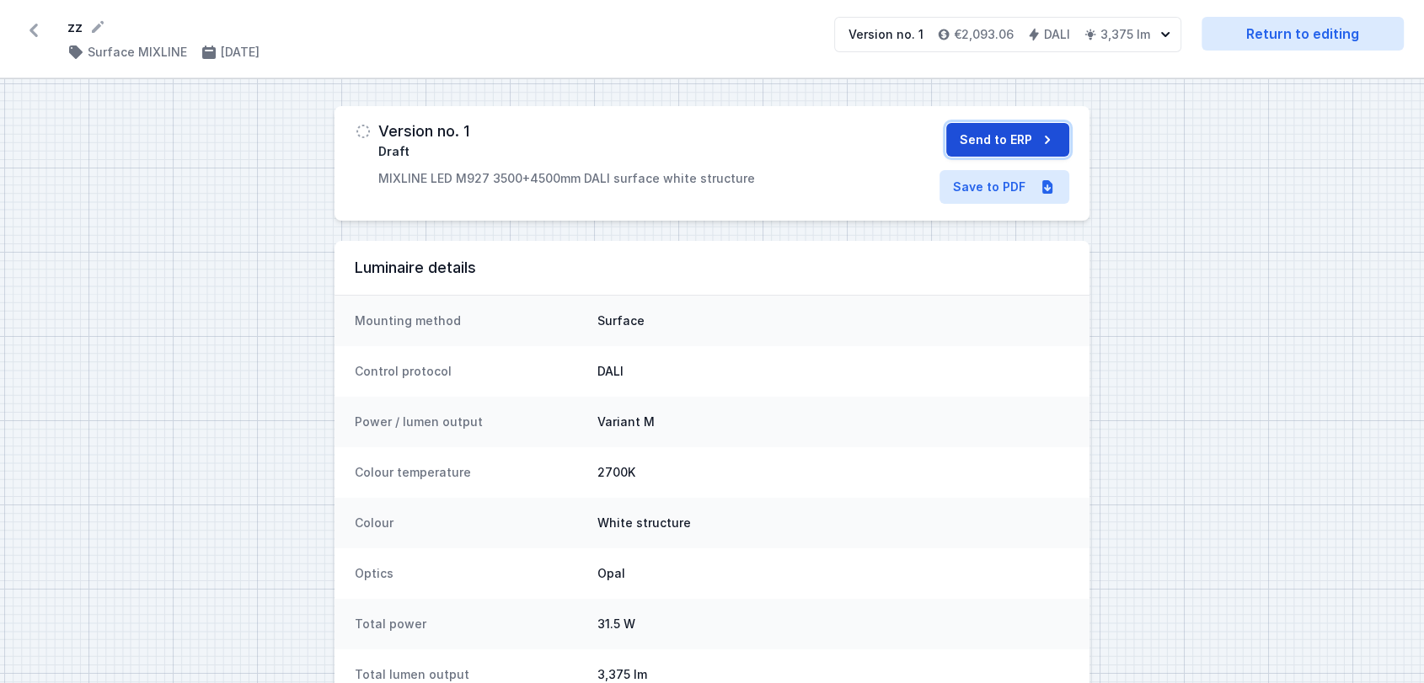
click at [986, 141] on button "Send to ERP" at bounding box center [1007, 140] width 123 height 34
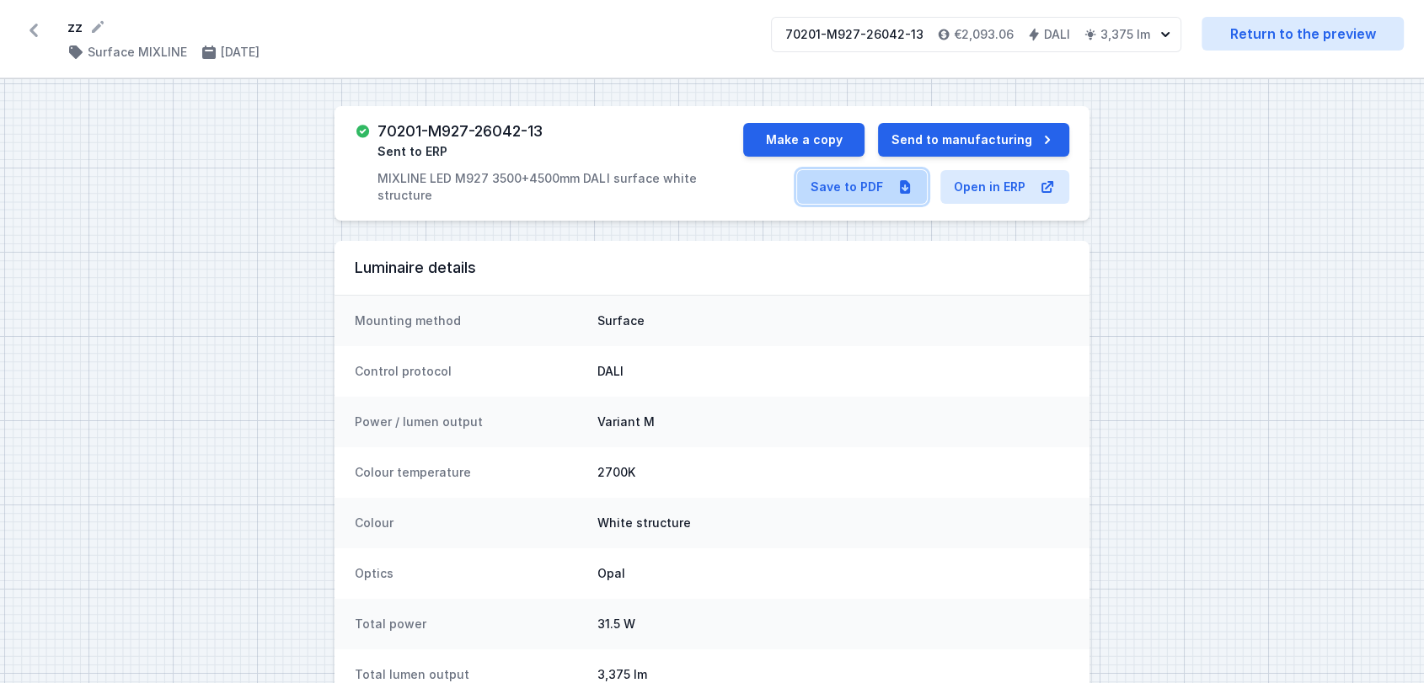
click at [867, 191] on link "Save to PDF" at bounding box center [862, 187] width 130 height 34
click at [820, 138] on button "Make a copy" at bounding box center [803, 140] width 121 height 34
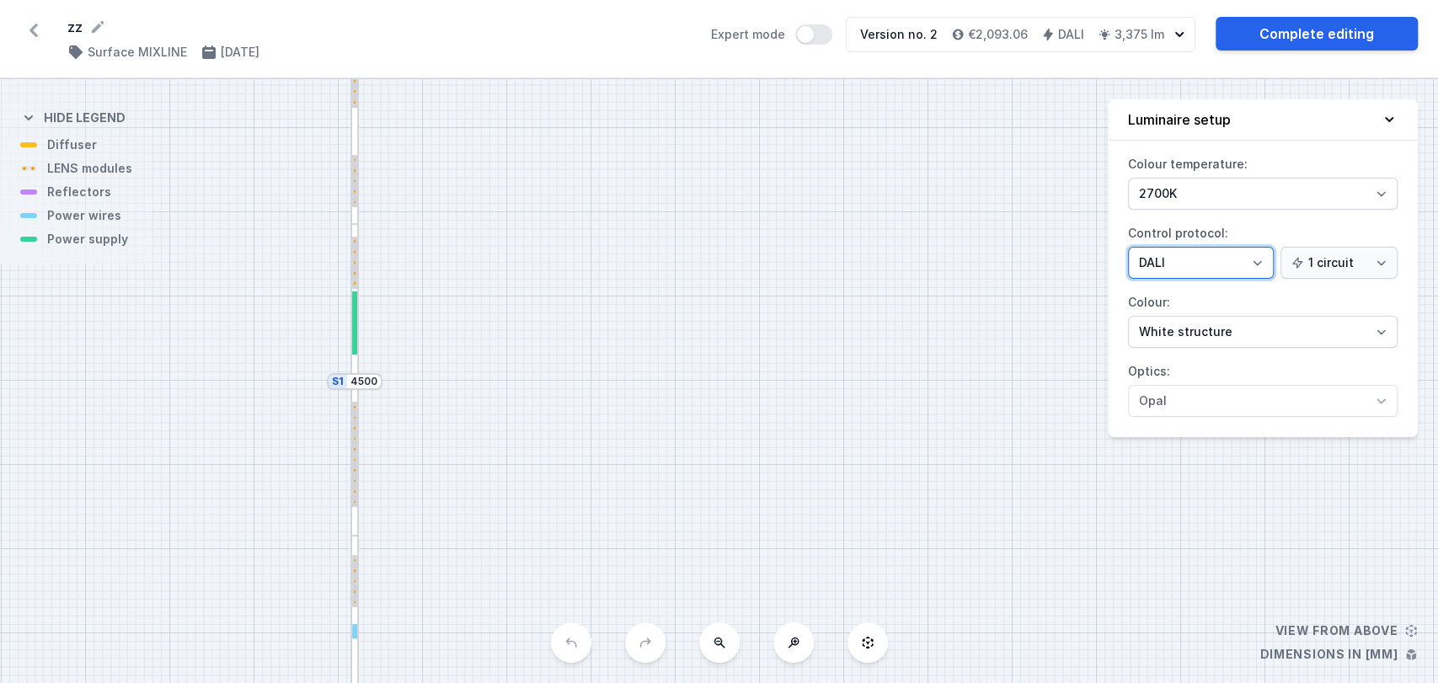
click at [1152, 261] on select "On/Off SwitchDIM DALI AQsmart" at bounding box center [1201, 263] width 146 height 32
click at [1128, 247] on select "On/Off SwitchDIM DALI AQsmart" at bounding box center [1201, 263] width 146 height 32
